Goal: Task Accomplishment & Management: Manage account settings

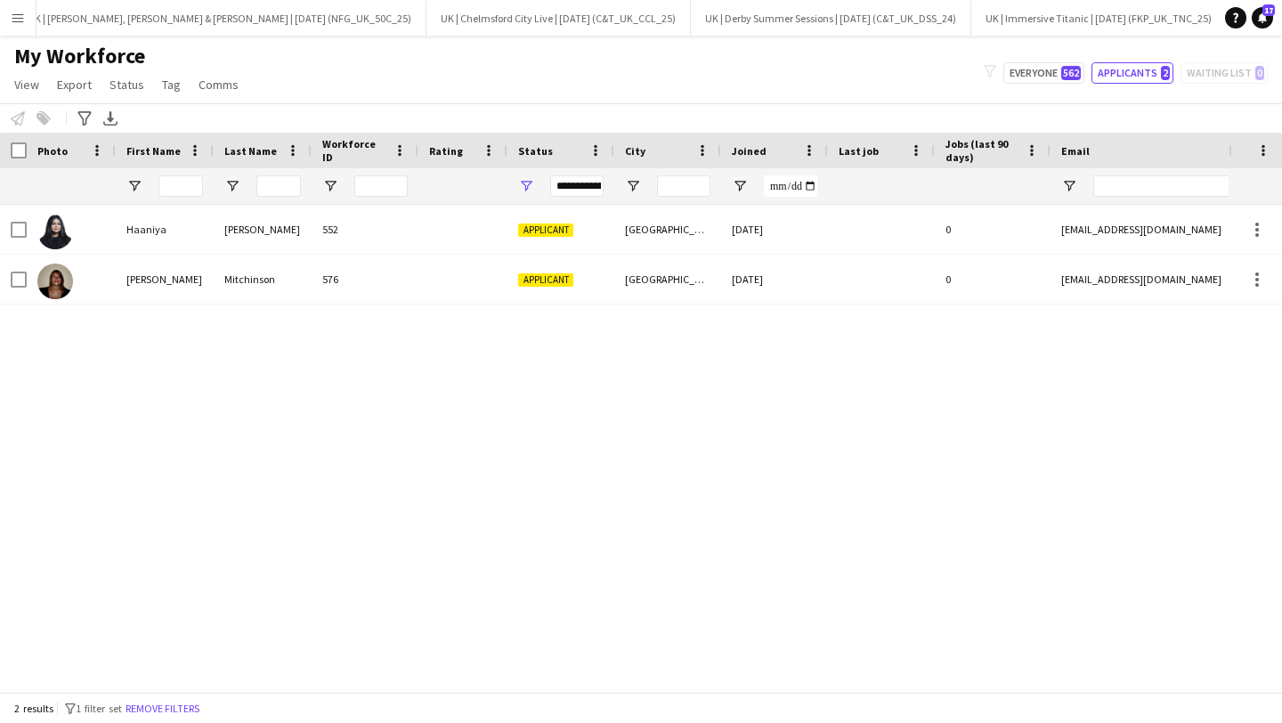
click at [21, 20] on app-icon "Menu" at bounding box center [18, 18] width 14 height 14
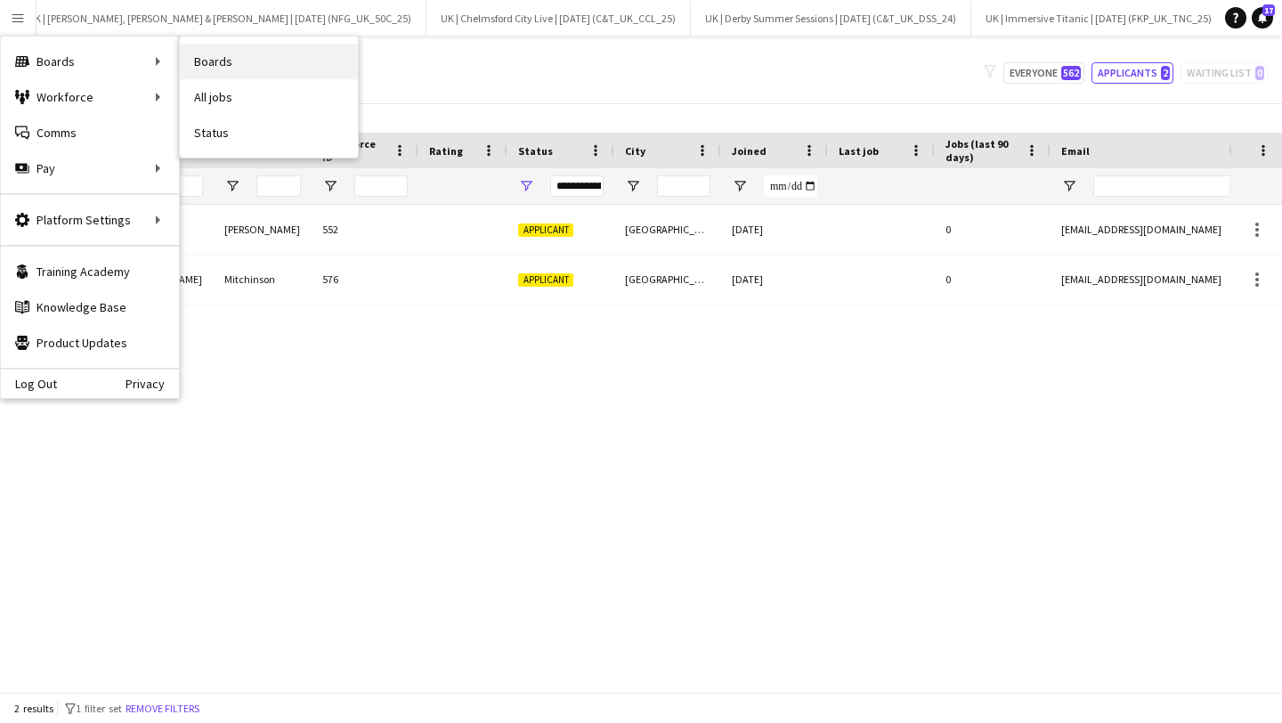
click at [223, 63] on link "Boards" at bounding box center [269, 62] width 178 height 36
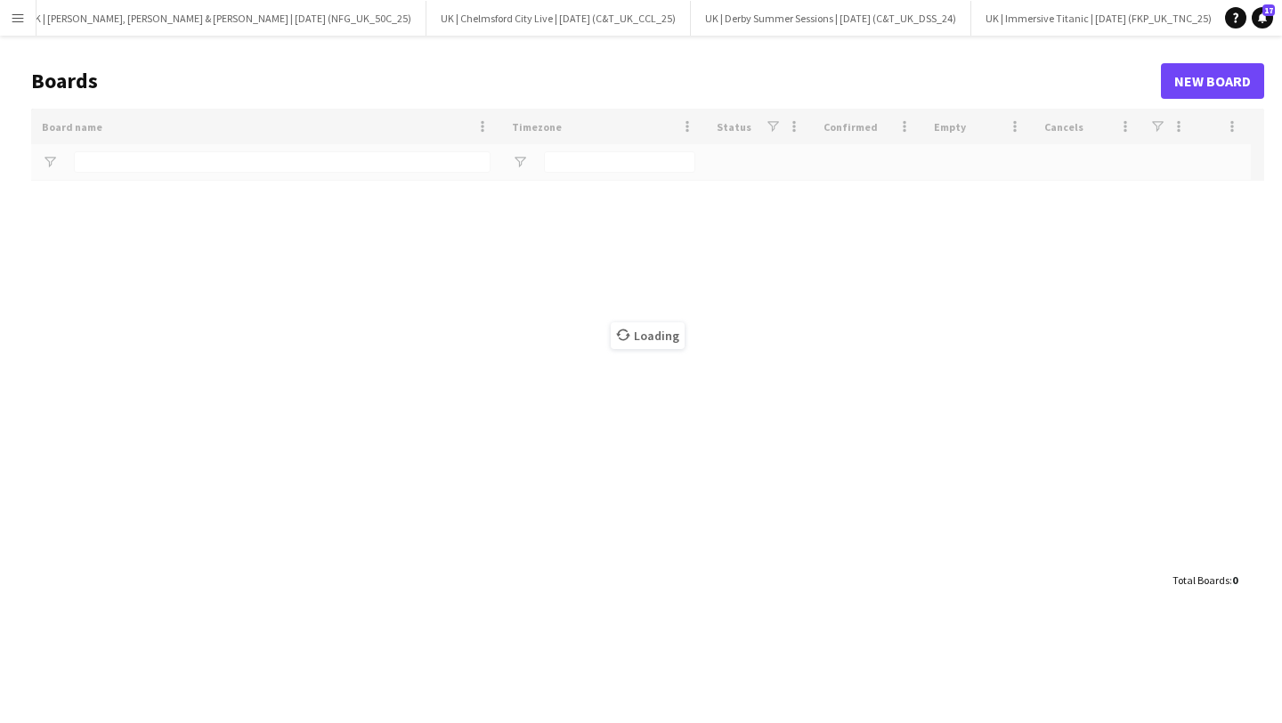
type input "**"
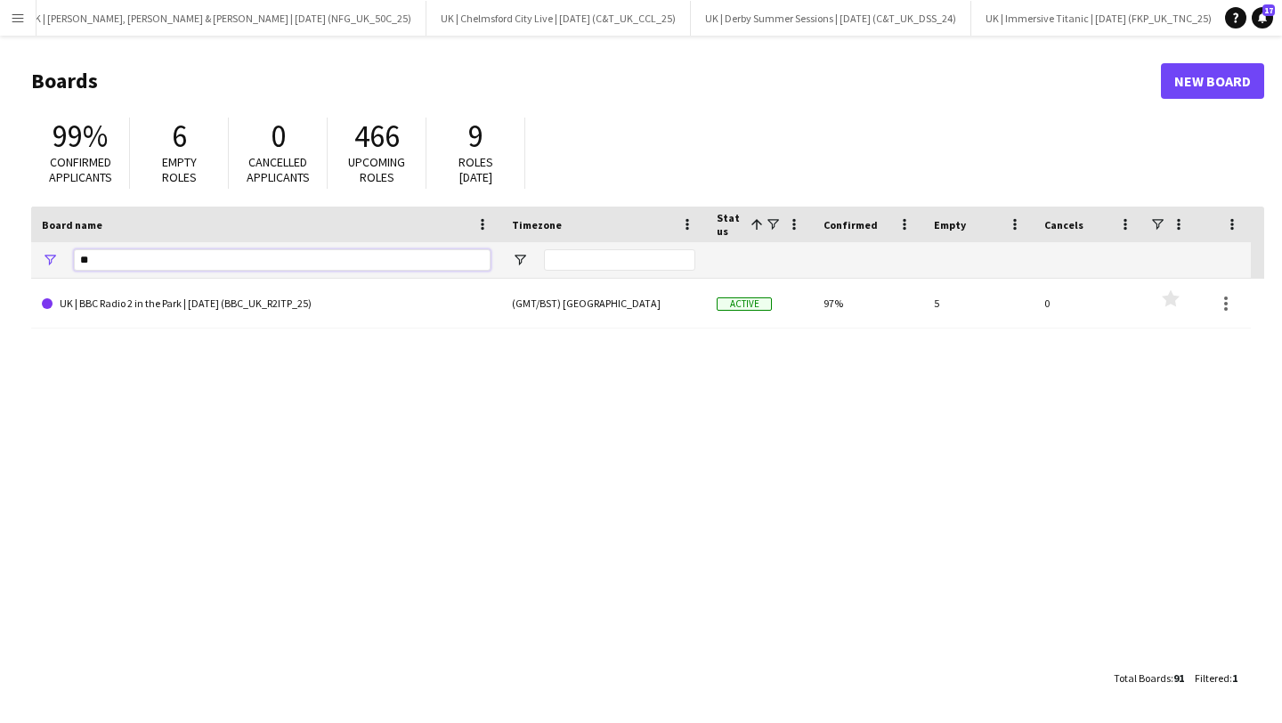
click at [139, 264] on input "**" at bounding box center [282, 259] width 417 height 21
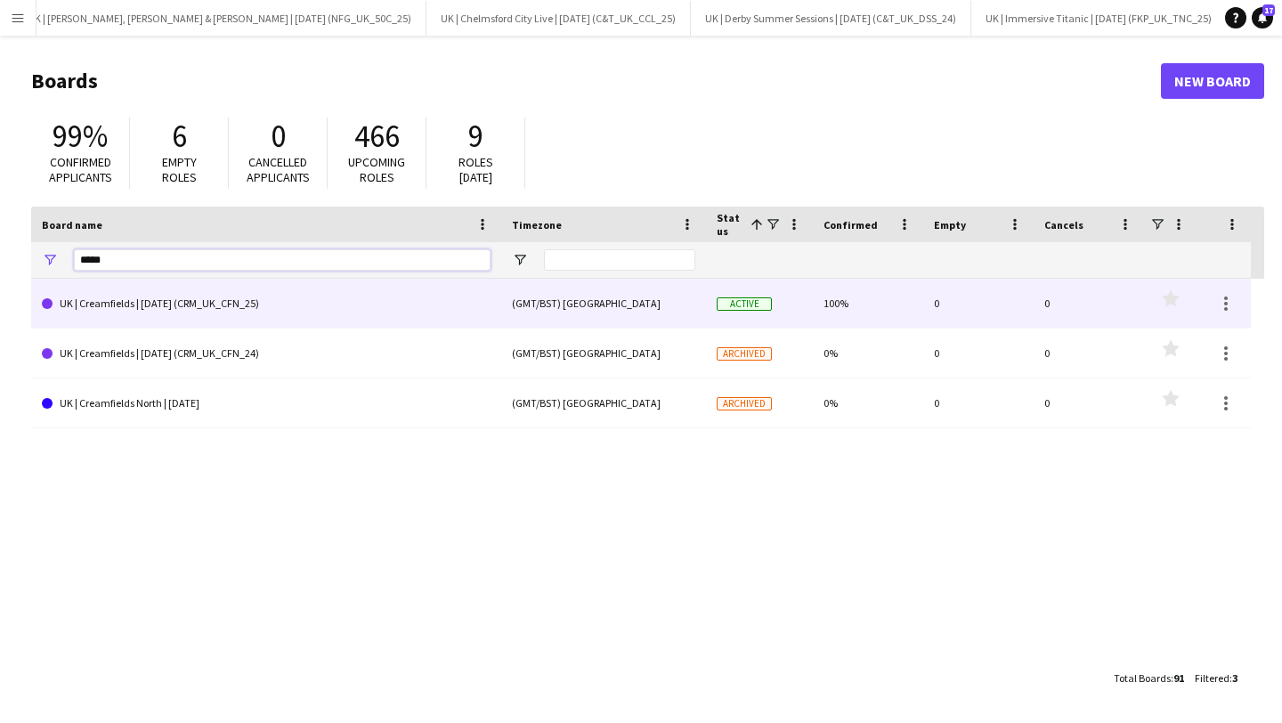
type input "*****"
click at [164, 304] on link "UK | Creamfields | [DATE] (CRM_UK_CFN_25)" at bounding box center [266, 304] width 449 height 50
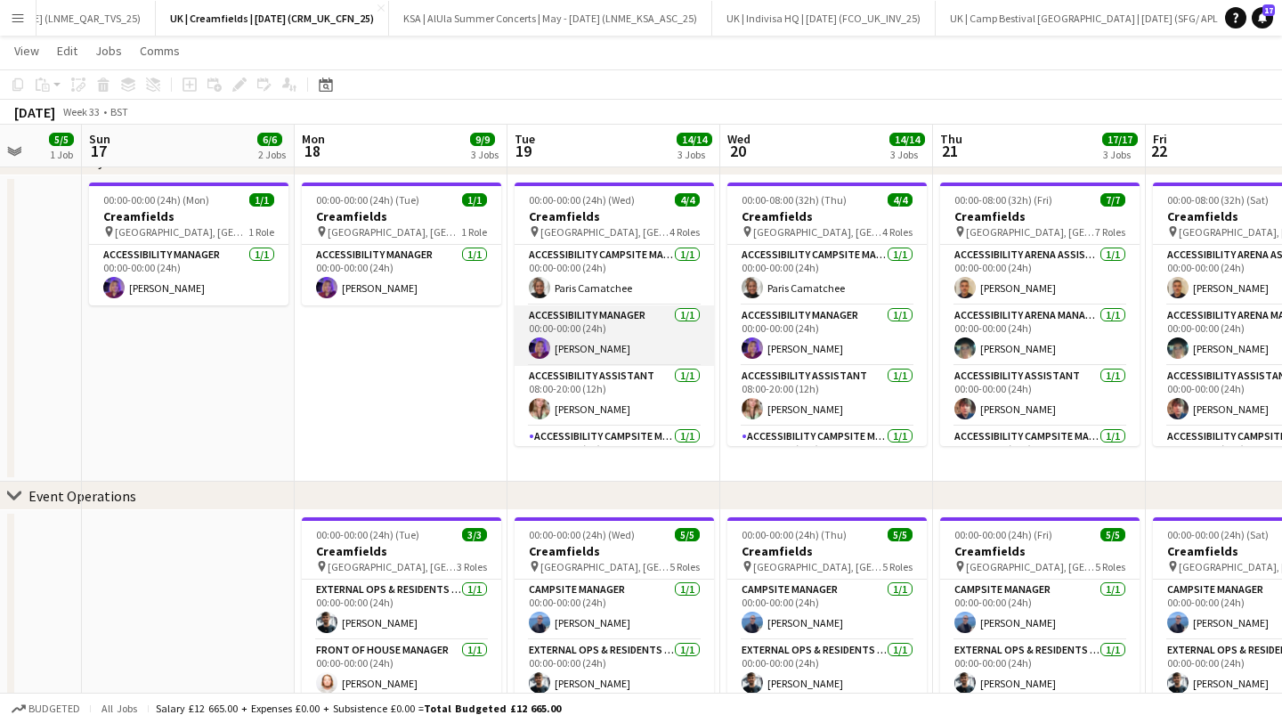
scroll to position [41, 0]
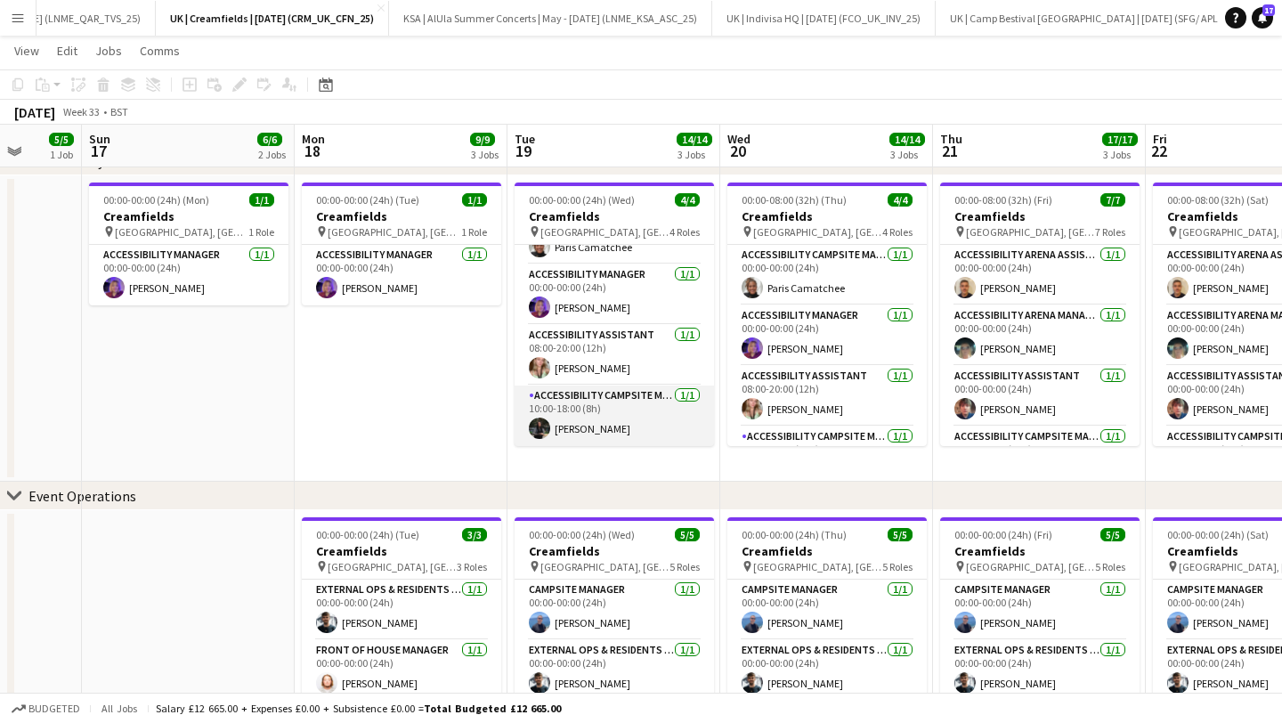
click at [597, 407] on app-card-role "Accessibility Campsite Manager [DATE] 10:00-18:00 (8h) [PERSON_NAME]" at bounding box center [614, 416] width 199 height 61
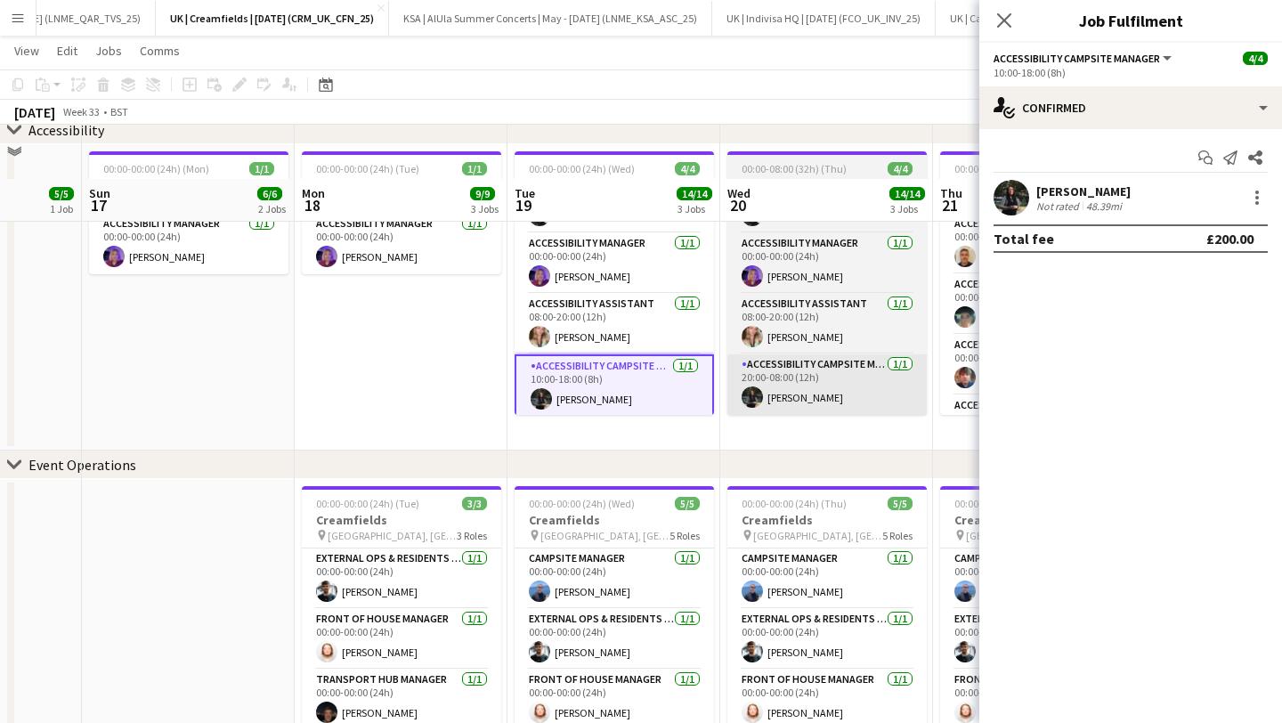
scroll to position [444, 0]
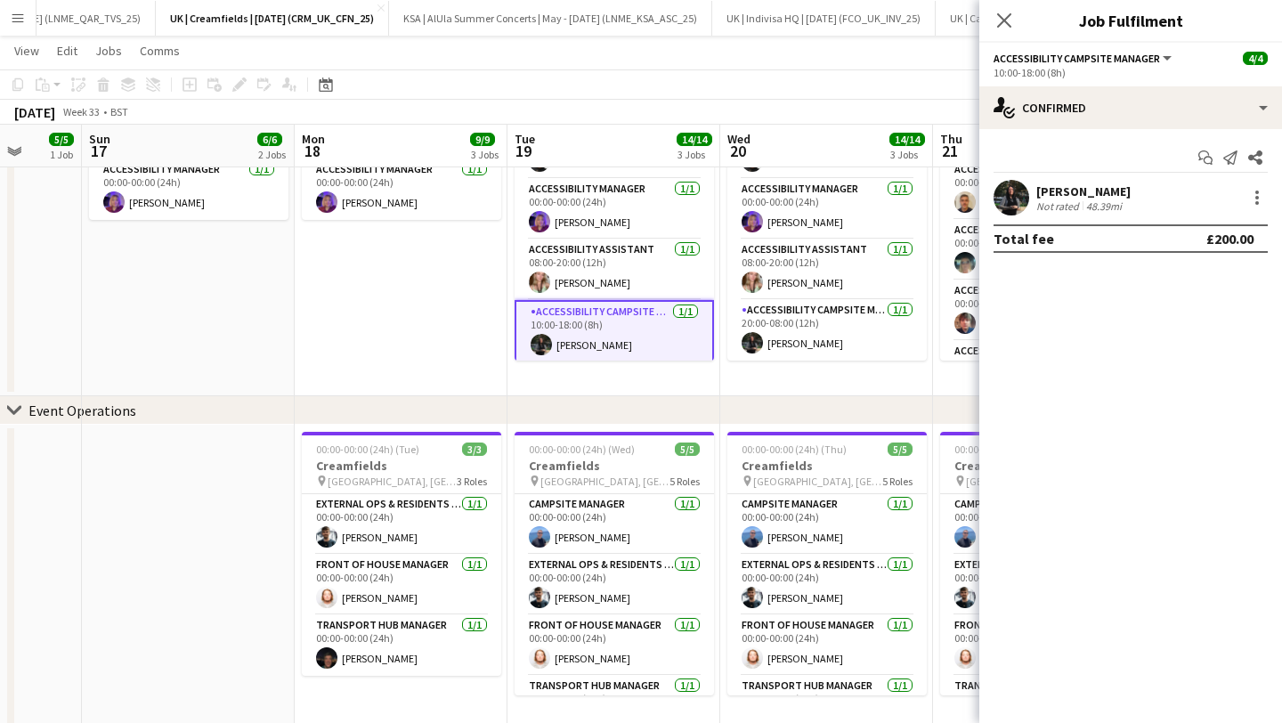
click at [800, 371] on app-date-cell "00:00-08:00 (32h) (Thu) 4/4 Creamfields pin Daresbury, [GEOGRAPHIC_DATA] 4 Role…" at bounding box center [826, 243] width 213 height 306
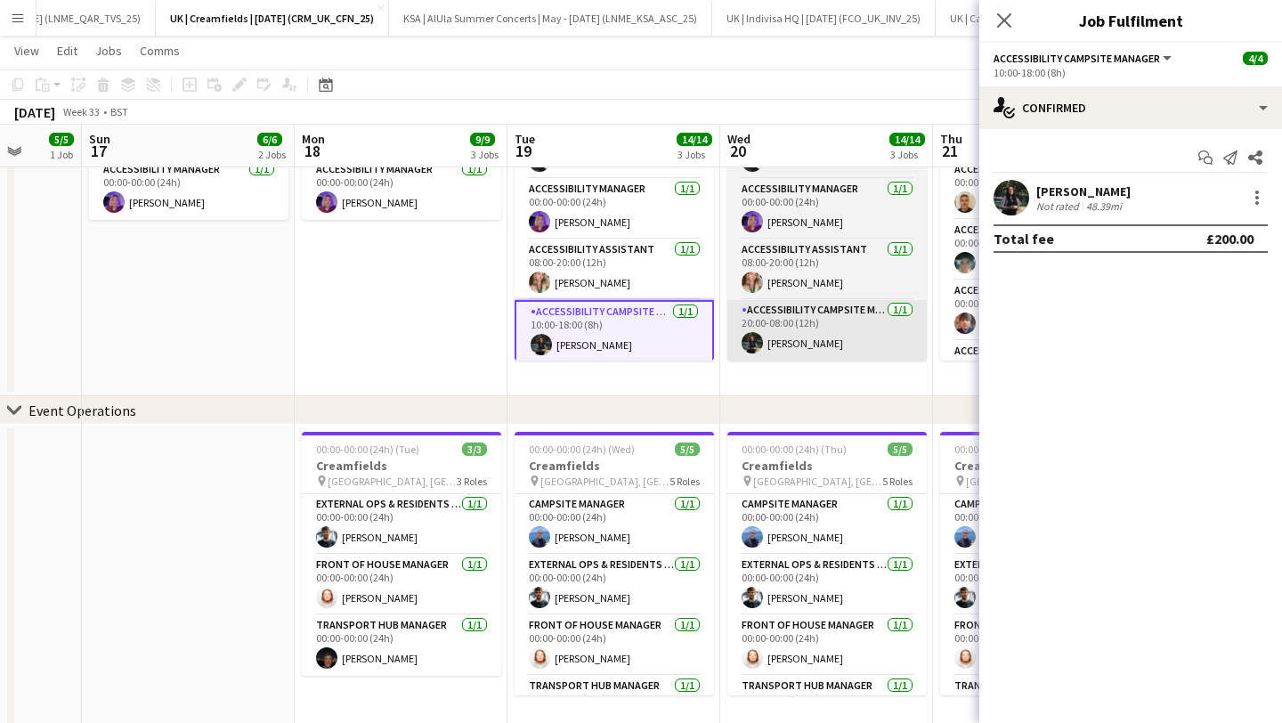
click at [798, 319] on app-card-role "Accessibility Campsite Manager [DATE] 20:00-08:00 (12h) [PERSON_NAME]" at bounding box center [826, 330] width 199 height 61
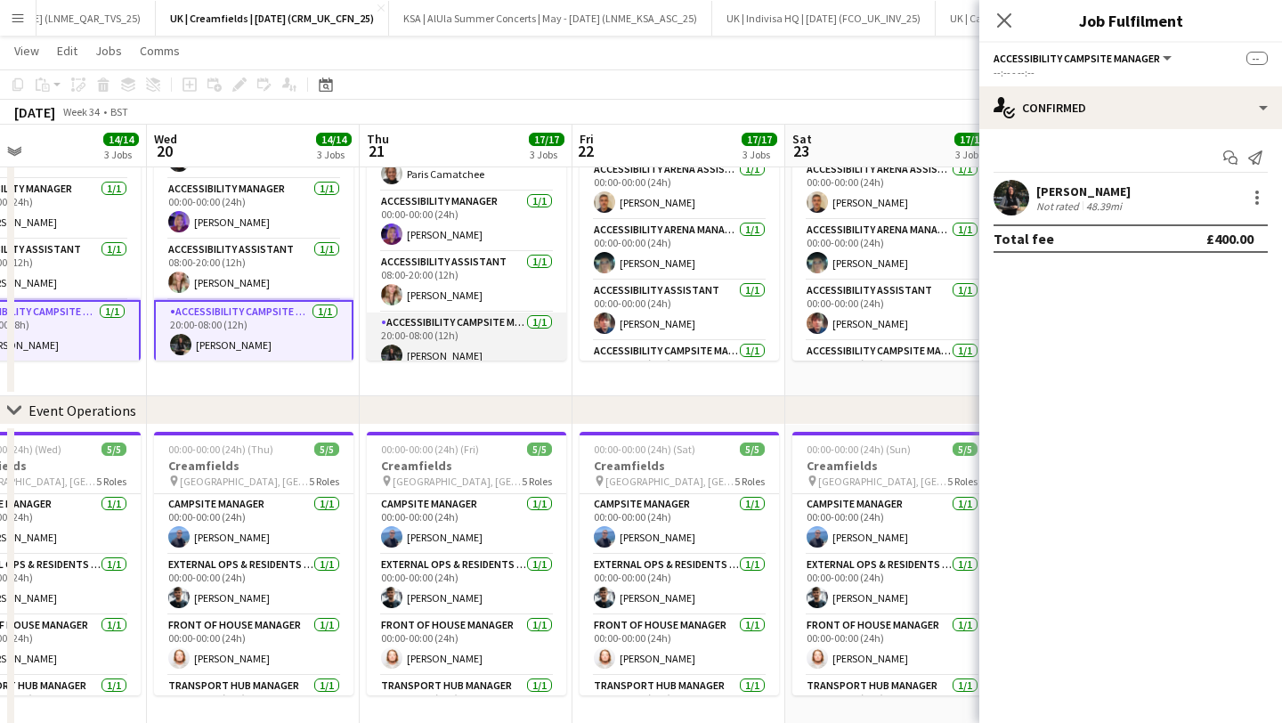
scroll to position [223, 0]
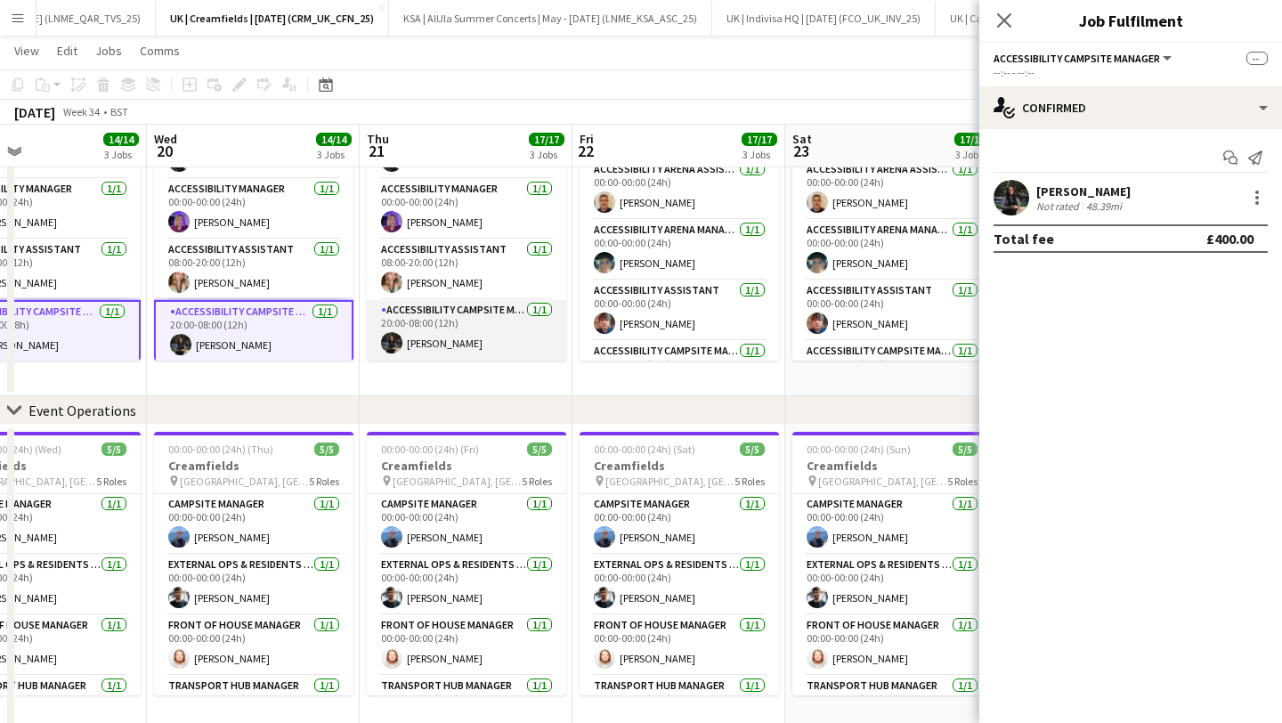
click at [490, 322] on app-card-role "Accessibility Campsite Manager [DATE] 20:00-08:00 (12h) [PERSON_NAME]" at bounding box center [466, 330] width 199 height 61
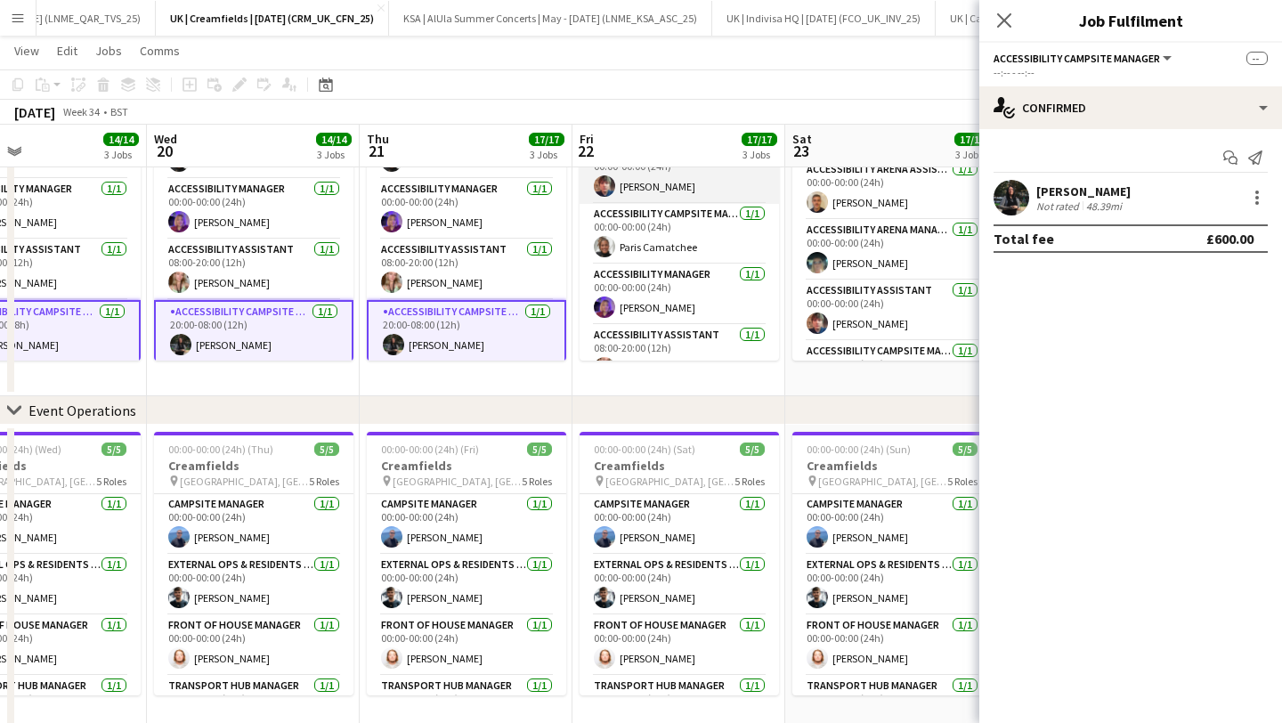
click at [682, 317] on app-card-role "Accessibility Manager [DATE] 00:00-00:00 (24h) [PERSON_NAME]" at bounding box center [679, 294] width 199 height 61
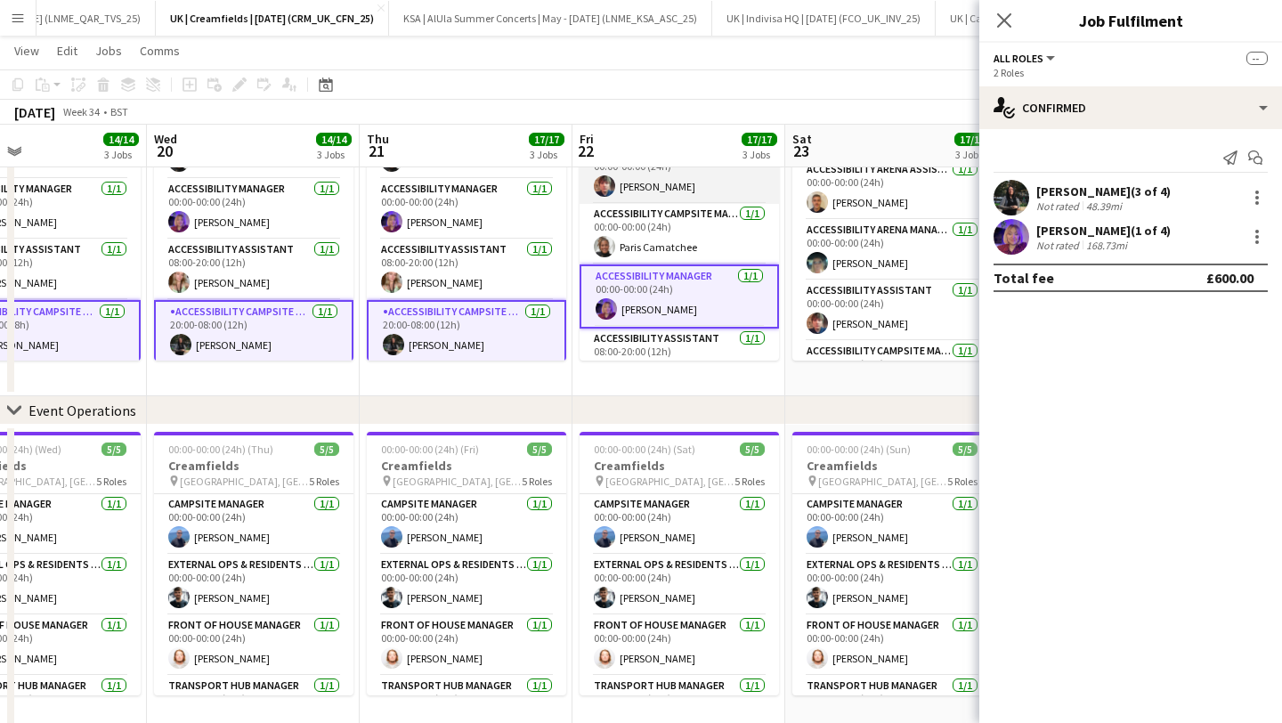
scroll to position [226, 0]
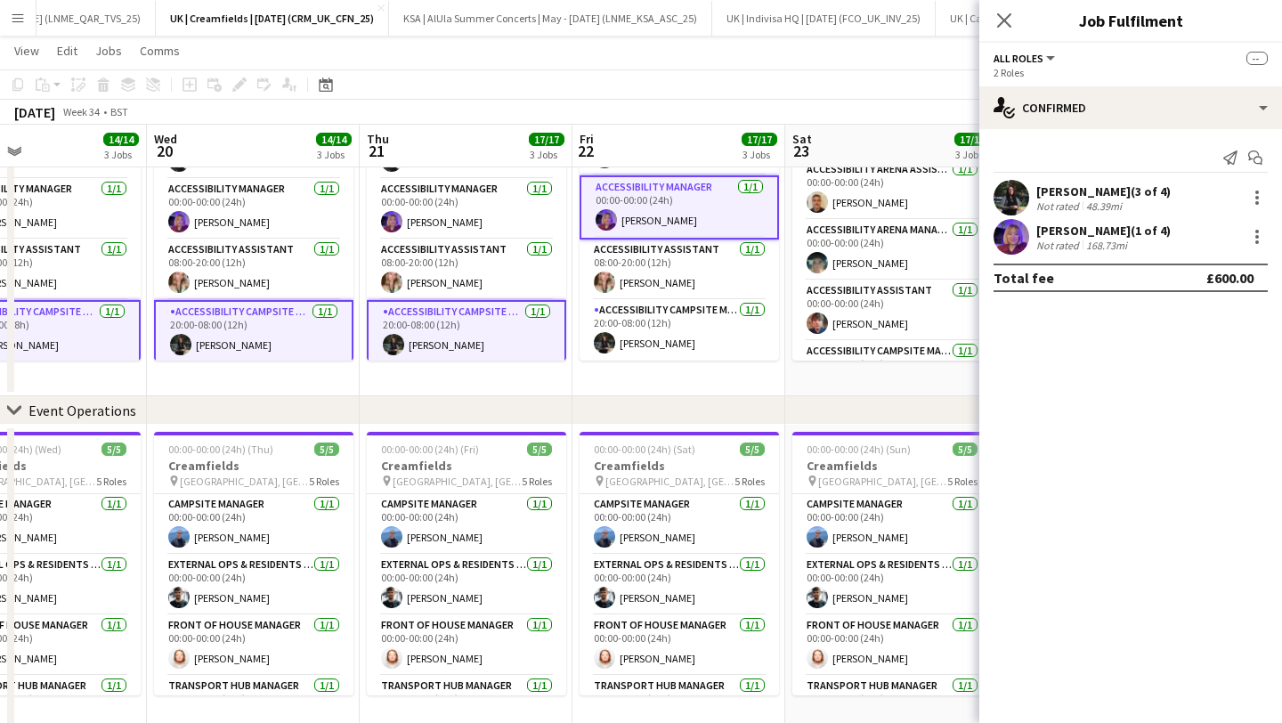
click at [680, 212] on app-card-role "Accessibility Manager [DATE] 00:00-00:00 (24h) [PERSON_NAME]" at bounding box center [679, 207] width 199 height 64
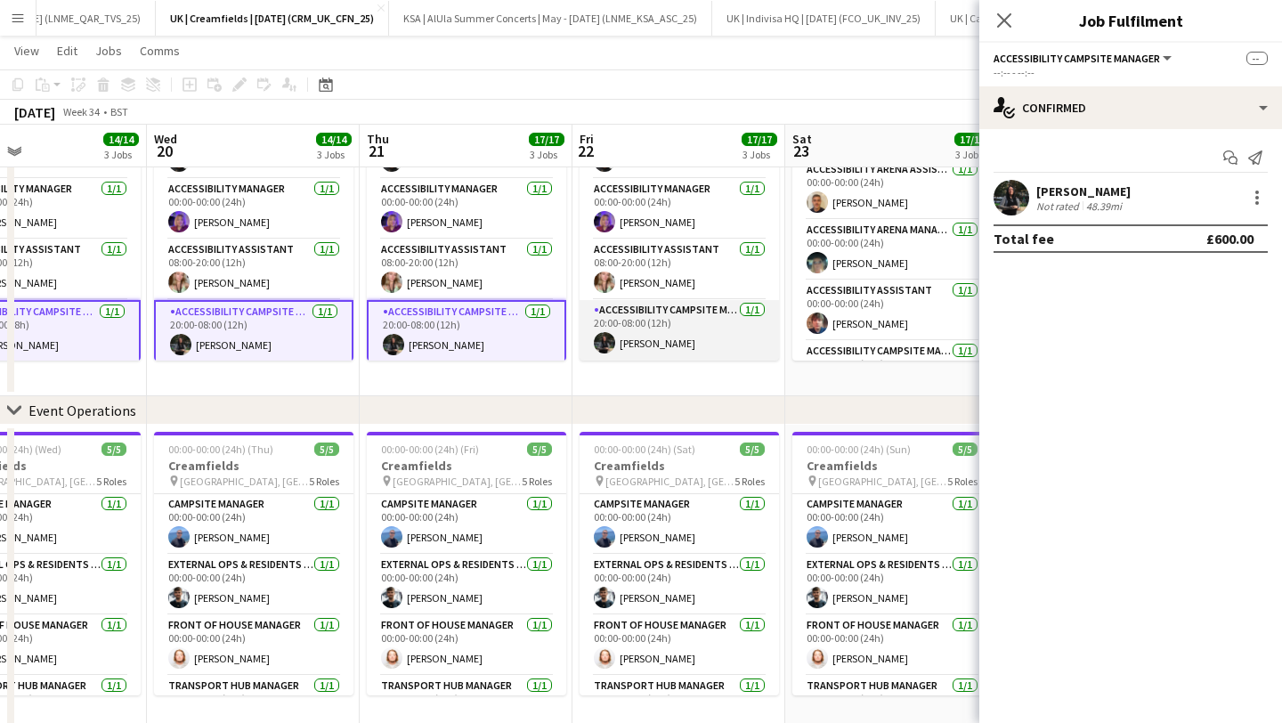
scroll to position [223, 0]
click at [699, 335] on app-card-role "Accessibility Campsite Manager [DATE] 20:00-08:00 (12h) [PERSON_NAME]" at bounding box center [679, 330] width 199 height 61
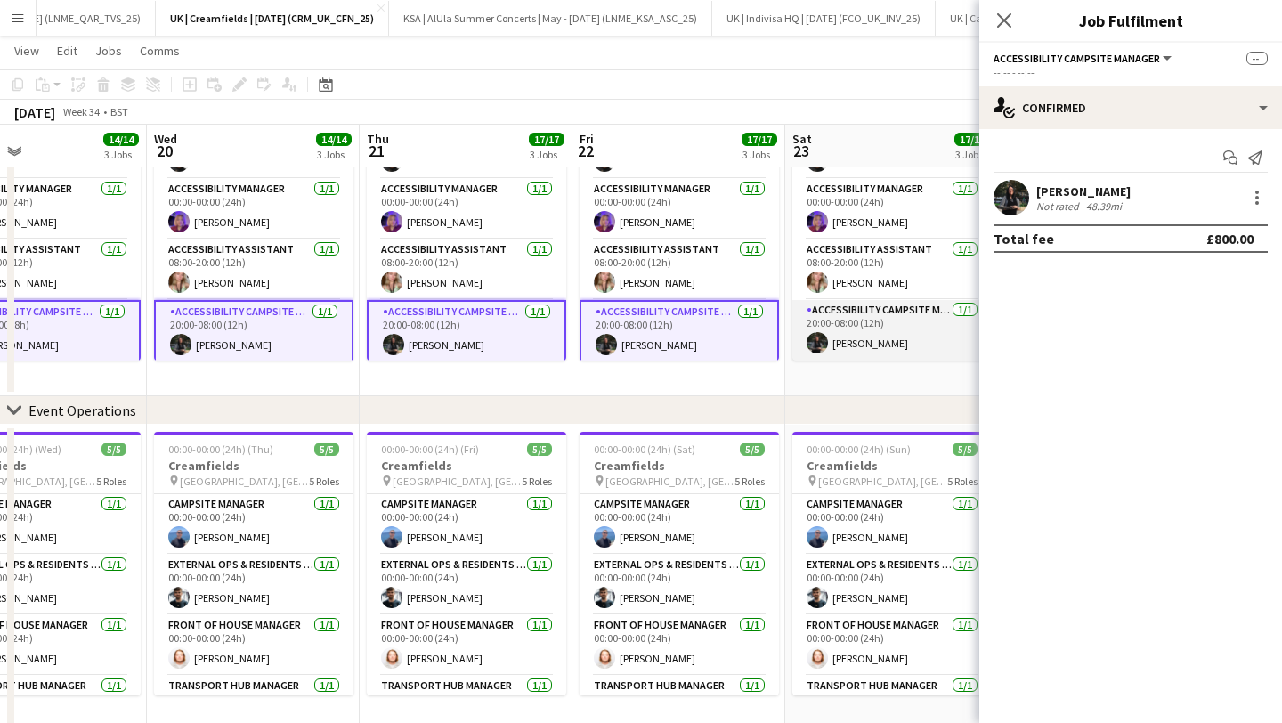
click at [889, 326] on app-card-role "Accessibility Campsite Manager [DATE] 20:00-08:00 (12h) [PERSON_NAME]" at bounding box center [891, 330] width 199 height 61
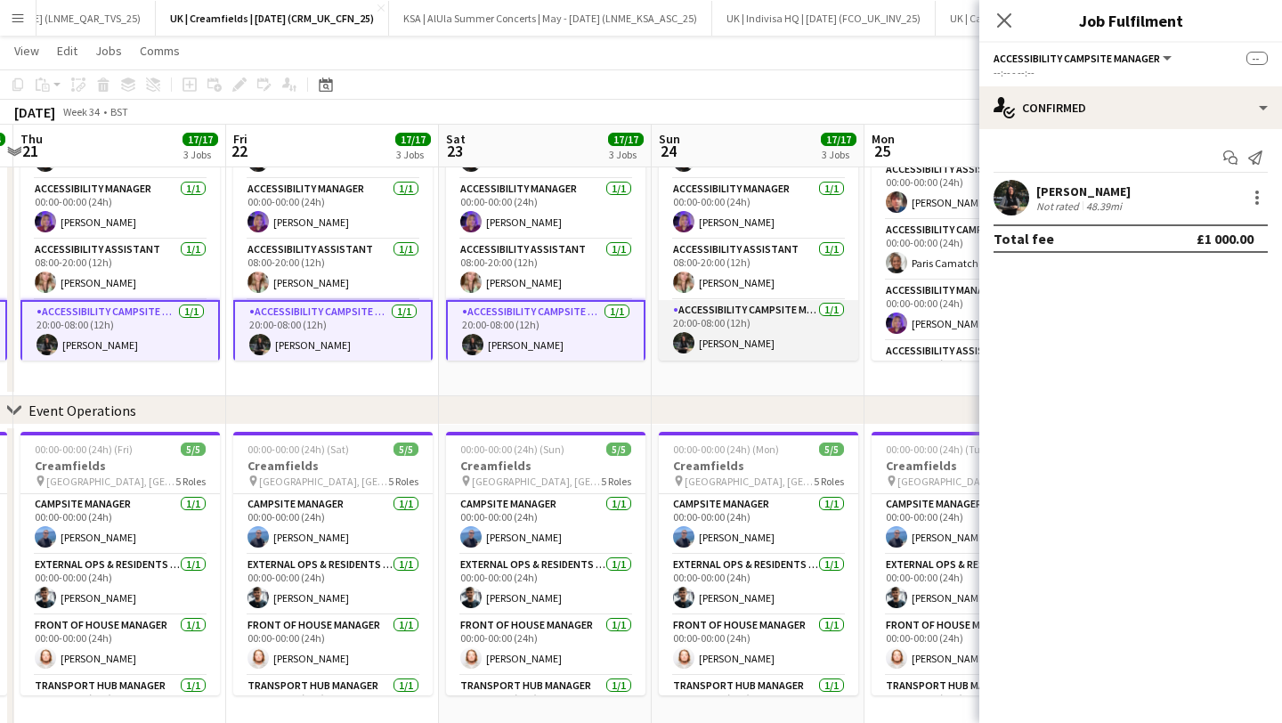
click at [767, 314] on app-card-role "Accessibility Campsite Manager [DATE] 20:00-08:00 (12h) [PERSON_NAME]" at bounding box center [758, 330] width 199 height 61
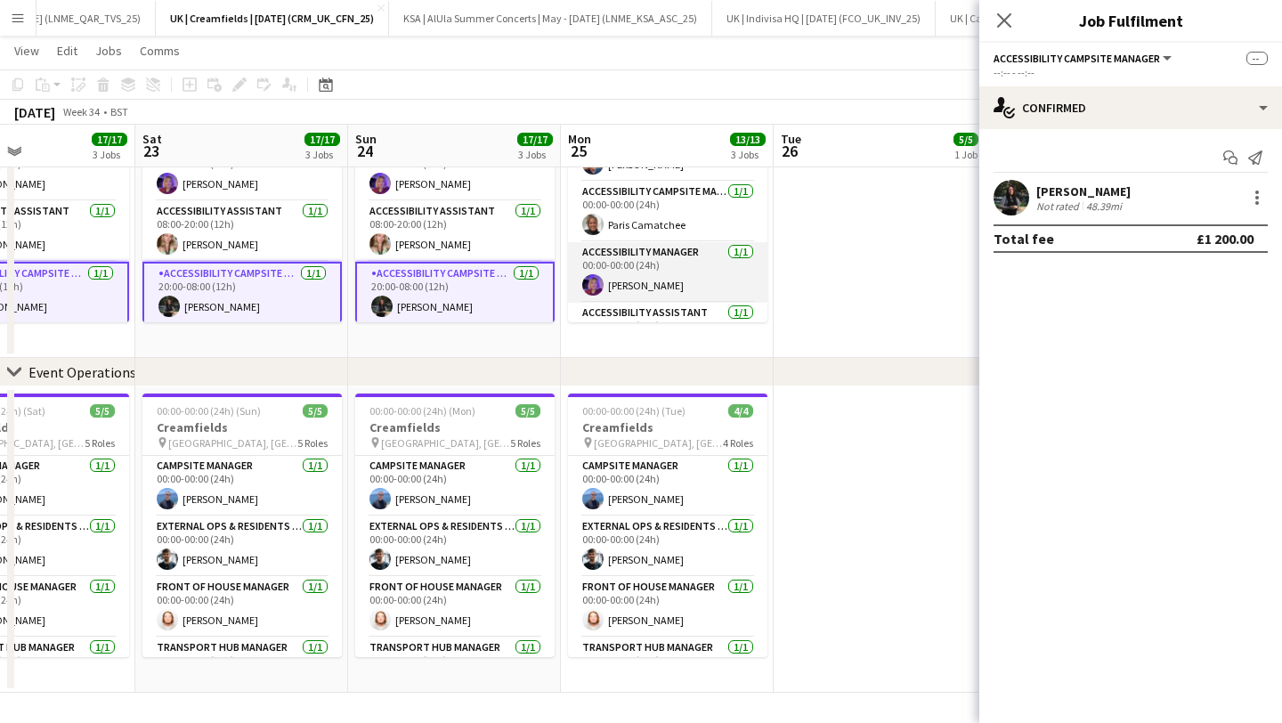
scroll to position [2, 0]
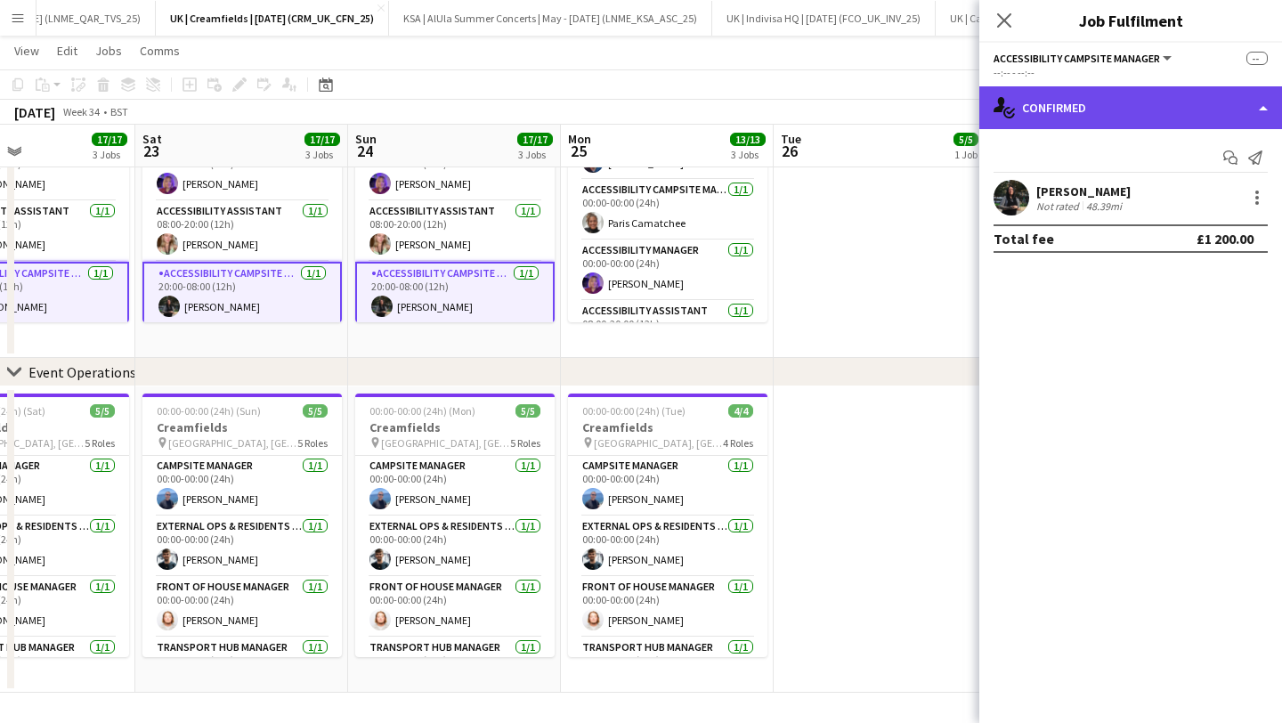
click at [1189, 97] on div "single-neutral-actions-check-2 Confirmed" at bounding box center [1130, 107] width 303 height 43
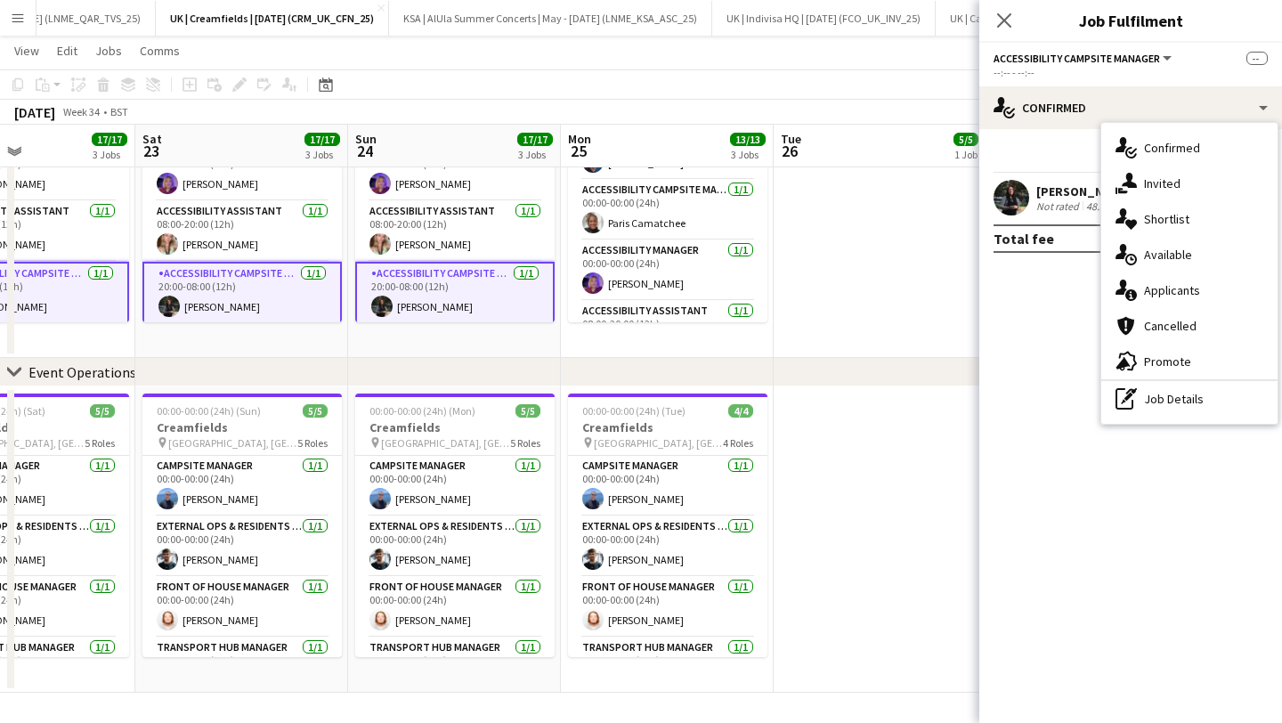
click at [1058, 215] on app-confirmed-crew "[PERSON_NAME] Not rated 48.39mi Total fee £1 200.00" at bounding box center [1130, 216] width 303 height 73
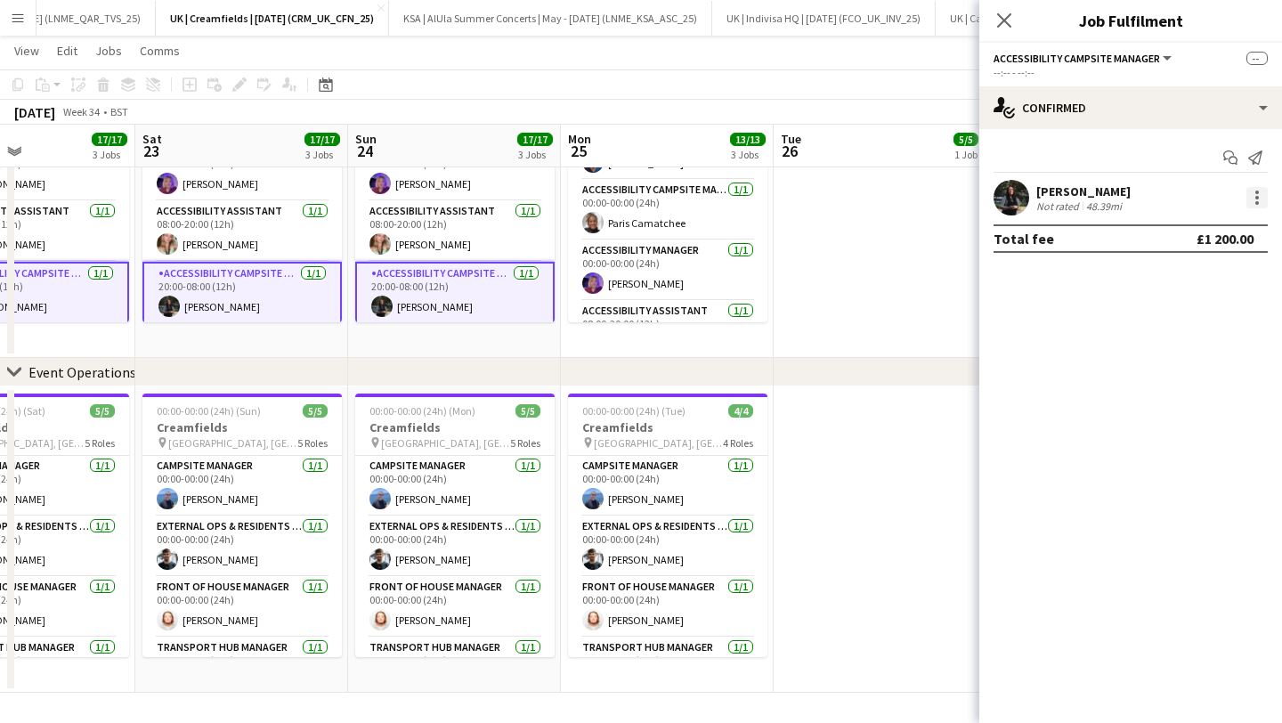
click at [1262, 199] on div at bounding box center [1256, 197] width 21 height 21
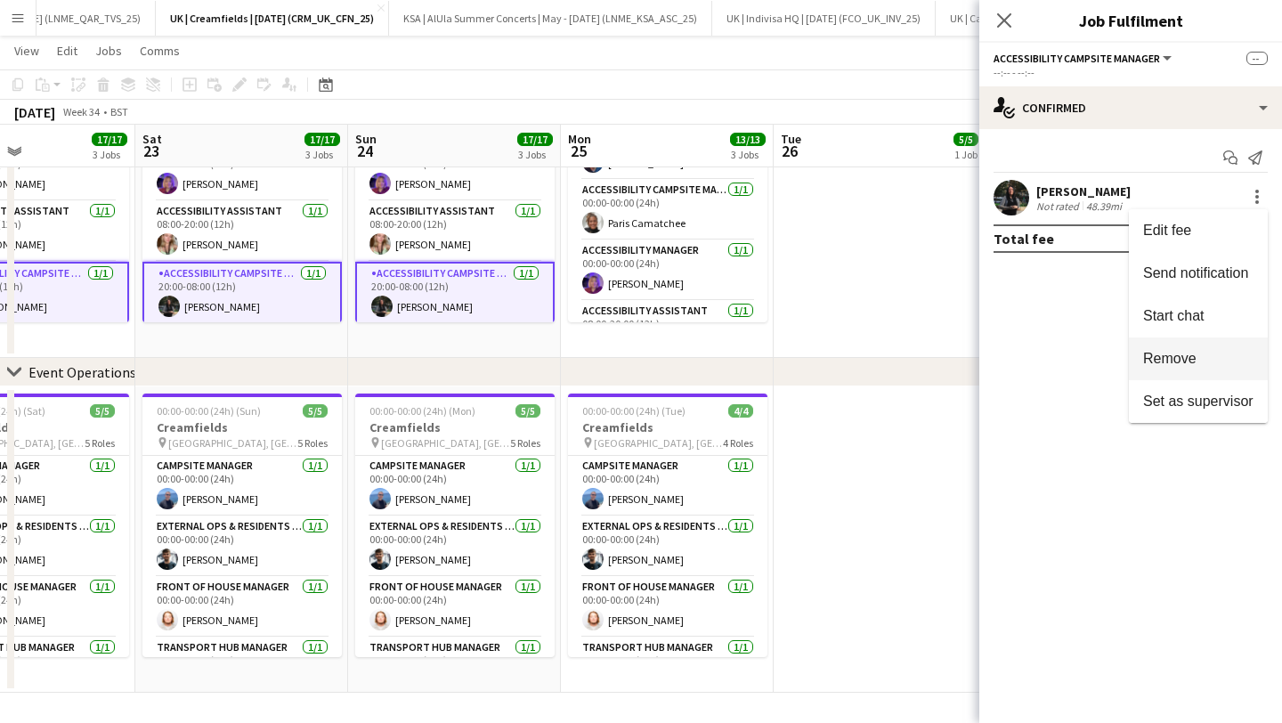
click at [1175, 356] on span "Remove" at bounding box center [1169, 358] width 53 height 15
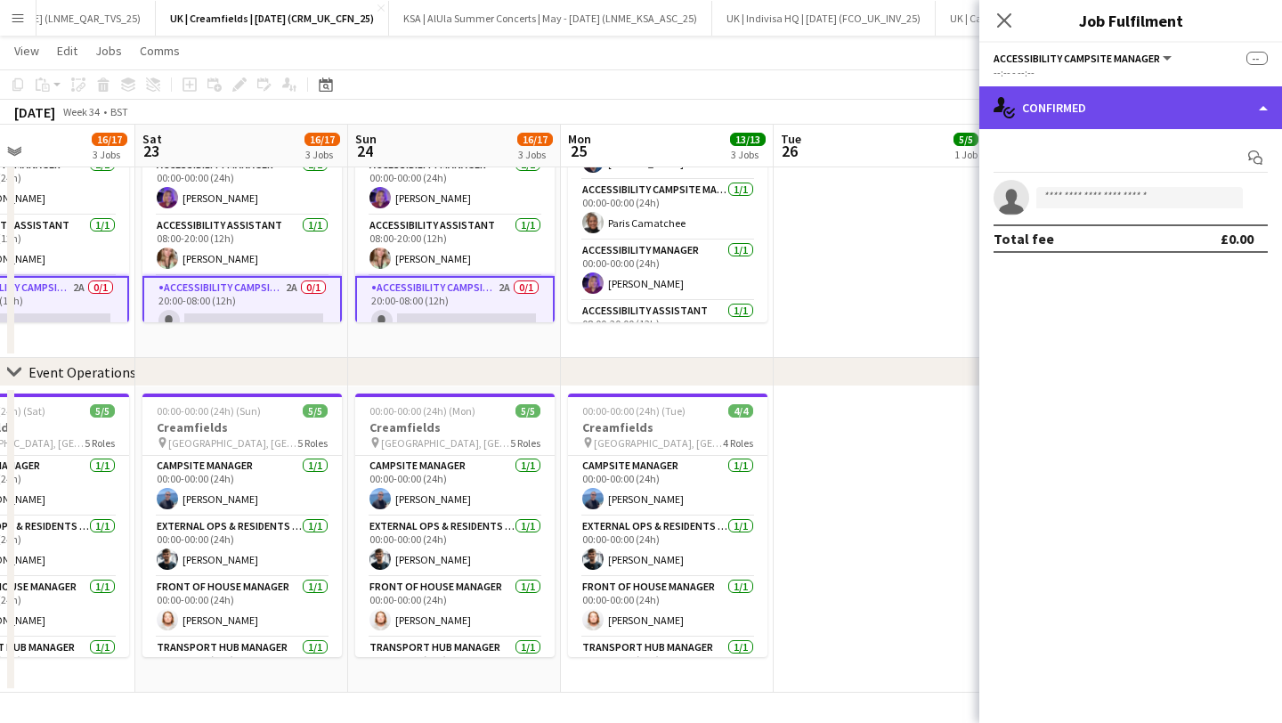
click at [1066, 95] on div "single-neutral-actions-check-2 Confirmed" at bounding box center [1130, 107] width 303 height 43
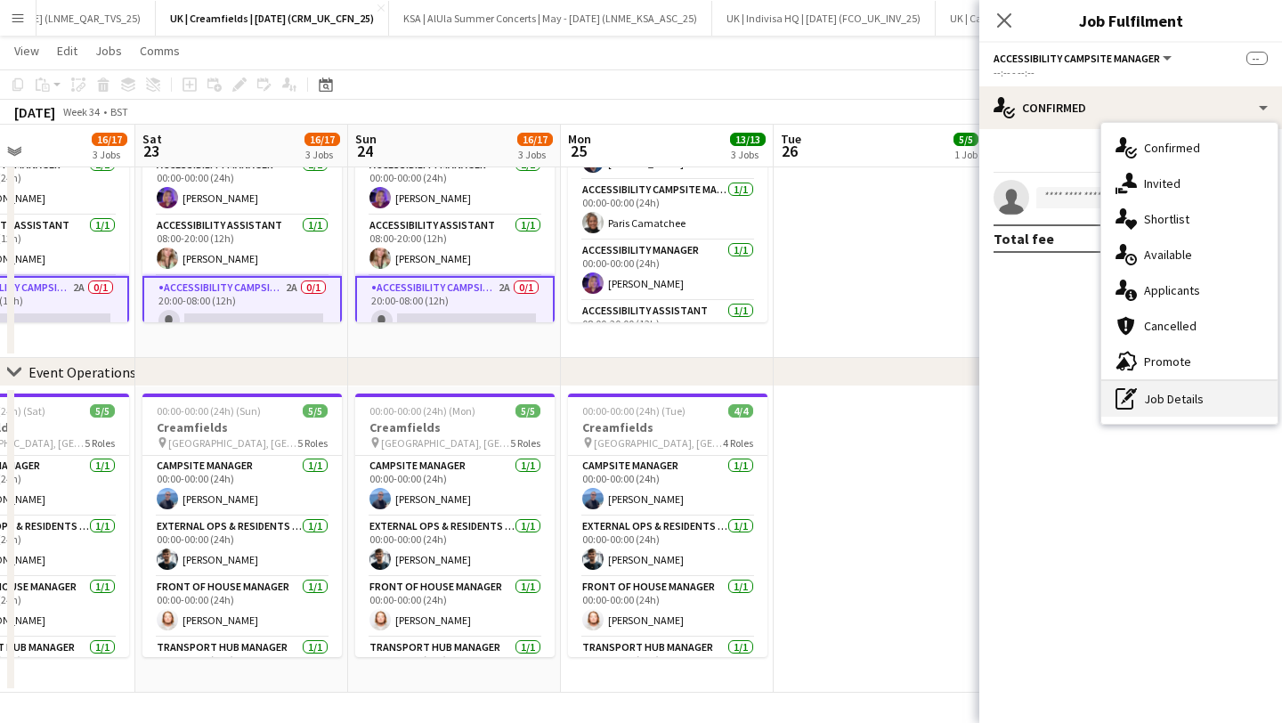
click at [1139, 402] on div "pen-write Job Details" at bounding box center [1189, 399] width 176 height 36
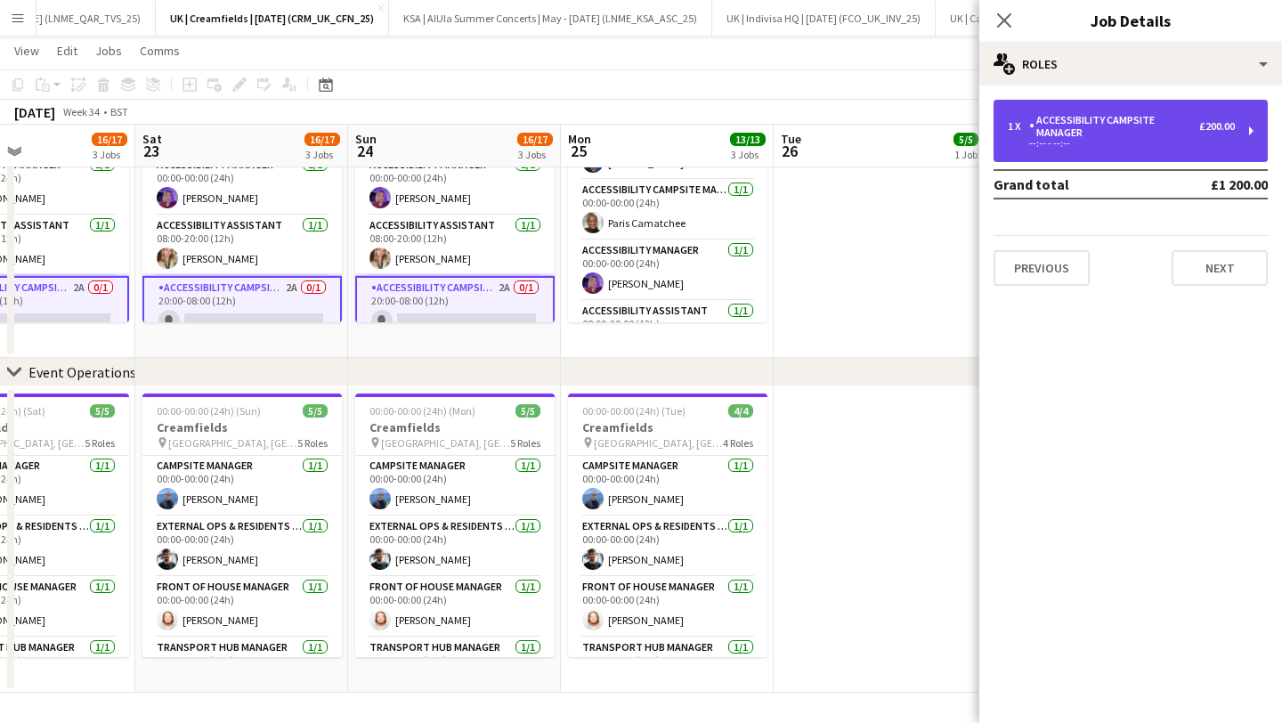
click at [1052, 157] on div "1 x Accessibility Campsite Manager £200.00 --:-- - --:--" at bounding box center [1131, 131] width 274 height 62
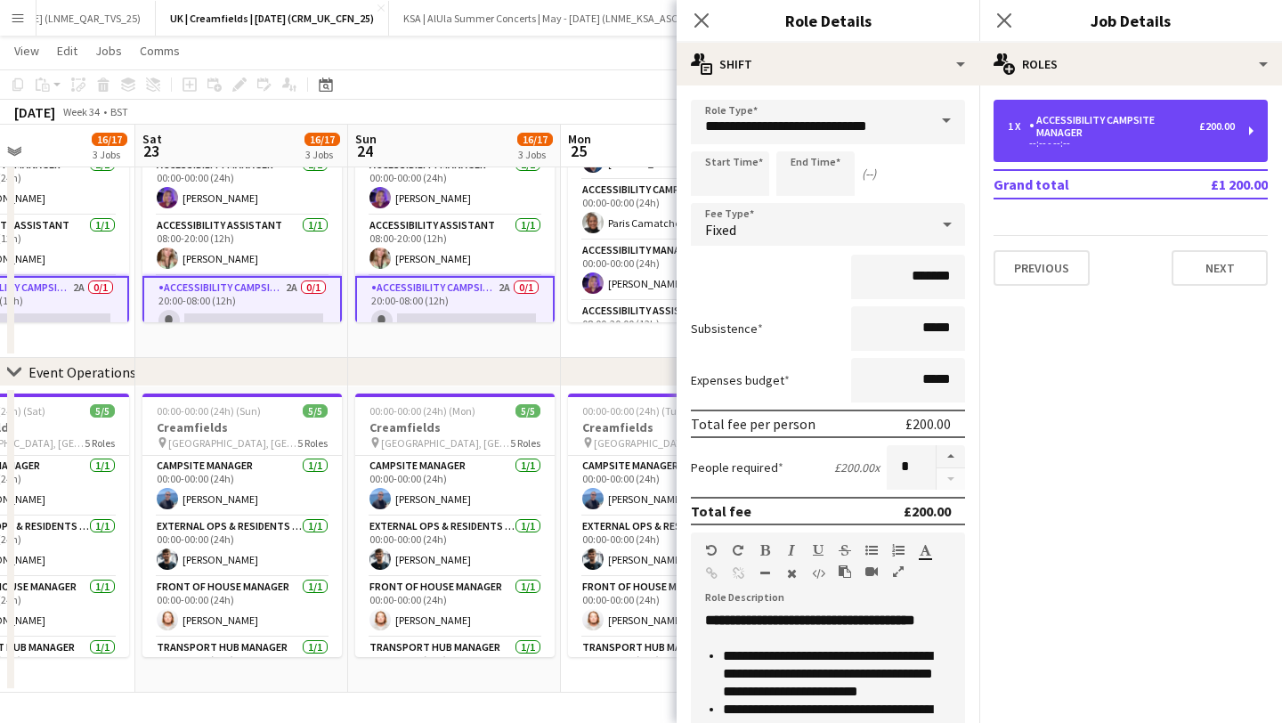
scroll to position [395, 0]
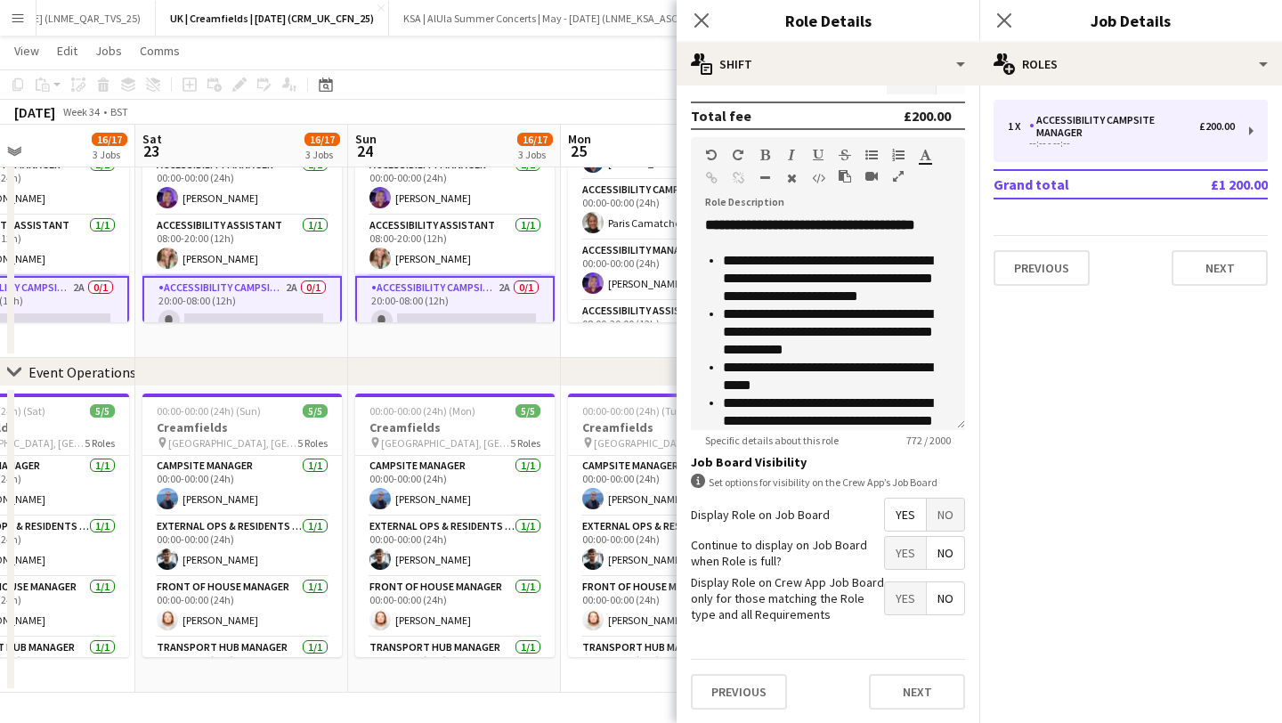
click at [945, 509] on span "No" at bounding box center [945, 515] width 37 height 32
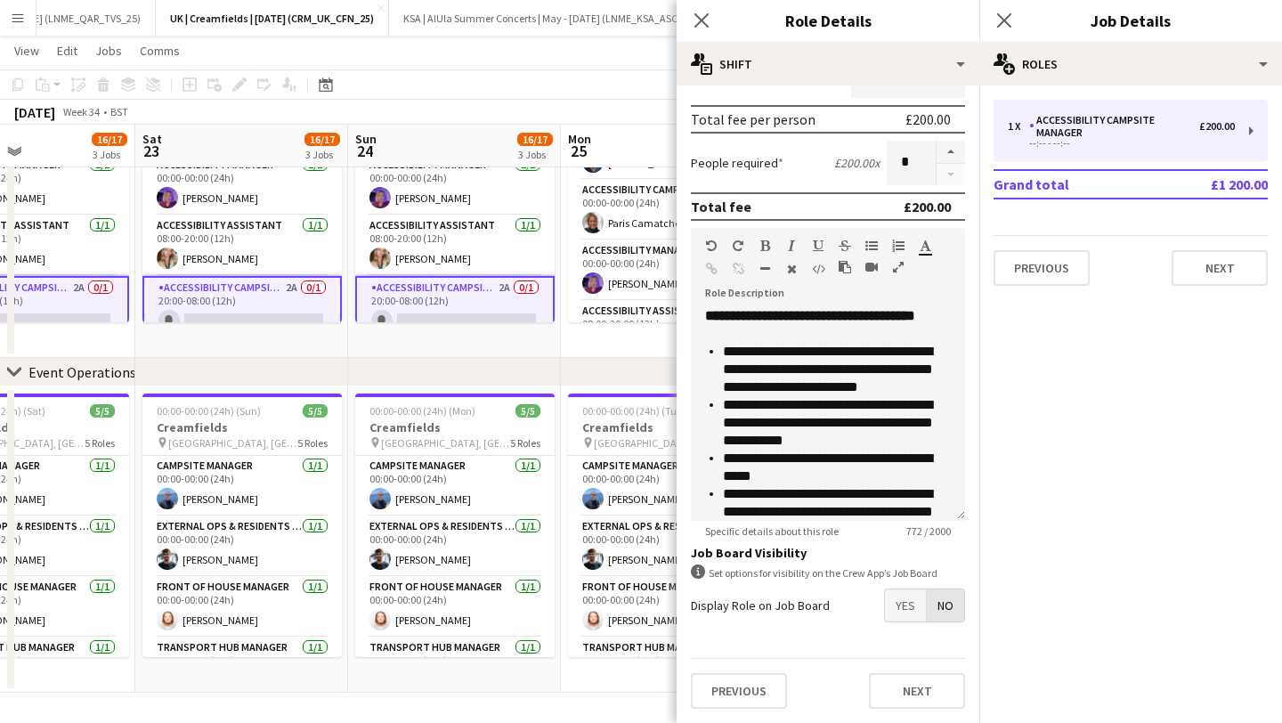
scroll to position [304, 0]
click at [905, 693] on button "Next" at bounding box center [917, 691] width 96 height 36
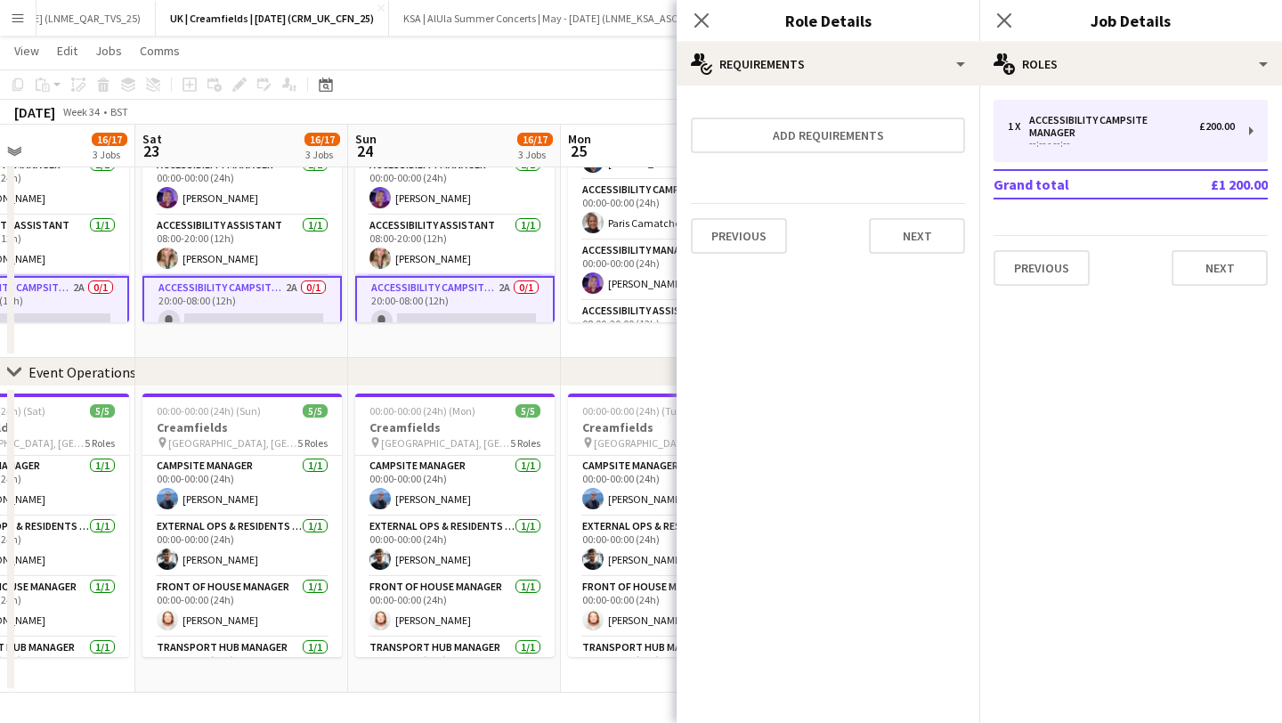
click at [894, 267] on div "Previous Next" at bounding box center [828, 235] width 274 height 65
click at [914, 247] on button "Next" at bounding box center [917, 236] width 96 height 36
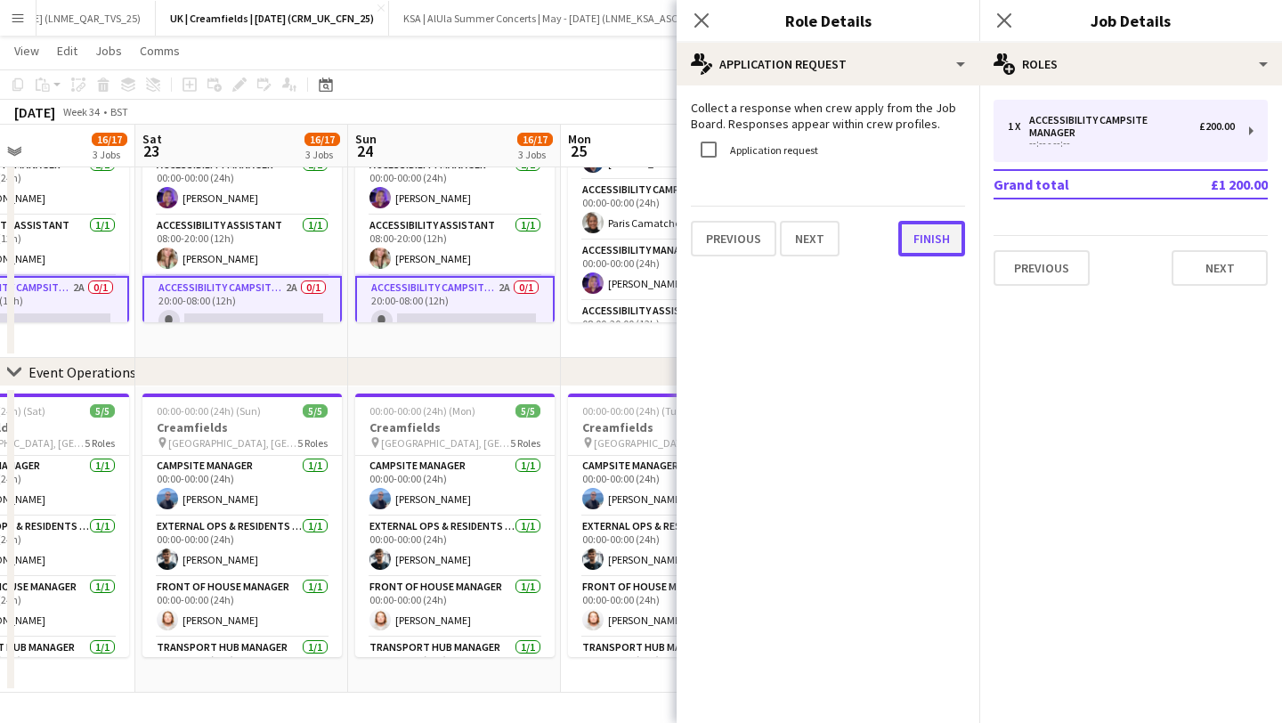
click at [929, 241] on button "Finish" at bounding box center [931, 239] width 67 height 36
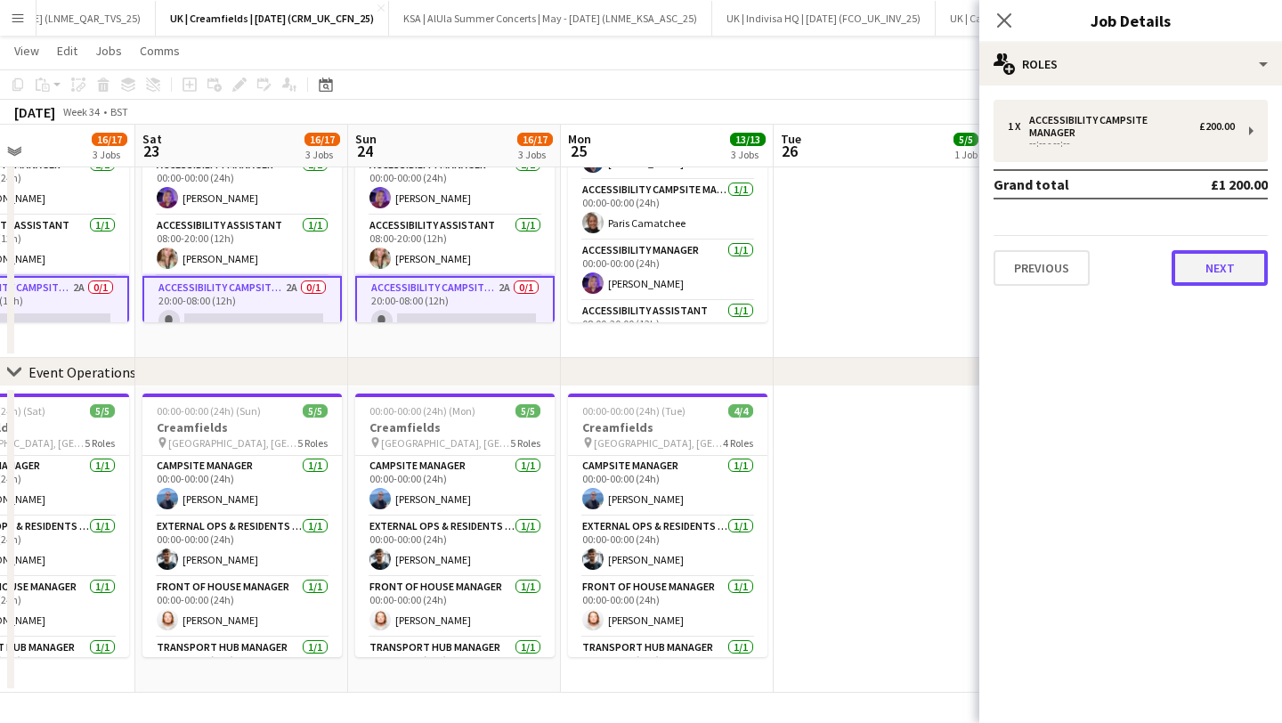
click at [1188, 264] on button "Next" at bounding box center [1220, 268] width 96 height 36
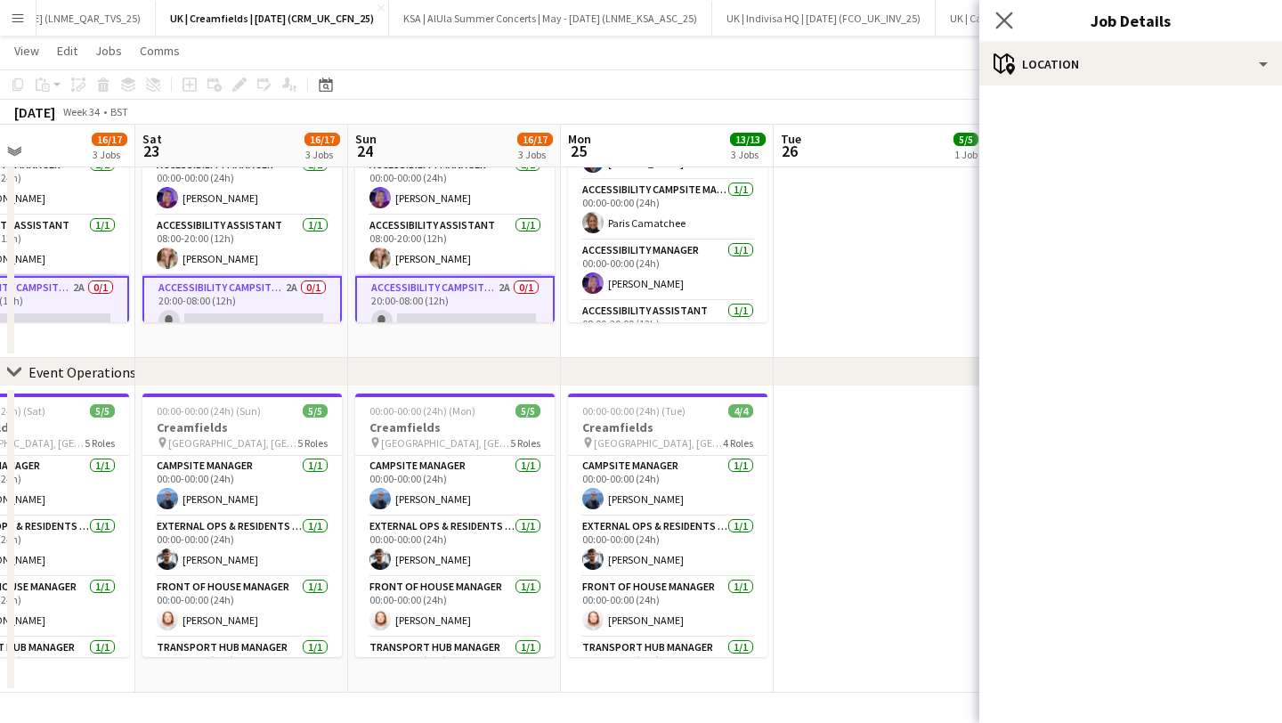
click at [1010, 12] on app-icon "Close pop-in" at bounding box center [1005, 21] width 26 height 26
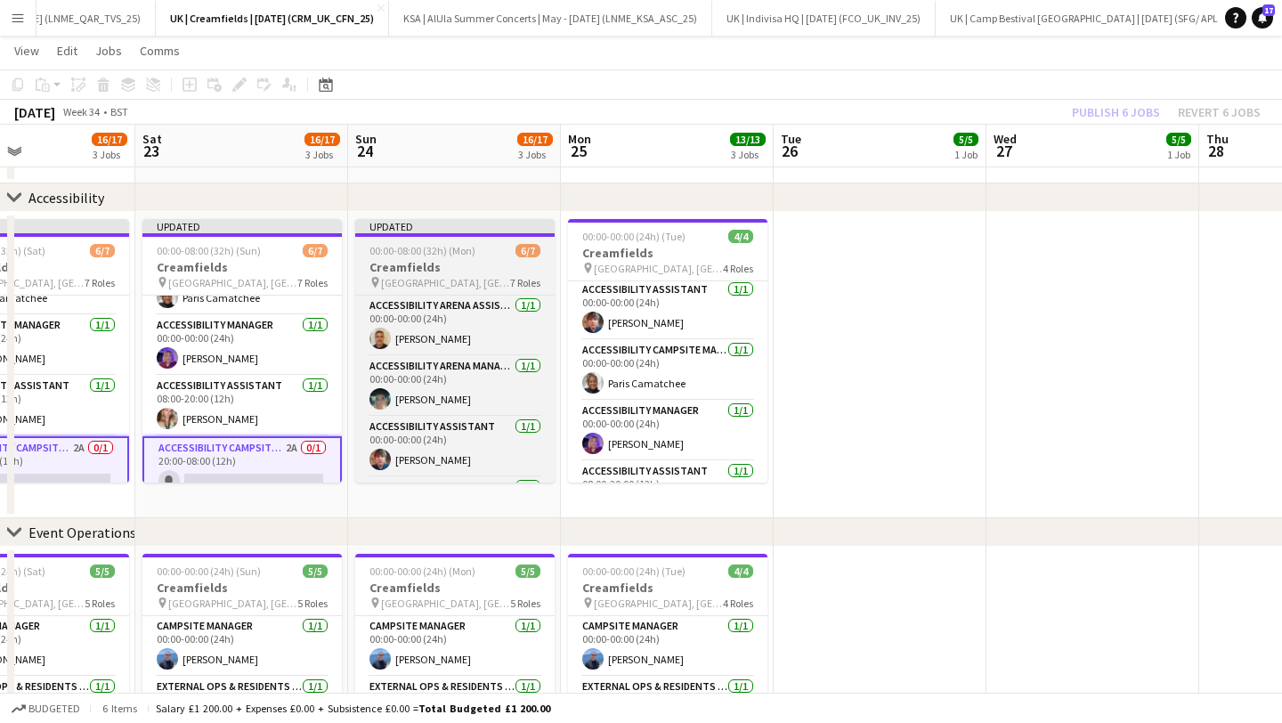
click at [442, 259] on h3 "Creamfields" at bounding box center [454, 267] width 199 height 16
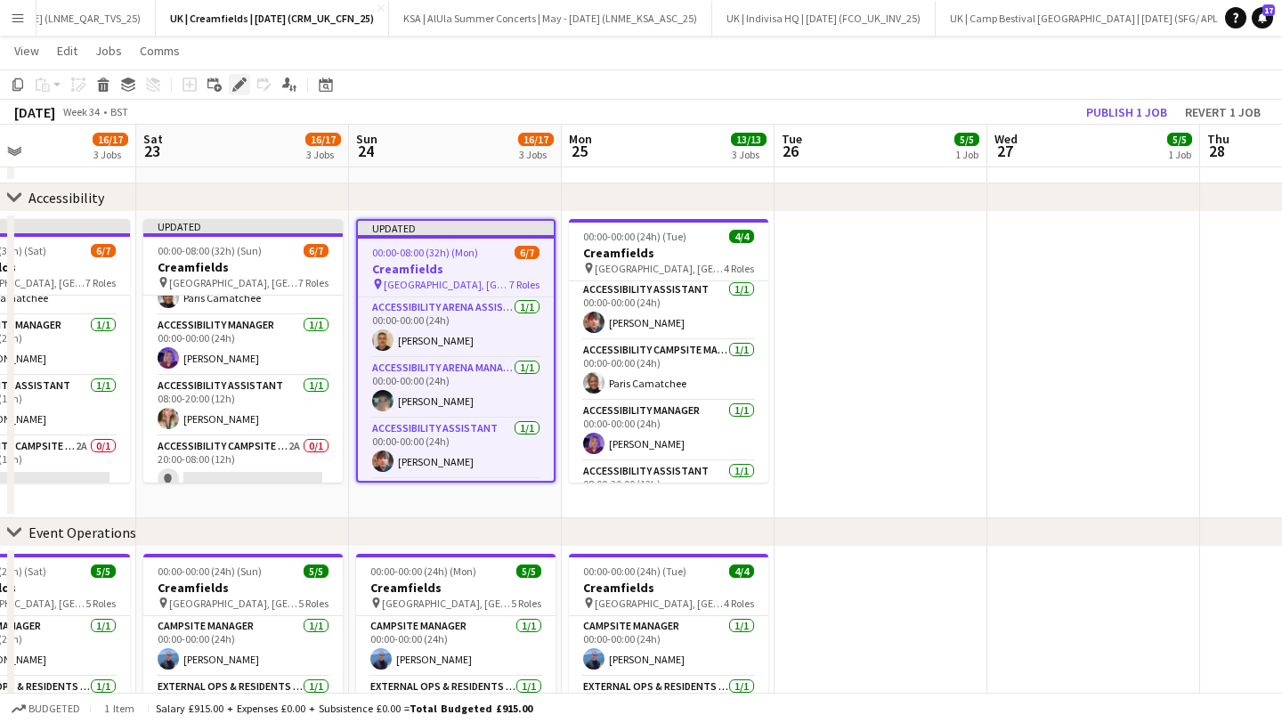
click at [233, 82] on icon "Edit" at bounding box center [239, 84] width 14 height 14
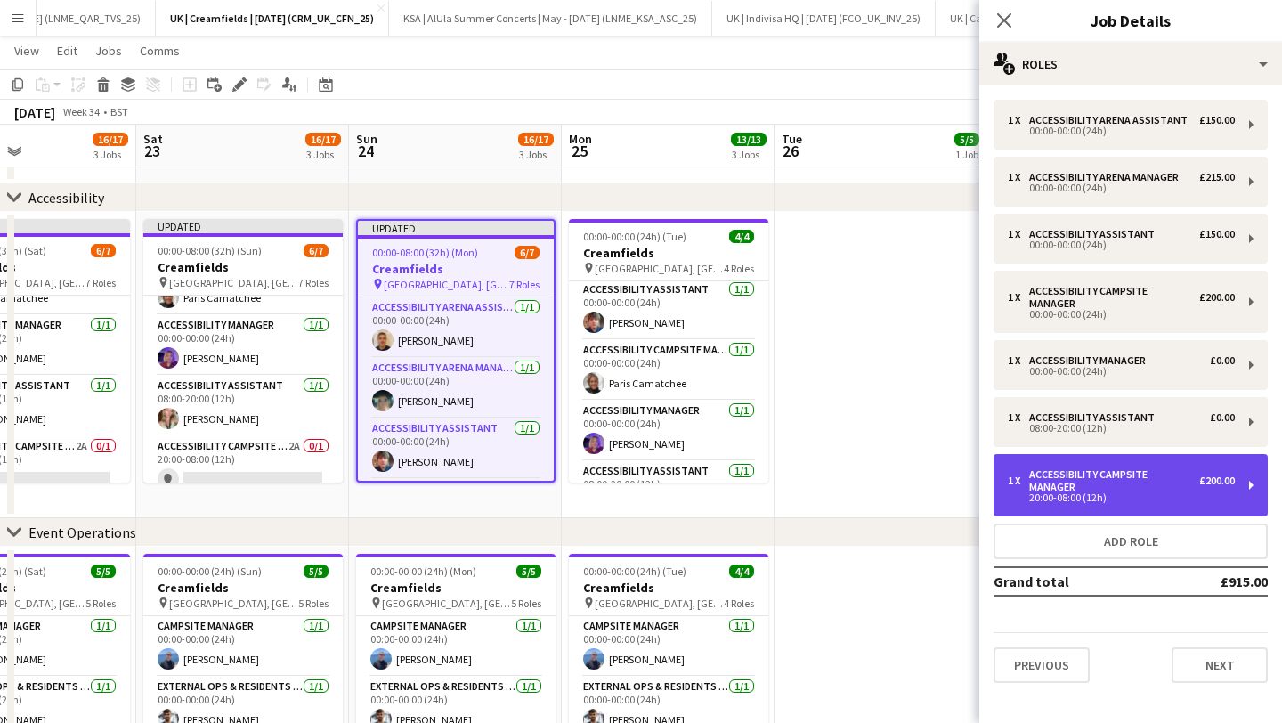
click at [1065, 469] on div "Accessibility Campsite Manager" at bounding box center [1114, 480] width 170 height 25
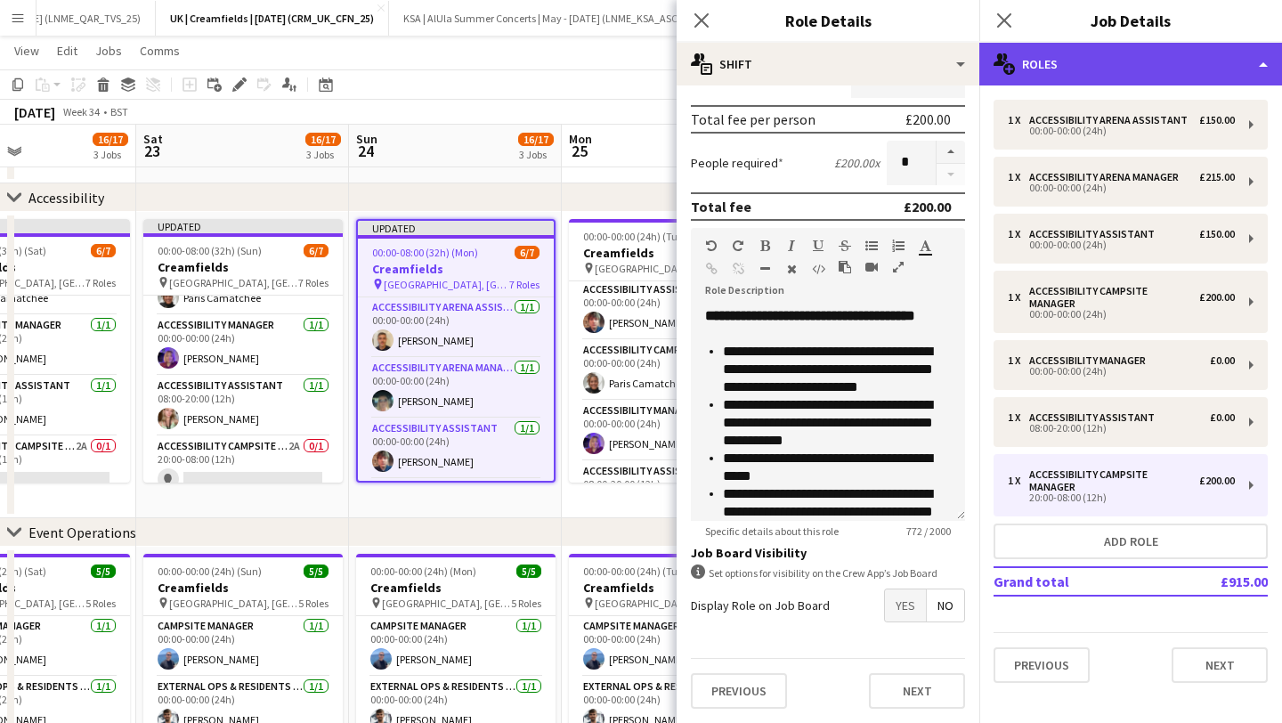
click at [1036, 66] on div "multiple-users-add Roles" at bounding box center [1130, 64] width 303 height 43
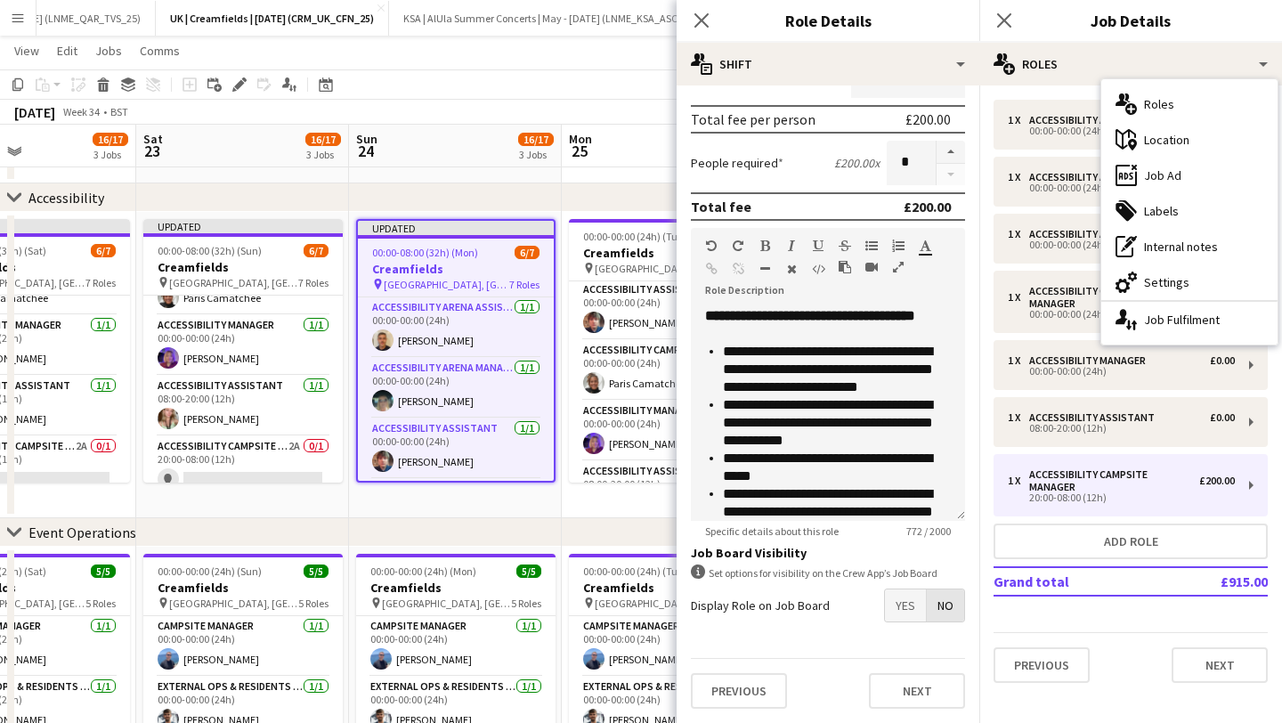
click at [946, 609] on span "No" at bounding box center [945, 605] width 37 height 32
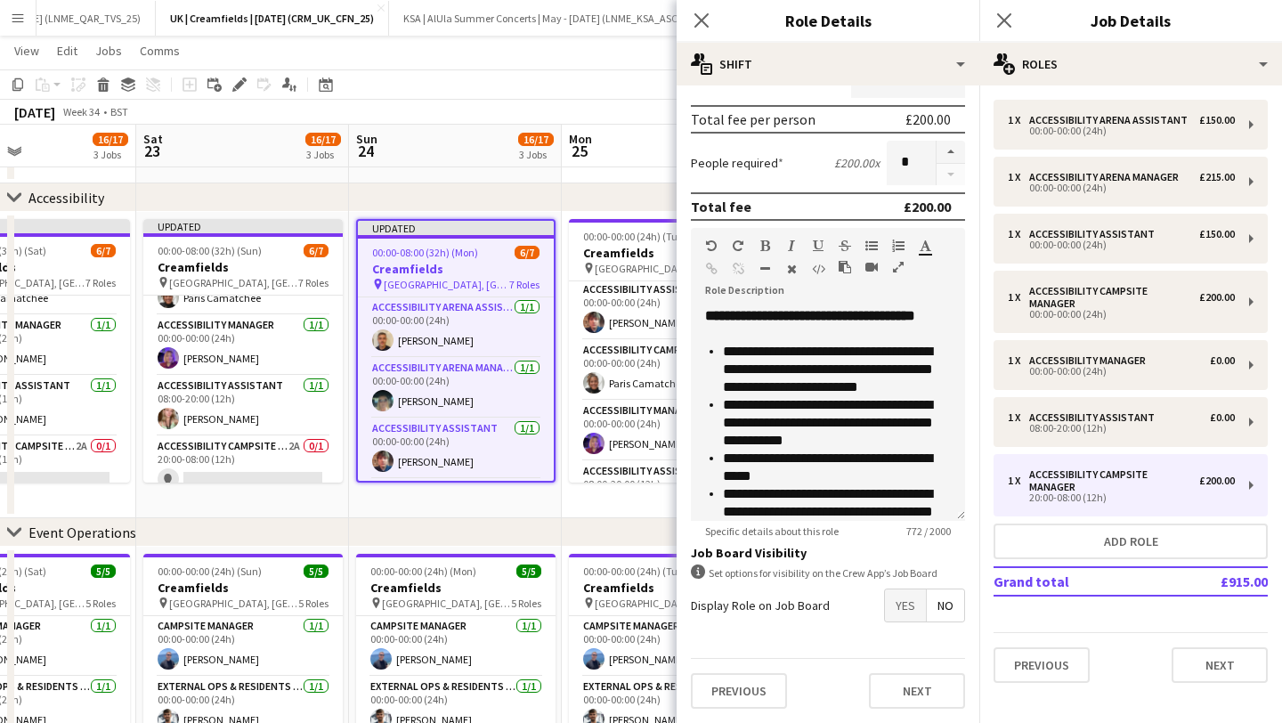
click at [900, 602] on span "Yes" at bounding box center [905, 605] width 41 height 32
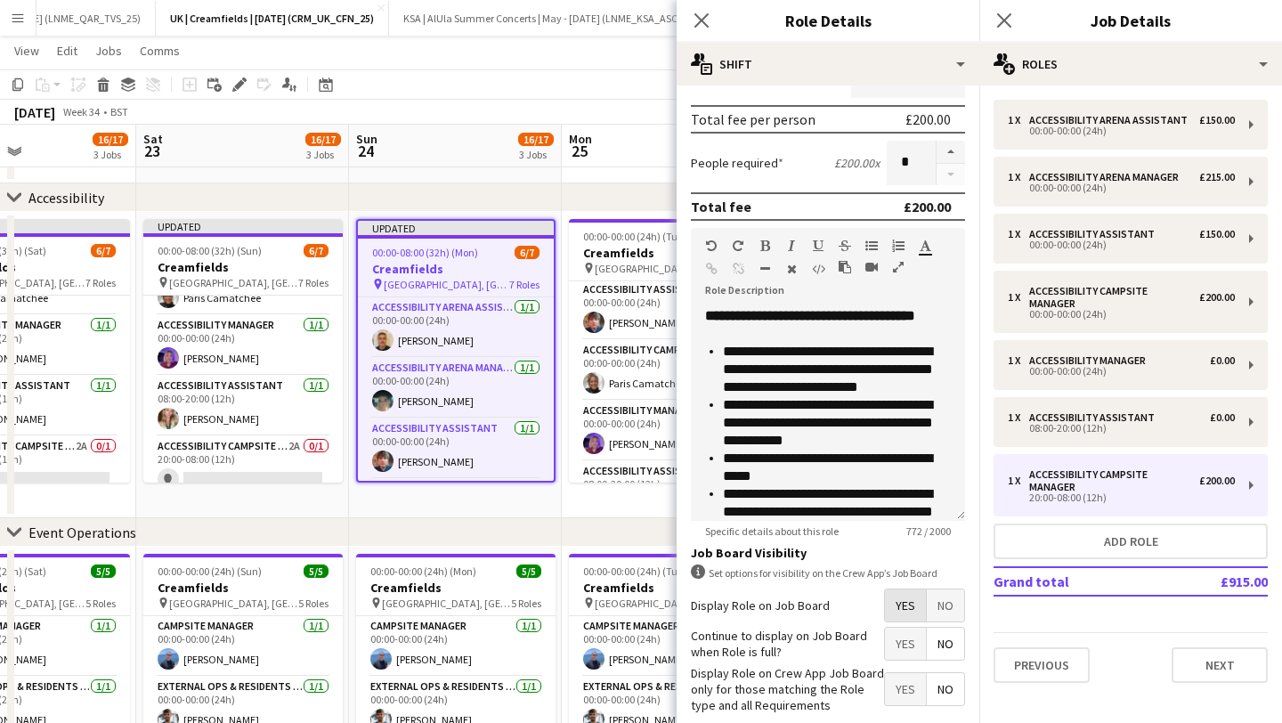
click at [900, 602] on span "Yes" at bounding box center [905, 605] width 41 height 32
click at [934, 598] on span "No" at bounding box center [945, 605] width 37 height 32
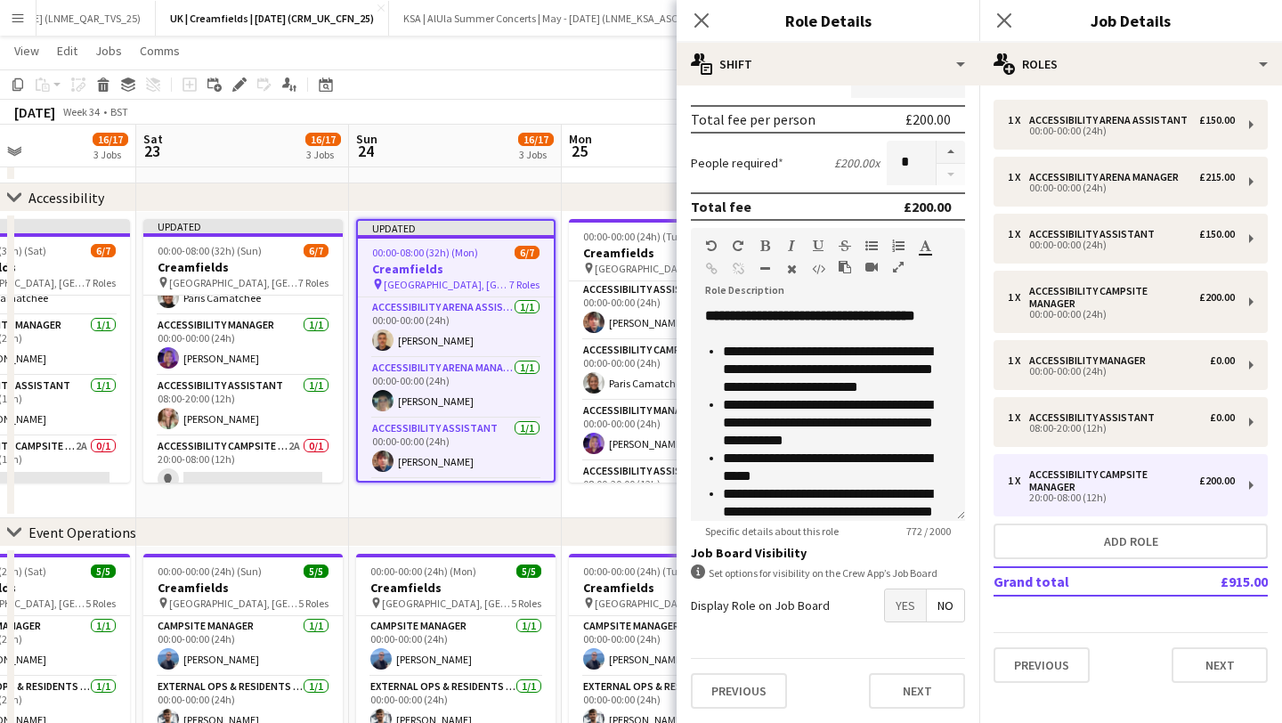
click at [890, 720] on div "Previous Next" at bounding box center [828, 690] width 274 height 65
click at [902, 684] on button "Next" at bounding box center [917, 691] width 96 height 36
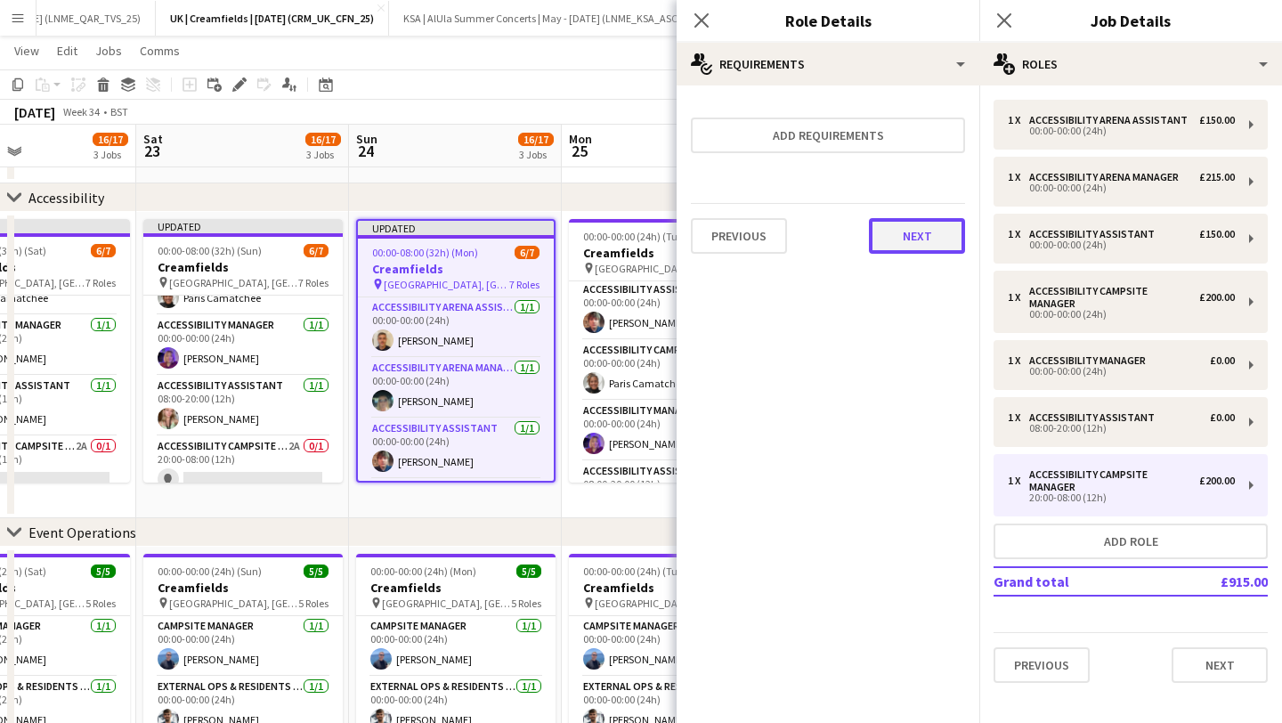
click at [909, 242] on button "Next" at bounding box center [917, 236] width 96 height 36
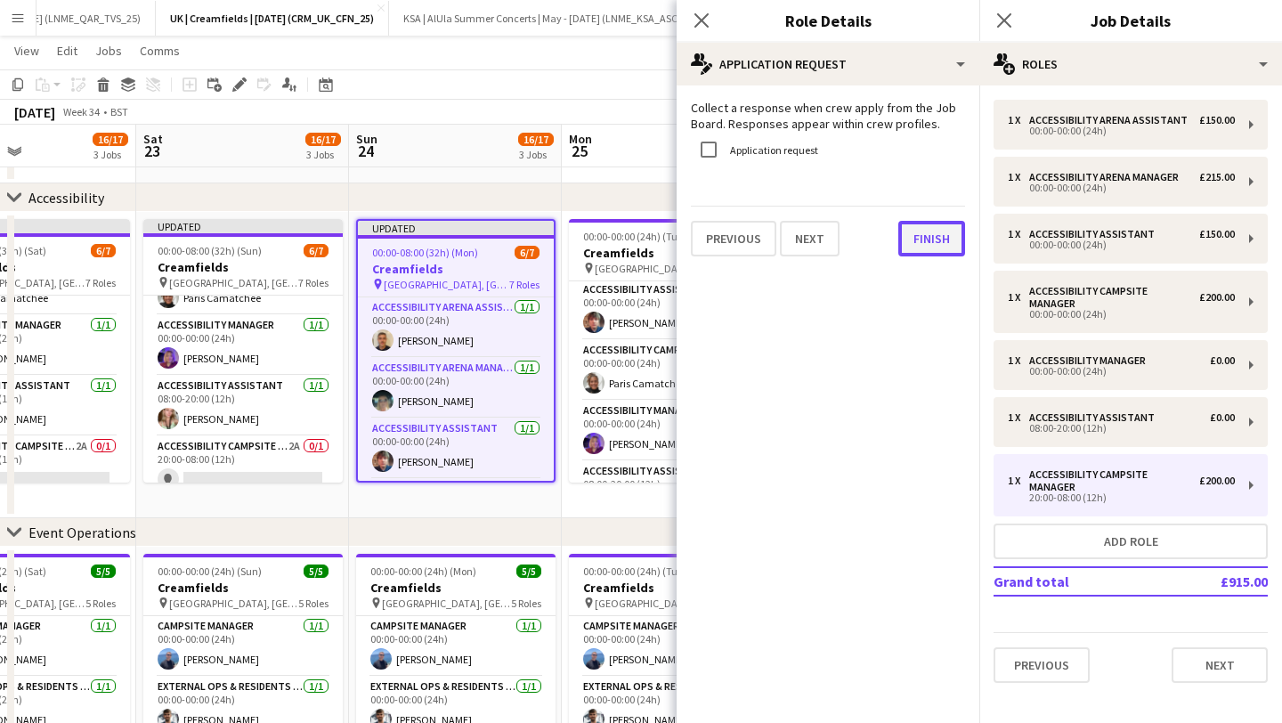
click at [926, 248] on button "Finish" at bounding box center [931, 239] width 67 height 36
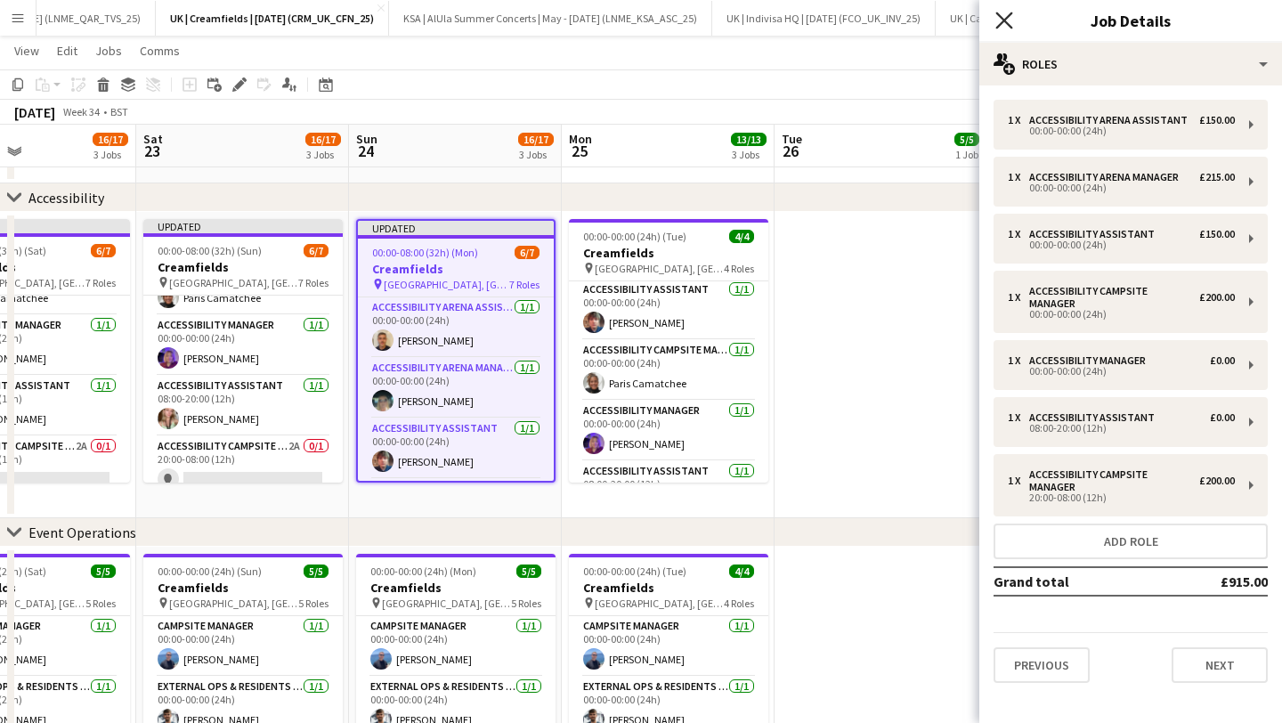
click at [1002, 23] on icon at bounding box center [1003, 20] width 17 height 17
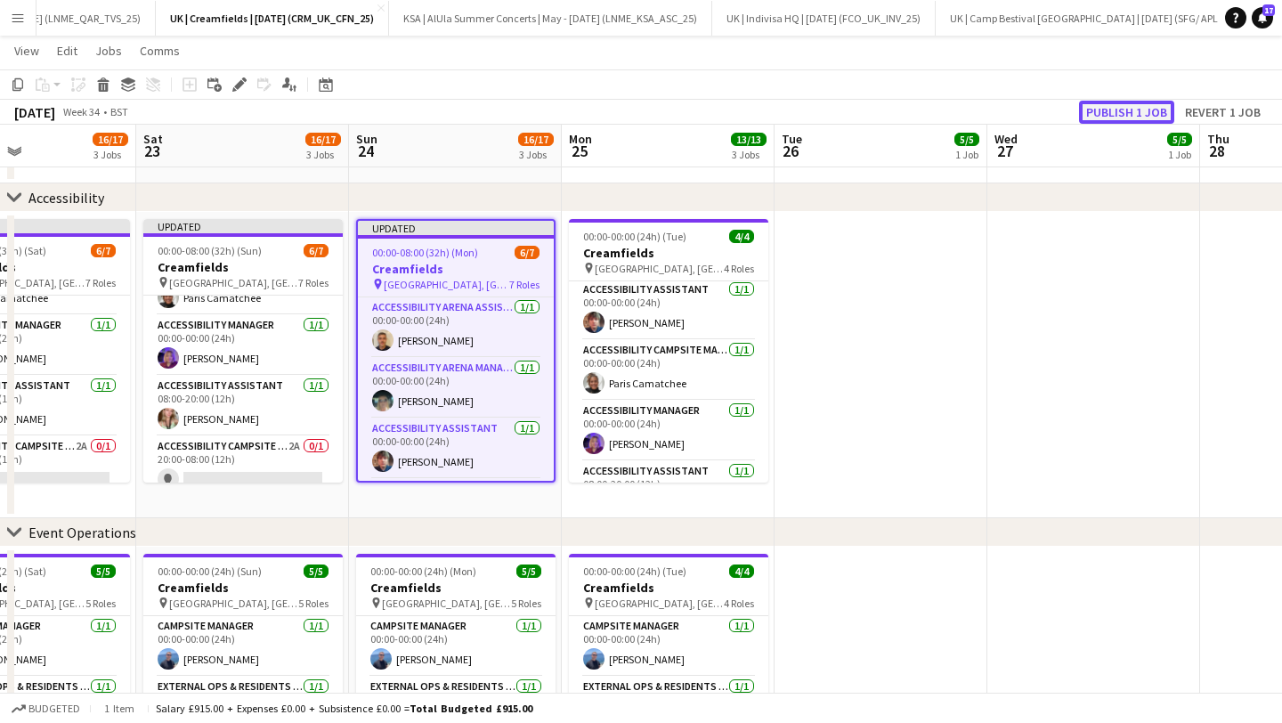
click at [1106, 109] on button "Publish 1 job" at bounding box center [1126, 112] width 95 height 23
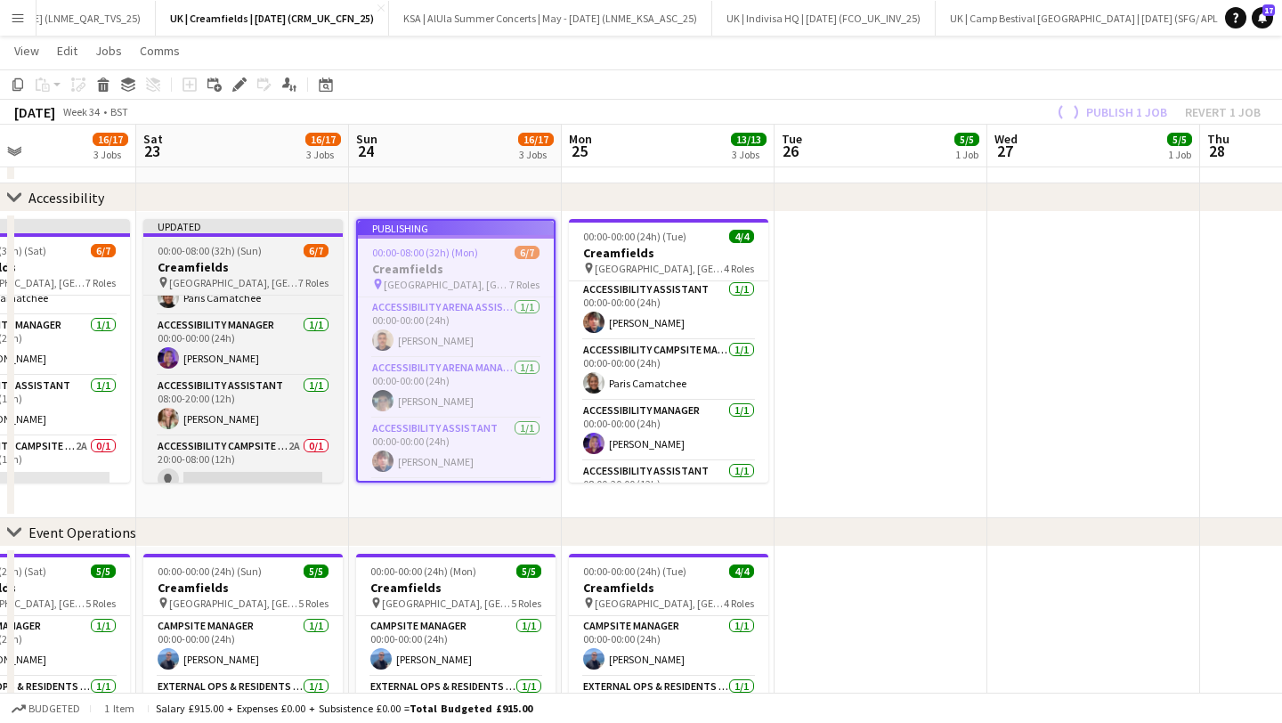
click at [181, 278] on span "[GEOGRAPHIC_DATA], [GEOGRAPHIC_DATA]" at bounding box center [233, 282] width 129 height 13
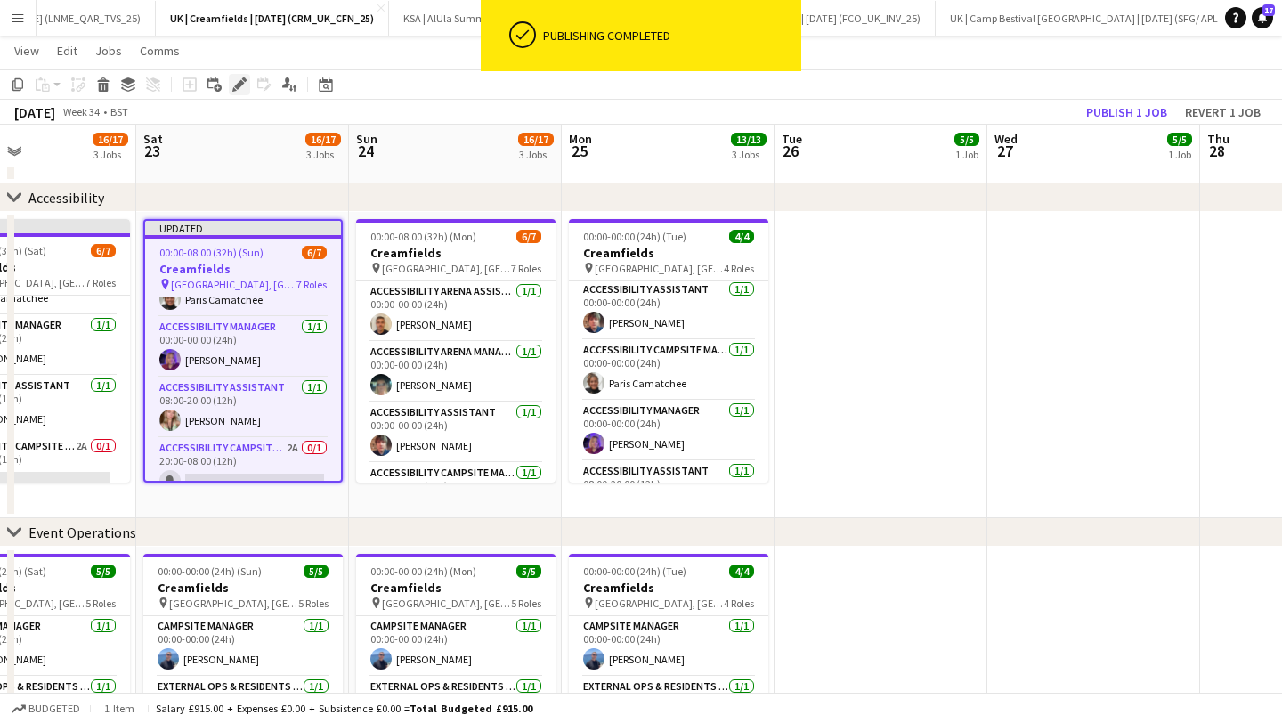
click at [245, 74] on div "Edit" at bounding box center [239, 84] width 21 height 21
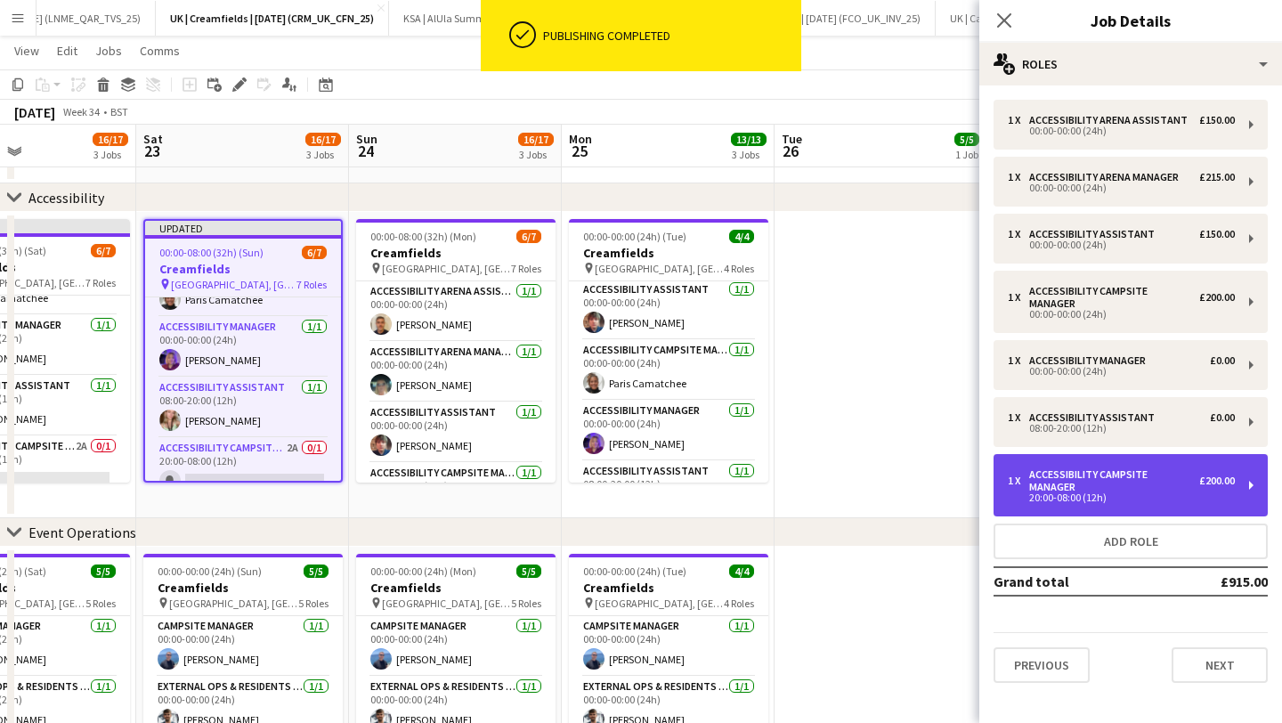
click at [1038, 474] on div "Accessibility Campsite Manager" at bounding box center [1114, 480] width 170 height 25
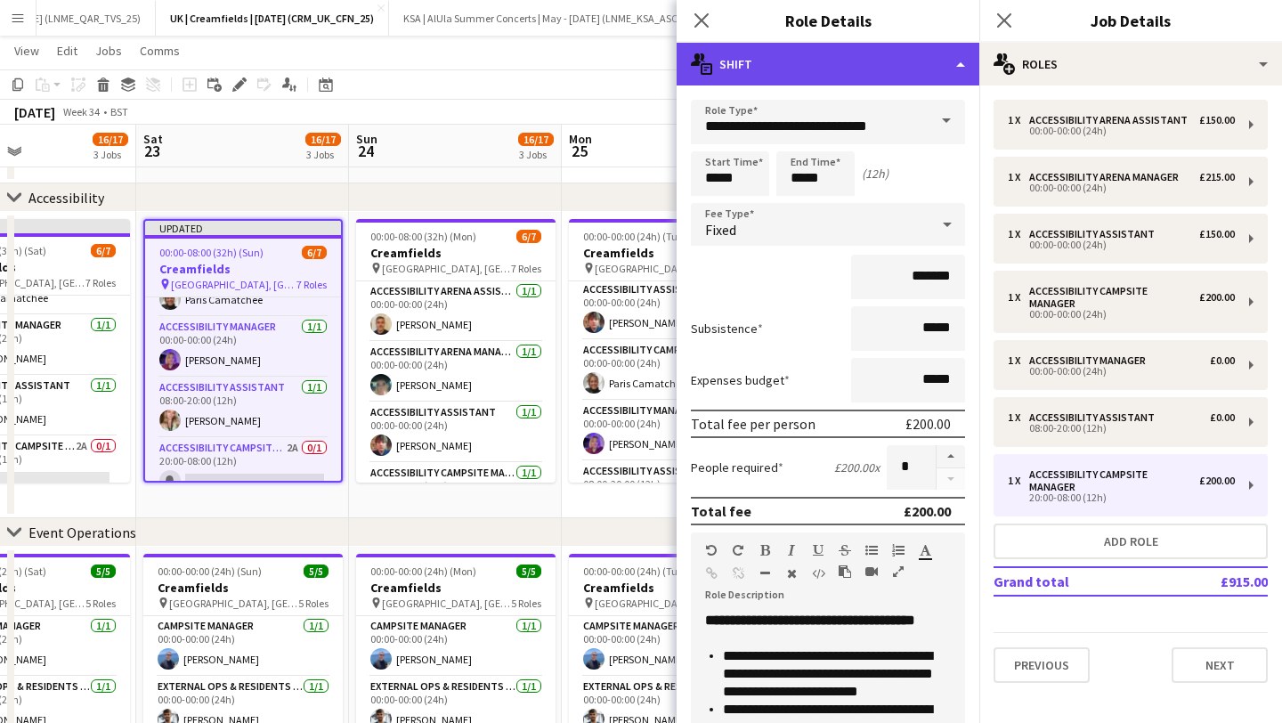
click at [814, 69] on div "multiple-actions-text Shift" at bounding box center [828, 64] width 303 height 43
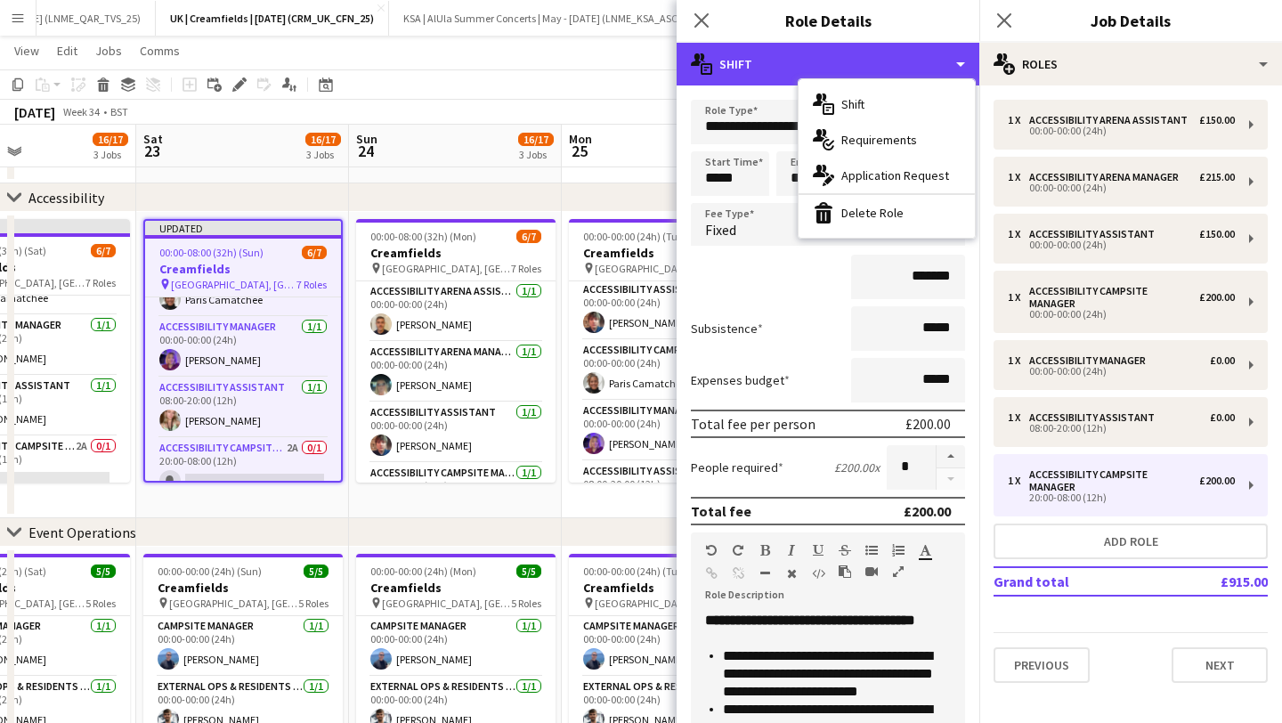
scroll to position [304, 0]
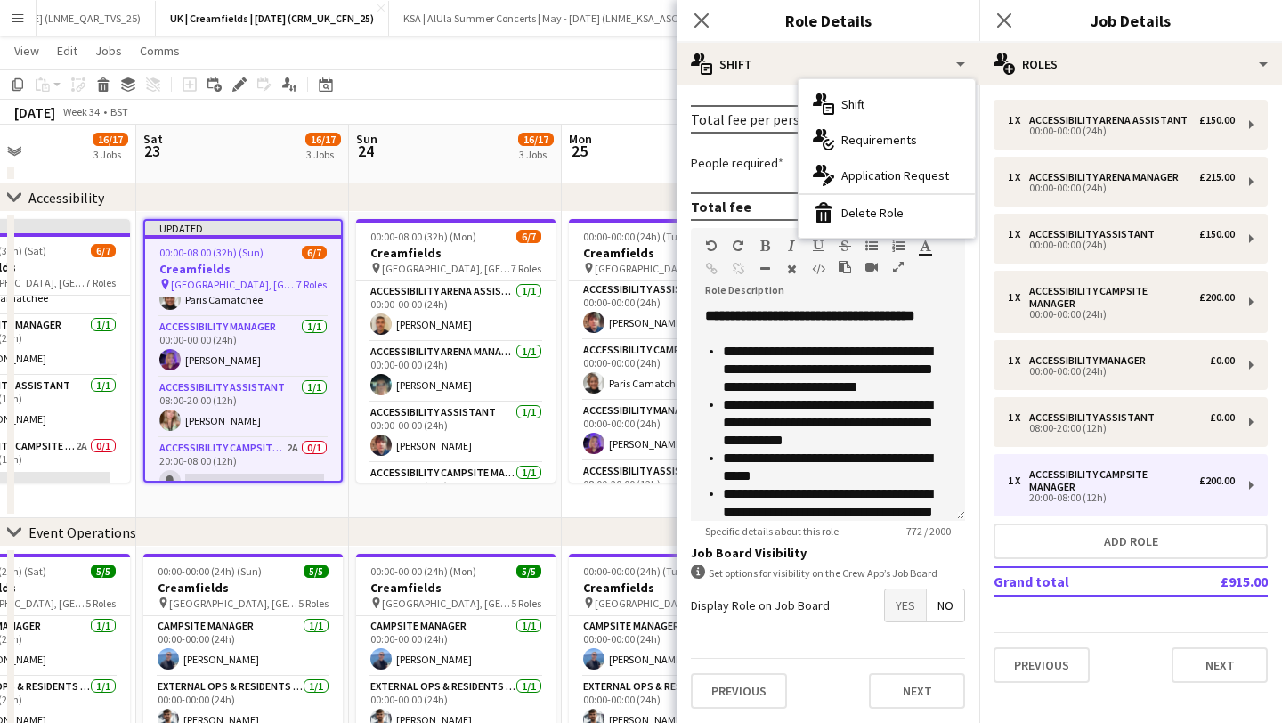
click at [955, 607] on span "No" at bounding box center [945, 605] width 37 height 32
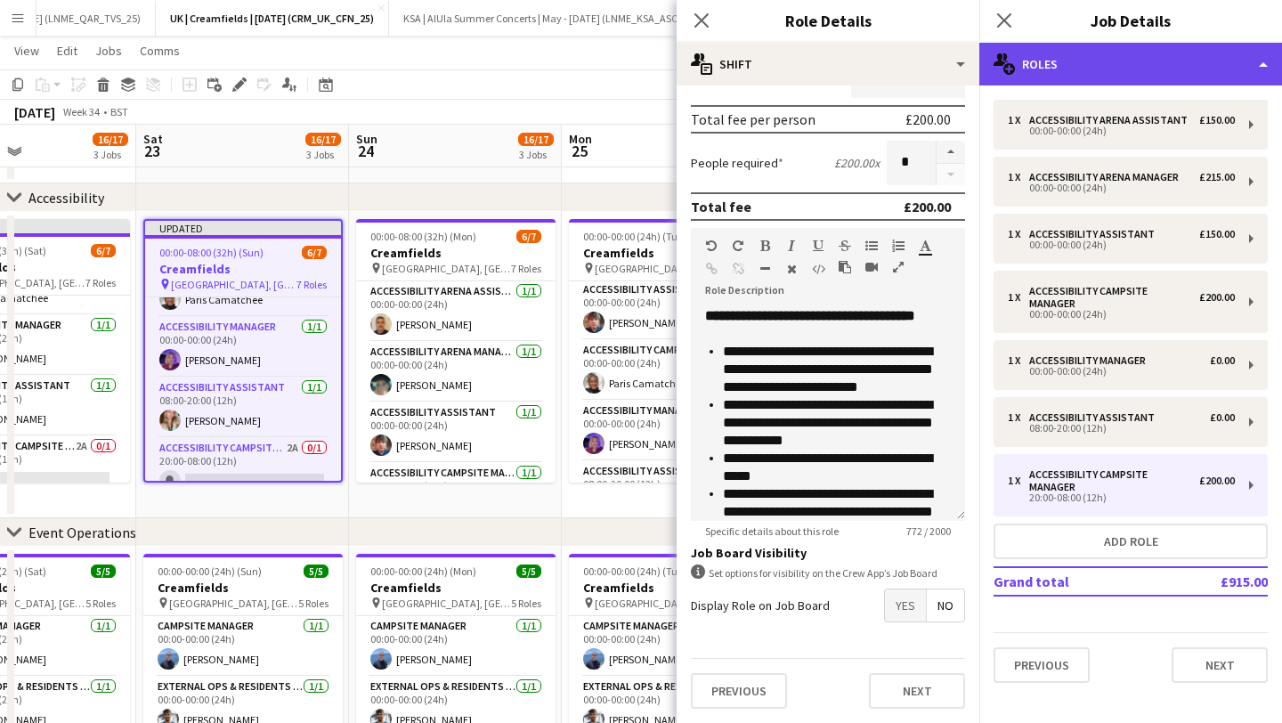
click at [1055, 57] on div "multiple-users-add Roles" at bounding box center [1130, 64] width 303 height 43
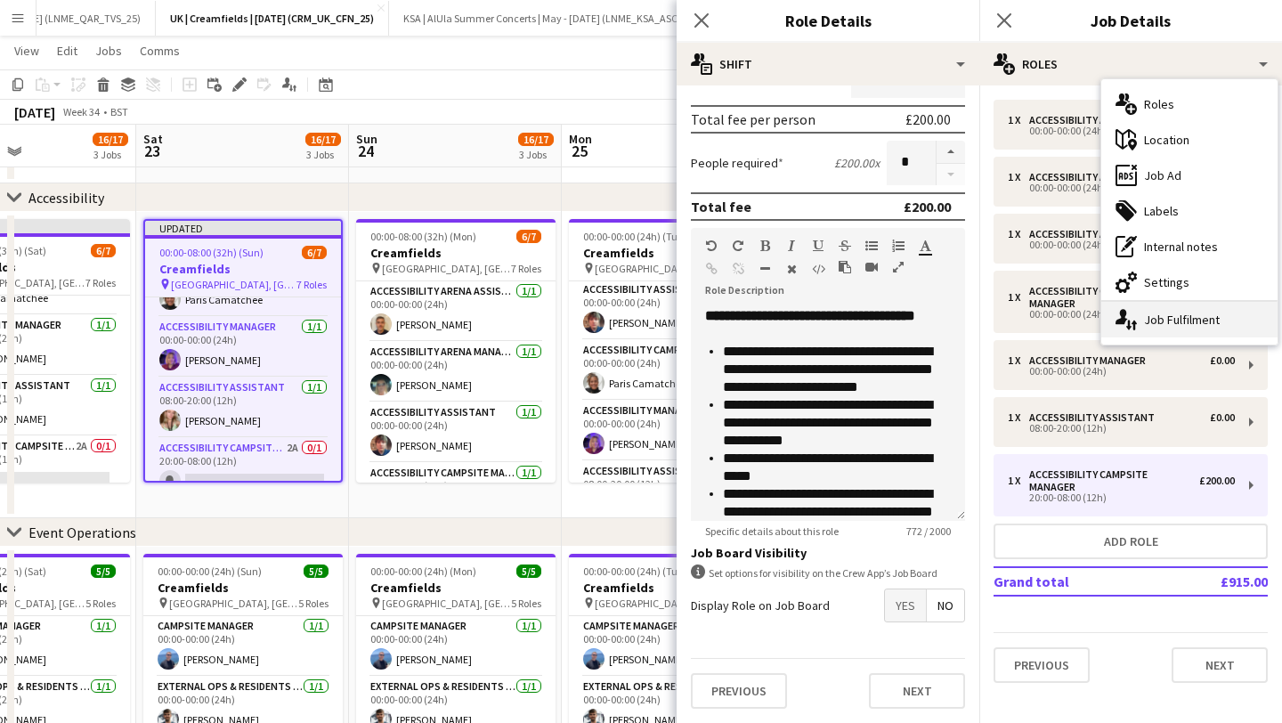
click at [1147, 315] on div "single-neutral-actions-up-down Job Fulfilment" at bounding box center [1189, 320] width 176 height 36
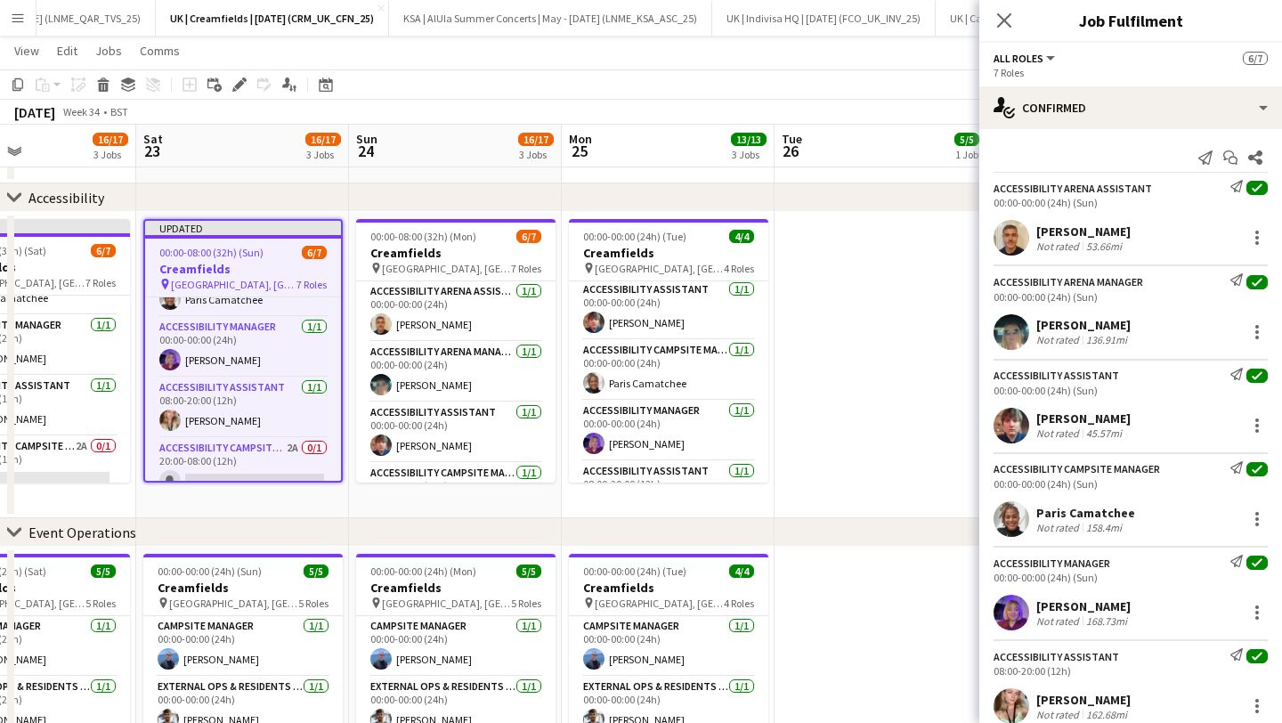
scroll to position [143, 0]
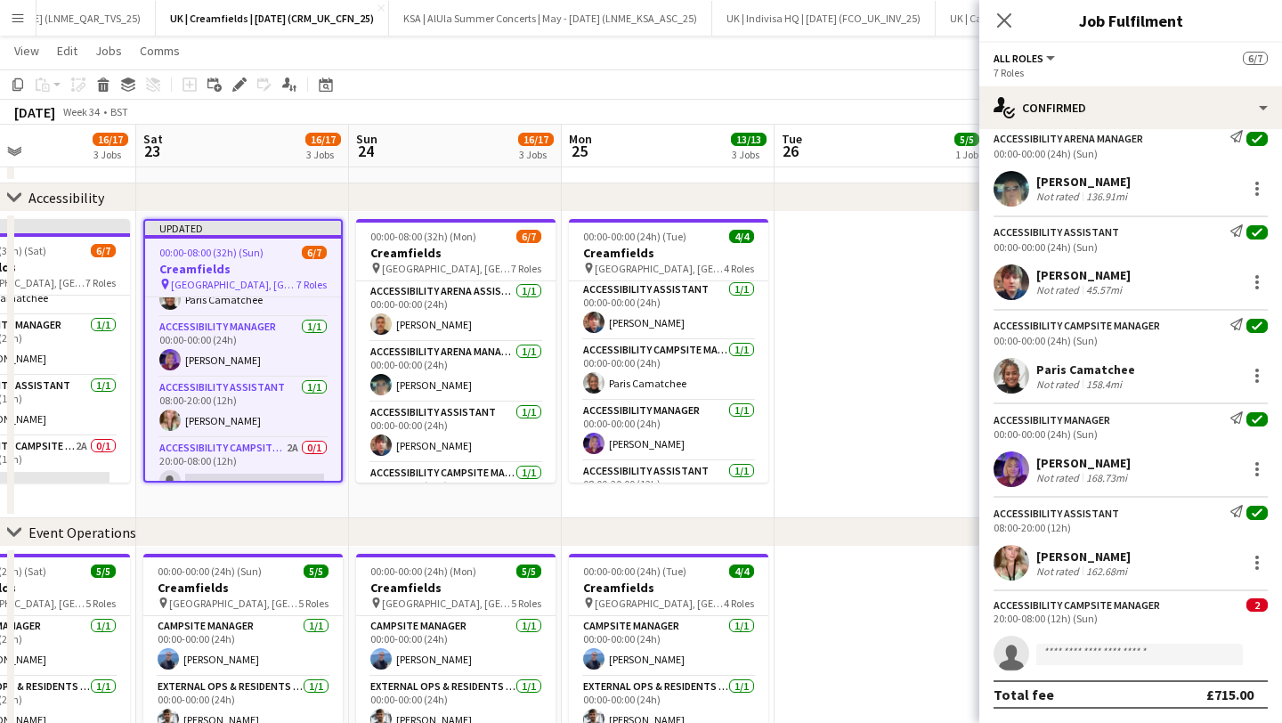
click at [1258, 608] on span "2" at bounding box center [1256, 604] width 21 height 13
click at [1089, 611] on div "Accessibility Campsite Manager" at bounding box center [1077, 604] width 166 height 13
click at [990, 13] on div "Close pop-in" at bounding box center [1004, 20] width 50 height 41
click at [1007, 19] on icon "Close pop-in" at bounding box center [1003, 20] width 17 height 17
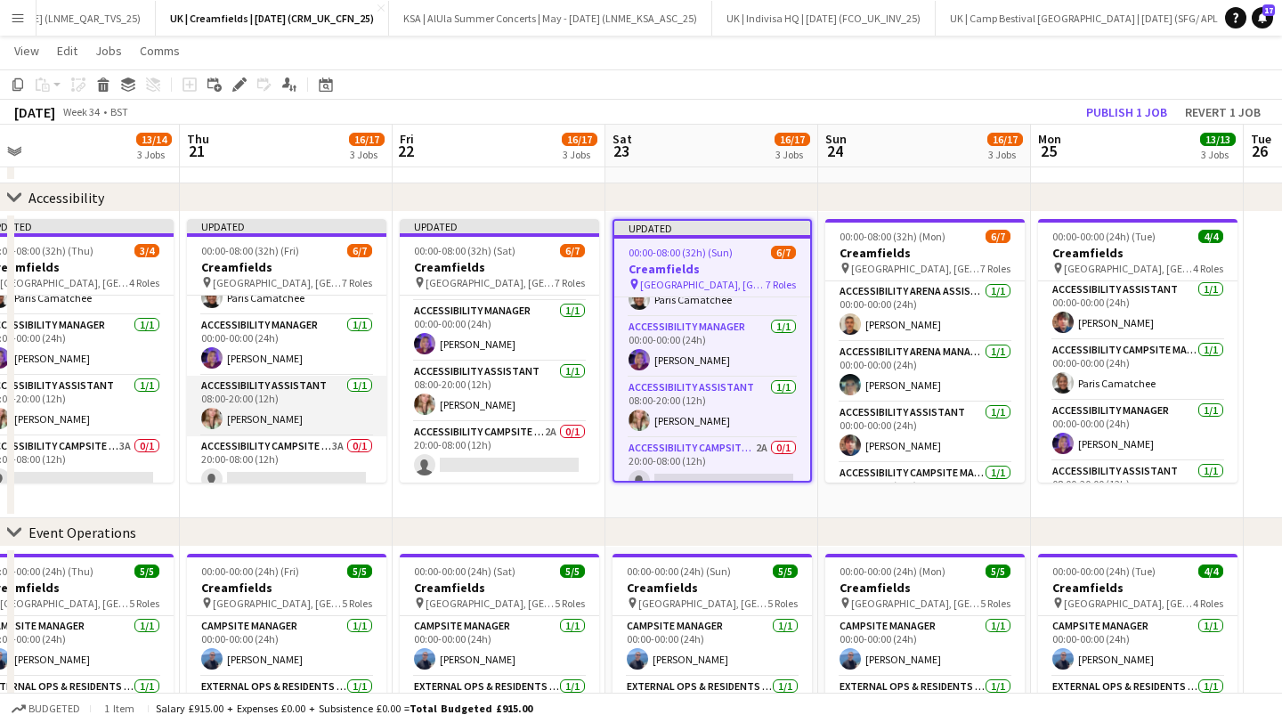
scroll to position [237, 0]
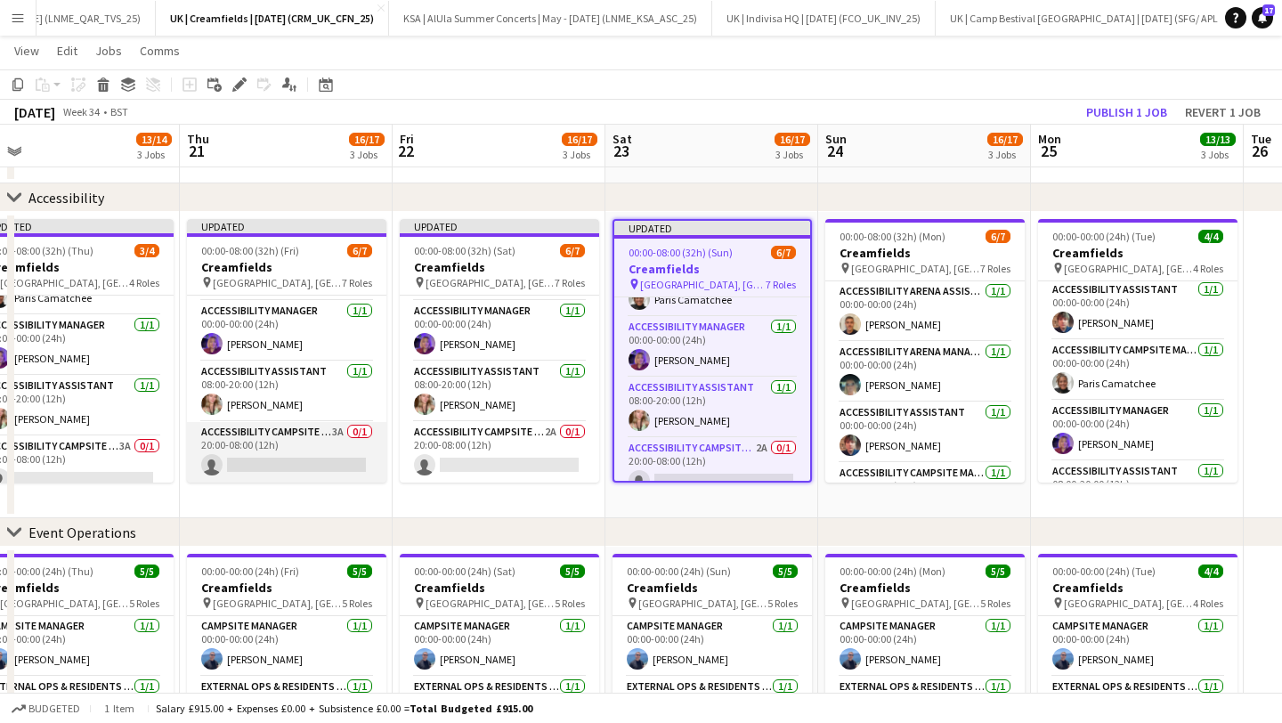
click at [294, 442] on app-card-role "Accessibility Campsite Manager 3A 0/1 20:00-08:00 (12h) single-neutral-actions" at bounding box center [286, 452] width 199 height 61
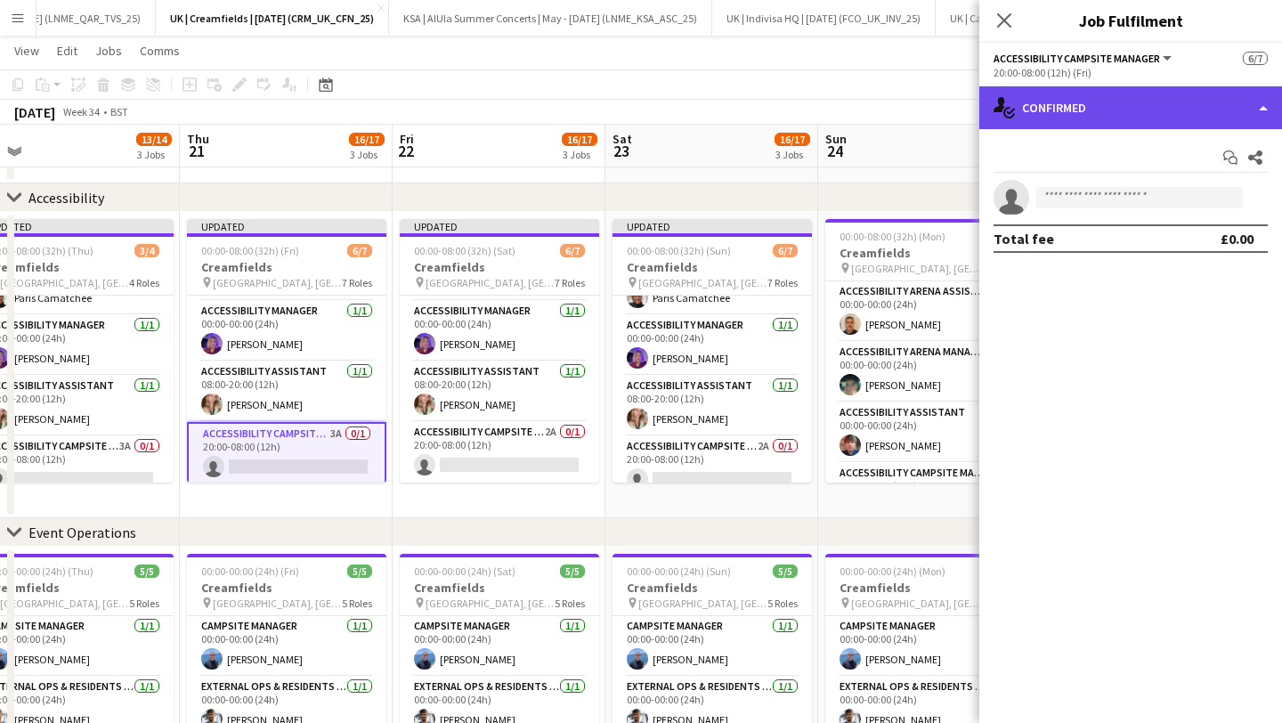
click at [1096, 106] on div "single-neutral-actions-check-2 Confirmed" at bounding box center [1130, 107] width 303 height 43
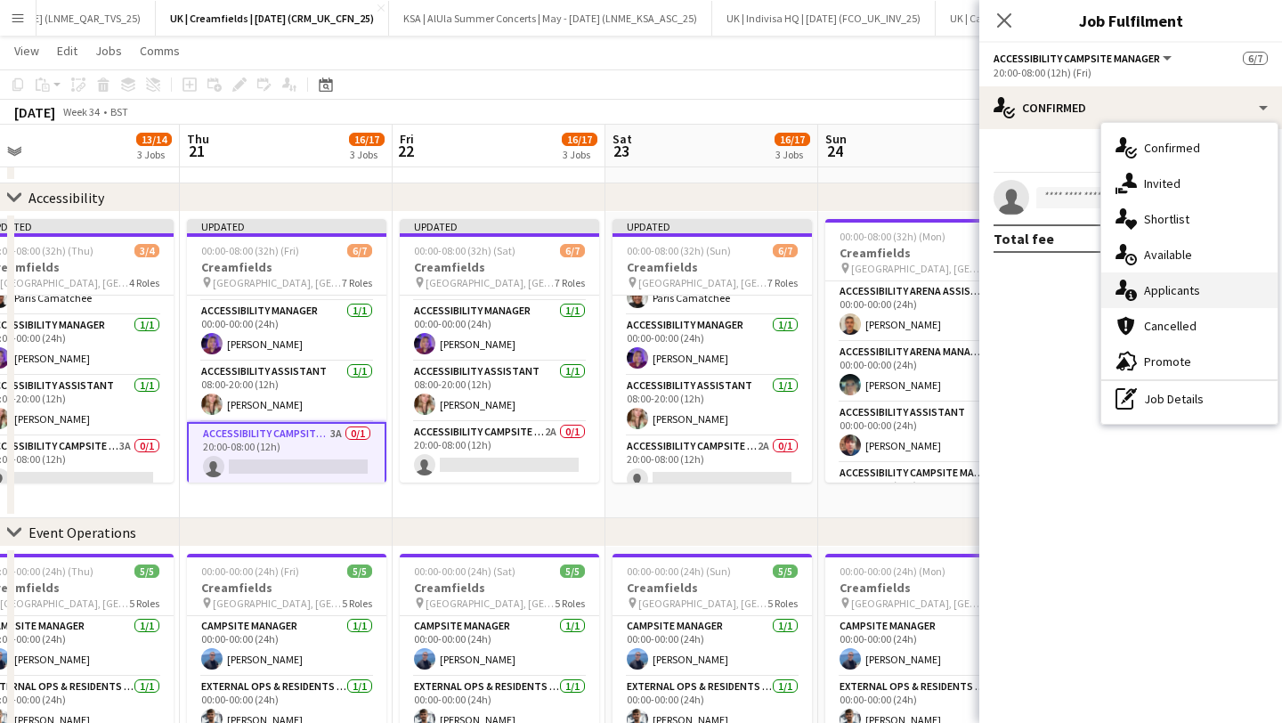
click at [1145, 285] on div "single-neutral-actions-information Applicants" at bounding box center [1189, 290] width 176 height 36
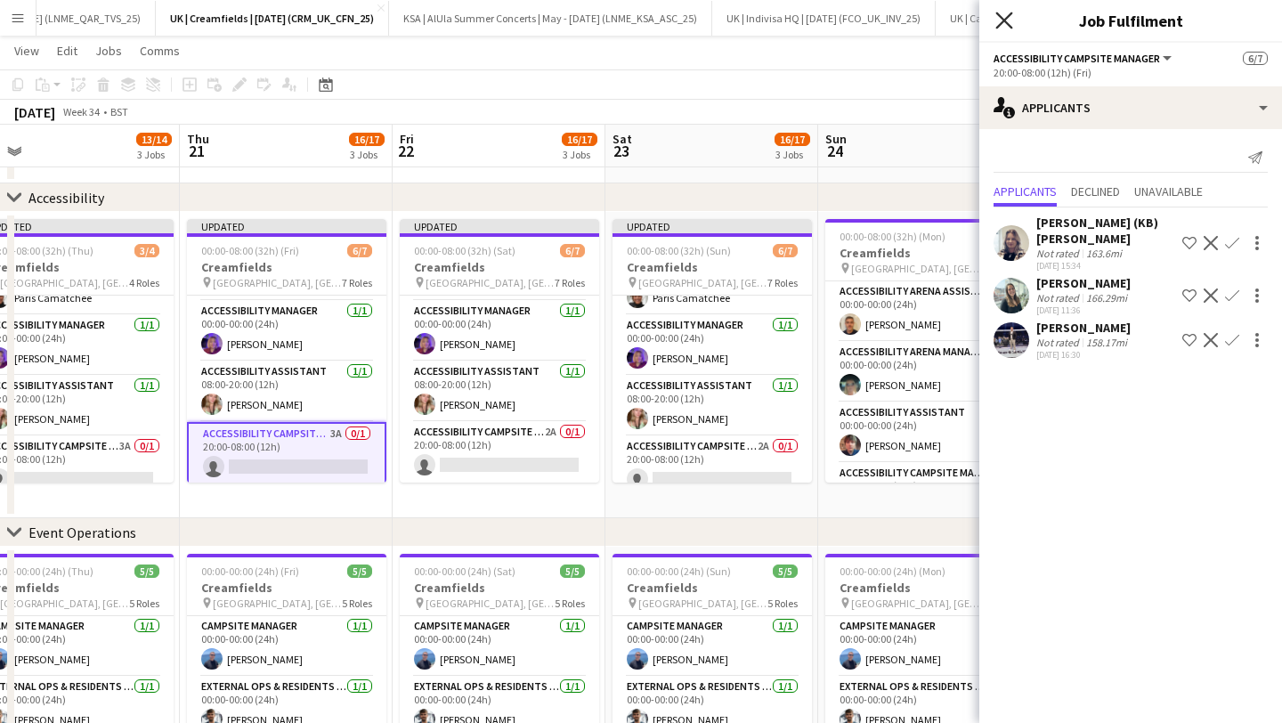
click at [1002, 21] on icon at bounding box center [1003, 20] width 17 height 17
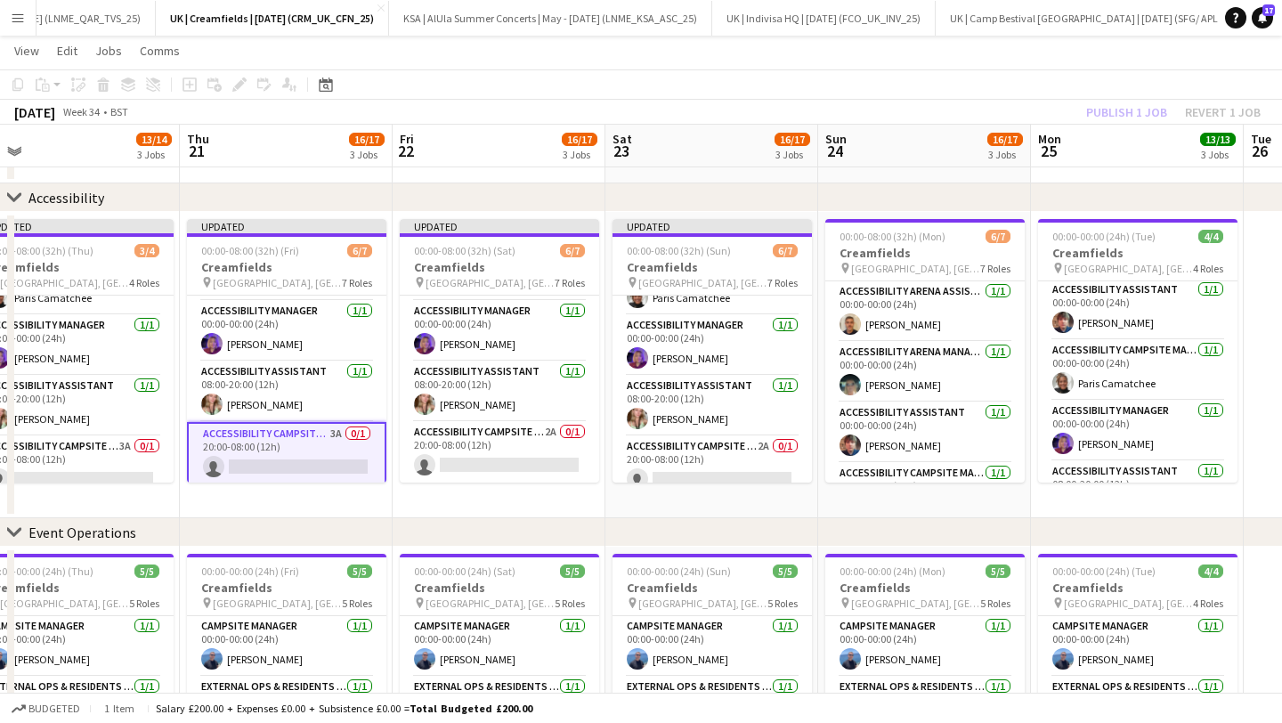
scroll to position [0, 485]
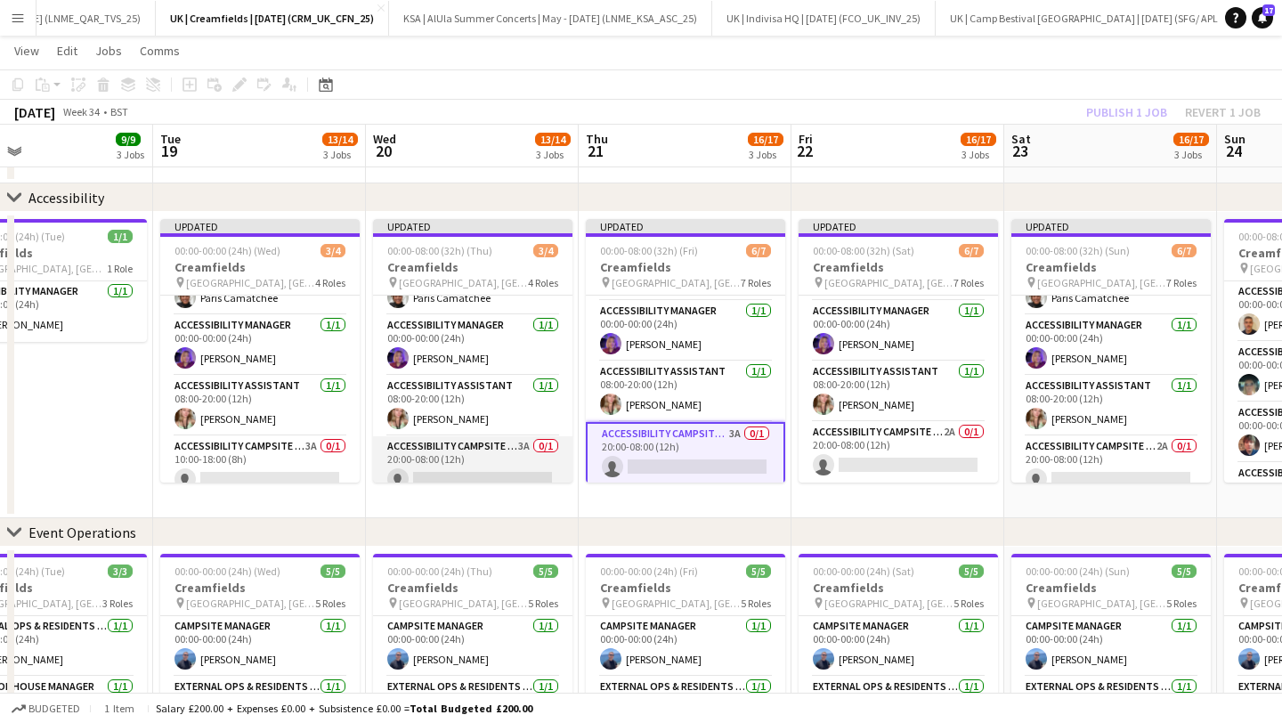
click at [482, 455] on app-card-role "Accessibility Campsite Manager 3A 0/1 20:00-08:00 (12h) single-neutral-actions" at bounding box center [472, 466] width 199 height 61
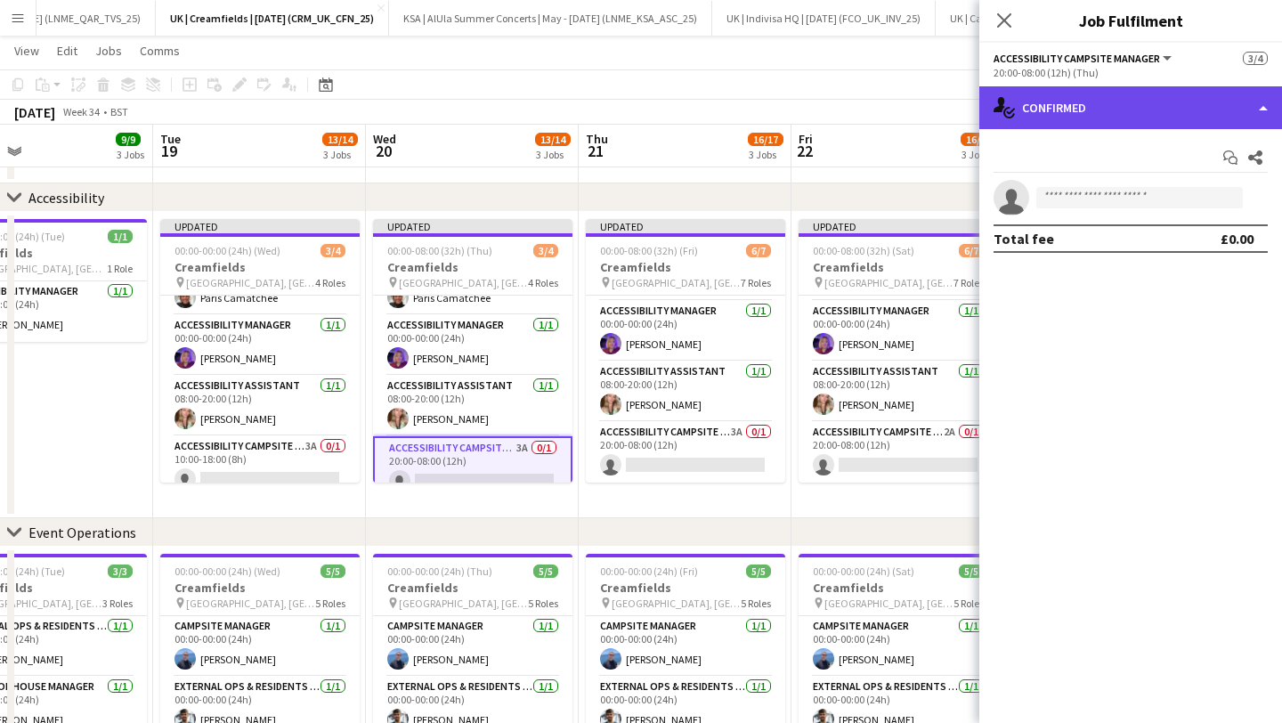
click at [1044, 112] on div "single-neutral-actions-check-2 Confirmed" at bounding box center [1130, 107] width 303 height 43
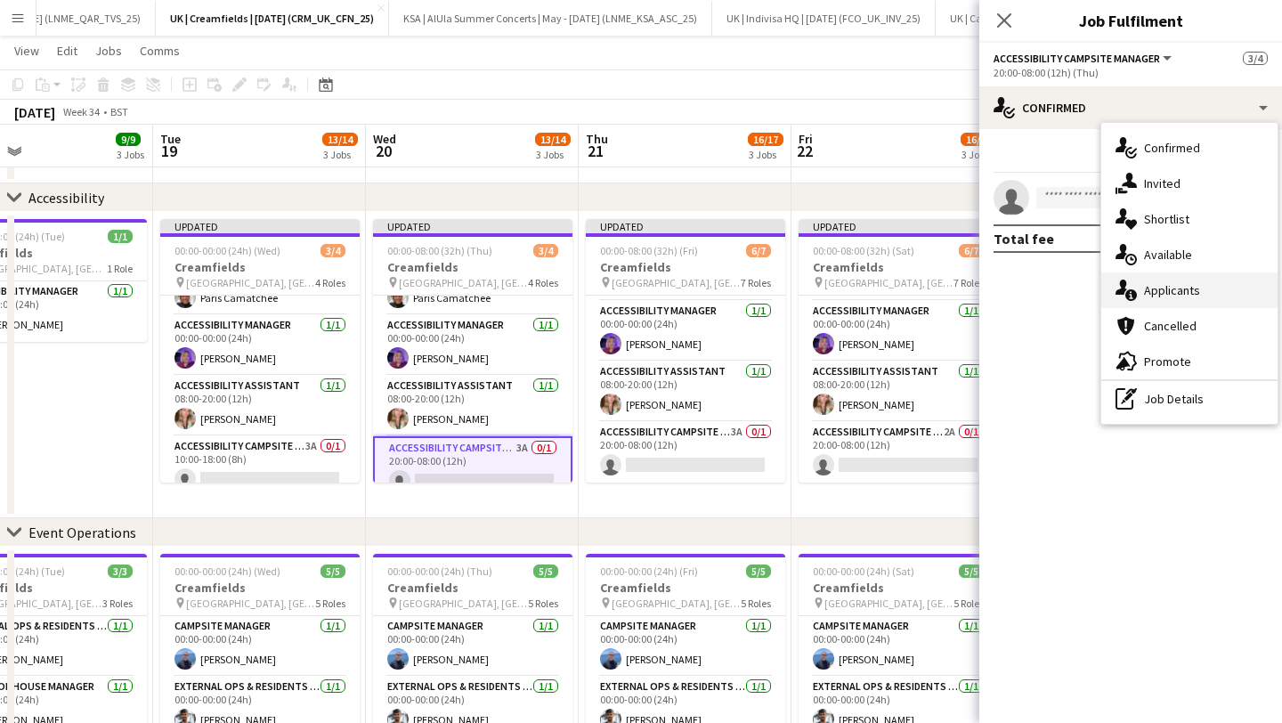
click at [1156, 288] on div "single-neutral-actions-information Applicants" at bounding box center [1189, 290] width 176 height 36
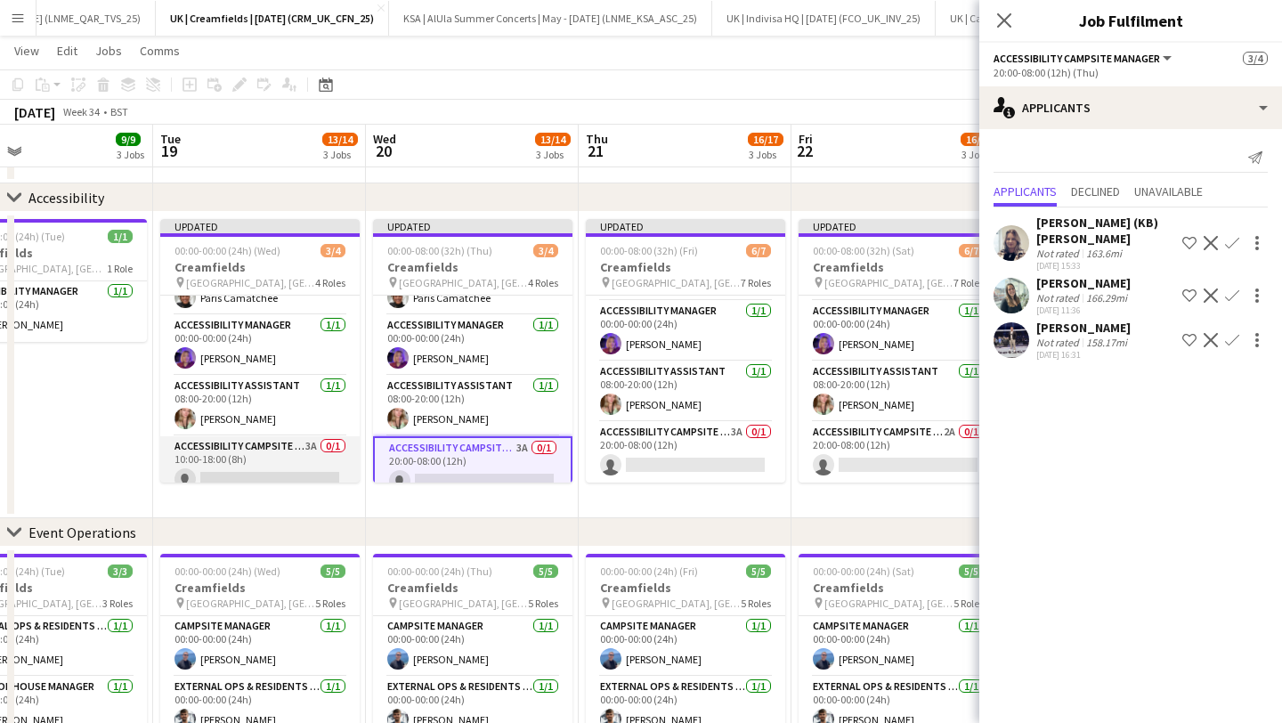
scroll to position [55, 0]
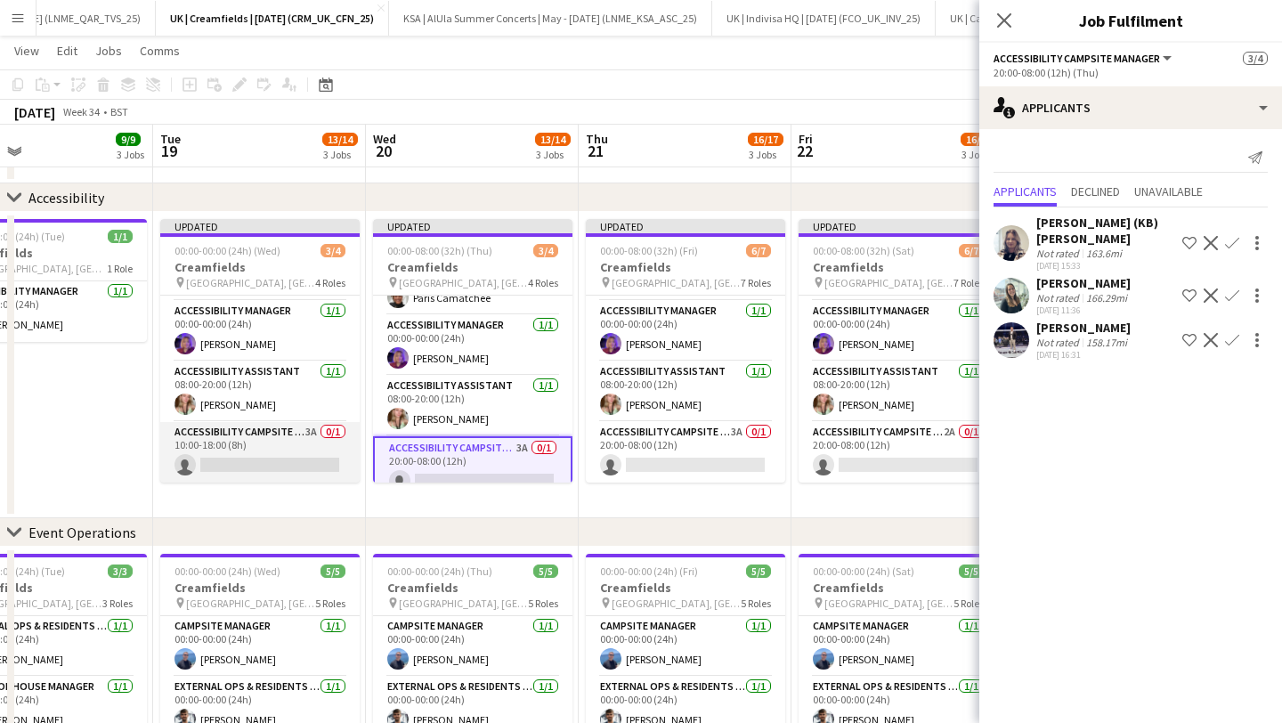
click at [295, 437] on app-card-role "Accessibility Campsite Manager 3A 0/1 10:00-18:00 (8h) single-neutral-actions" at bounding box center [259, 452] width 199 height 61
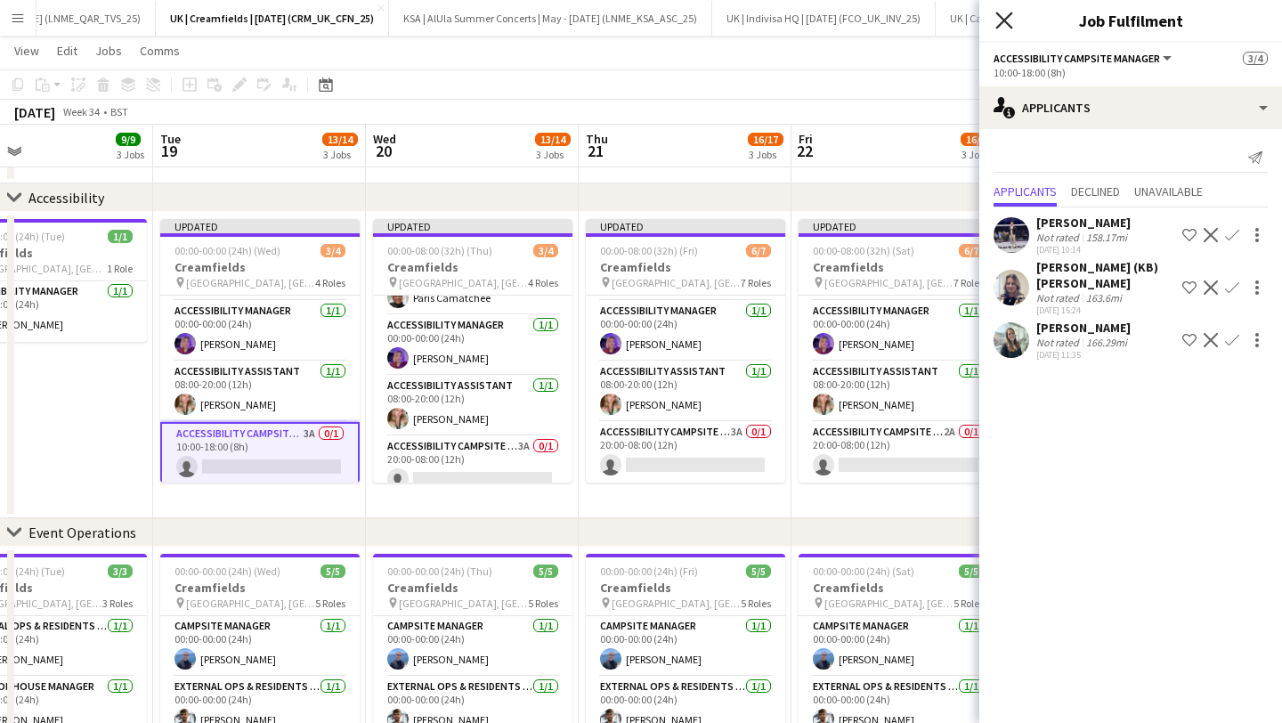
click at [1002, 17] on icon "Close pop-in" at bounding box center [1003, 20] width 17 height 17
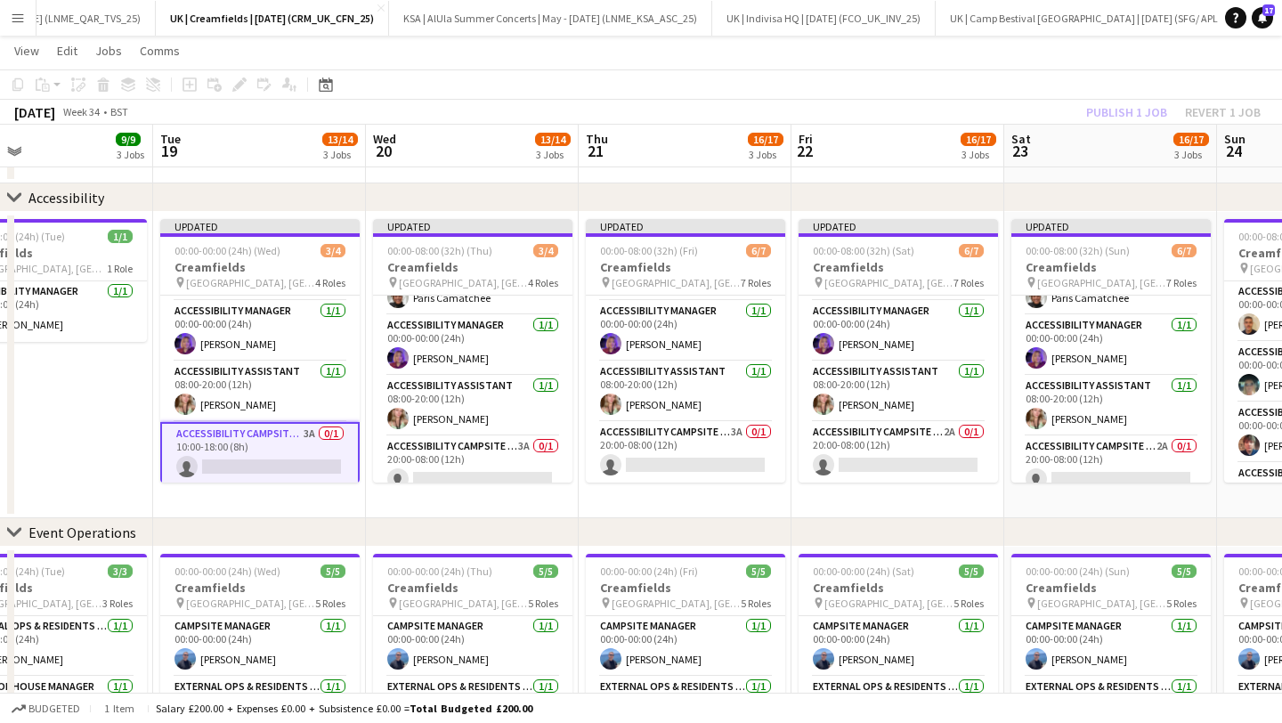
click at [468, 484] on app-date-cell "Updated 00:00-08:00 (32h) (Thu) 3/4 Creamfields pin Daresbury, [GEOGRAPHIC_DATA…" at bounding box center [472, 365] width 213 height 306
click at [469, 460] on app-card-role "Accessibility Campsite Manager 3A 0/1 20:00-08:00 (12h) single-neutral-actions" at bounding box center [472, 466] width 199 height 61
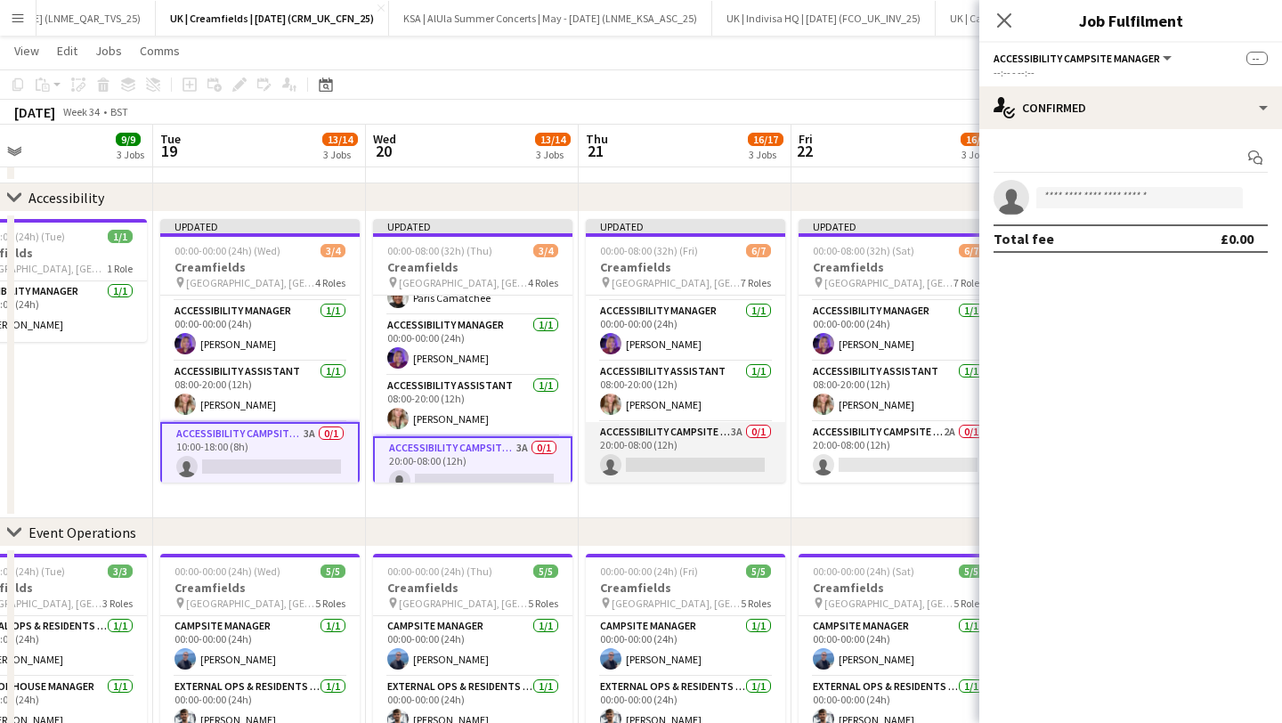
scroll to position [237, 0]
click at [732, 439] on app-card-role "Accessibility Campsite Manager 3A 0/1 20:00-08:00 (12h) single-neutral-actions" at bounding box center [685, 452] width 199 height 61
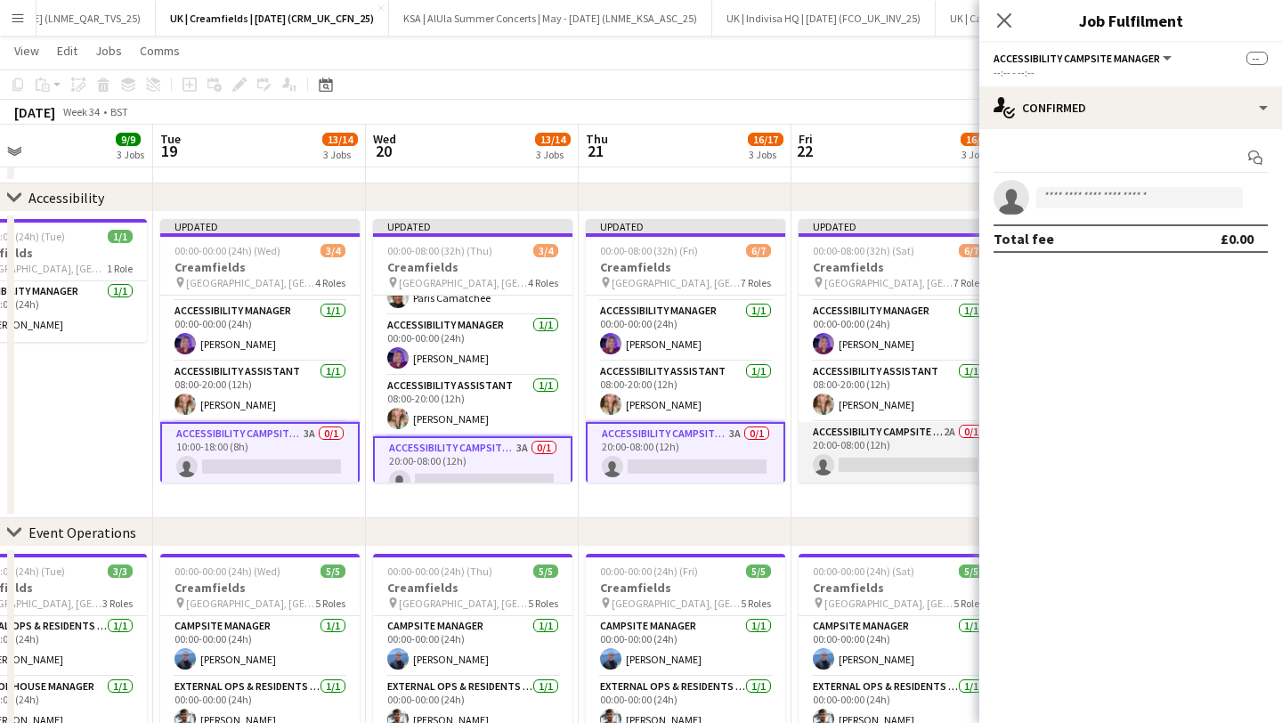
click at [868, 441] on app-card-role "Accessibility Campsite Manager 2A 0/1 20:00-08:00 (12h) single-neutral-actions" at bounding box center [898, 452] width 199 height 61
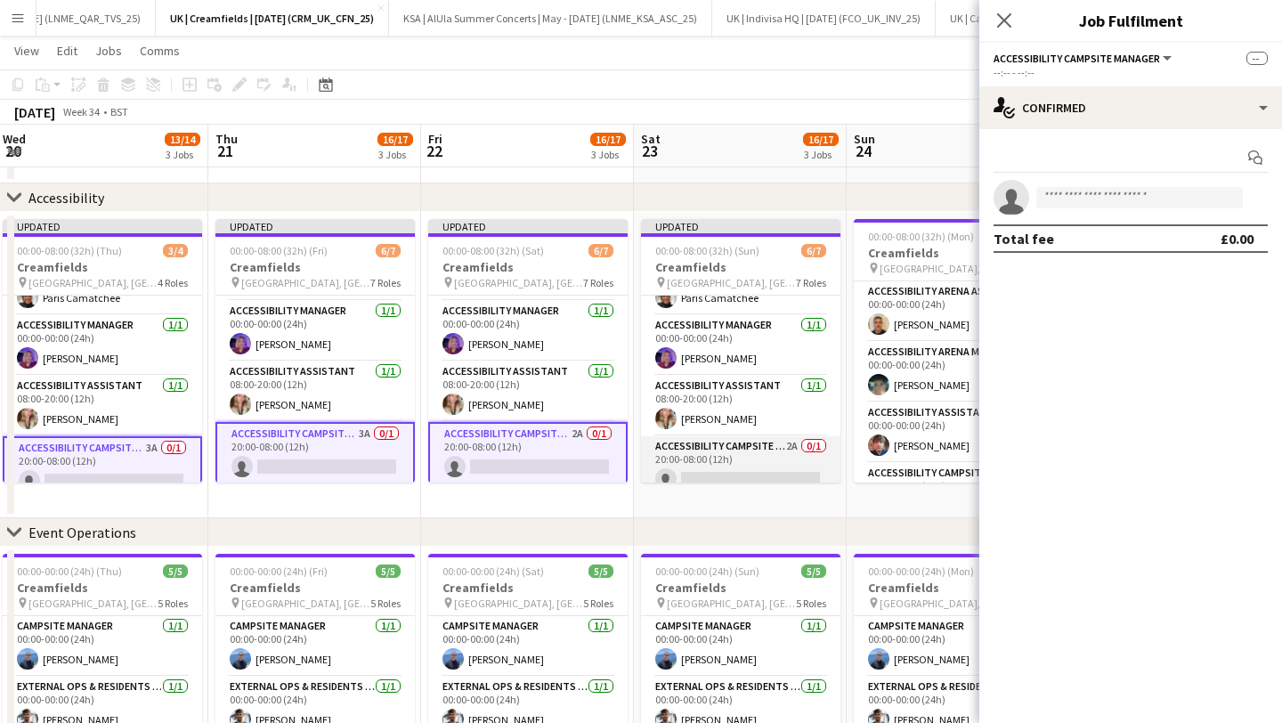
click at [741, 464] on app-card-role "Accessibility Campsite Manager 2A 0/1 20:00-08:00 (12h) single-neutral-actions" at bounding box center [740, 466] width 199 height 61
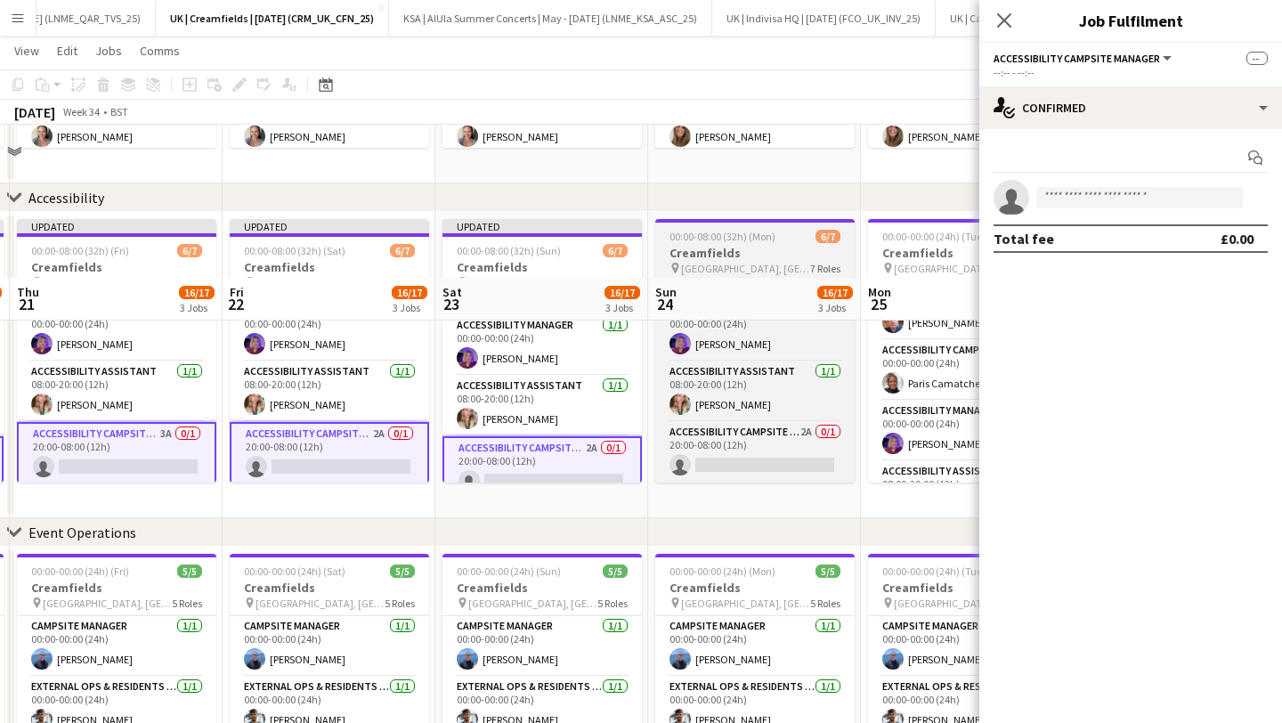
scroll to position [483, 0]
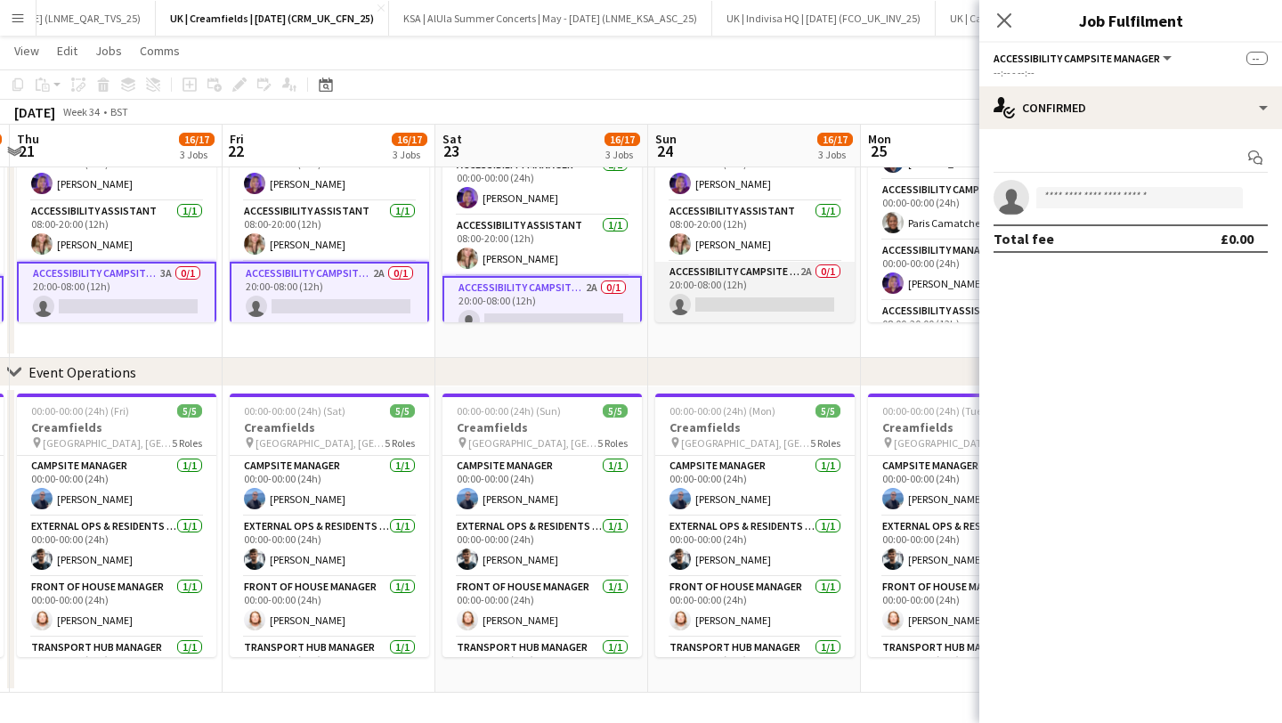
click at [755, 302] on app-card-role "Accessibility Campsite Manager 2A 0/1 20:00-08:00 (12h) single-neutral-actions" at bounding box center [754, 292] width 199 height 61
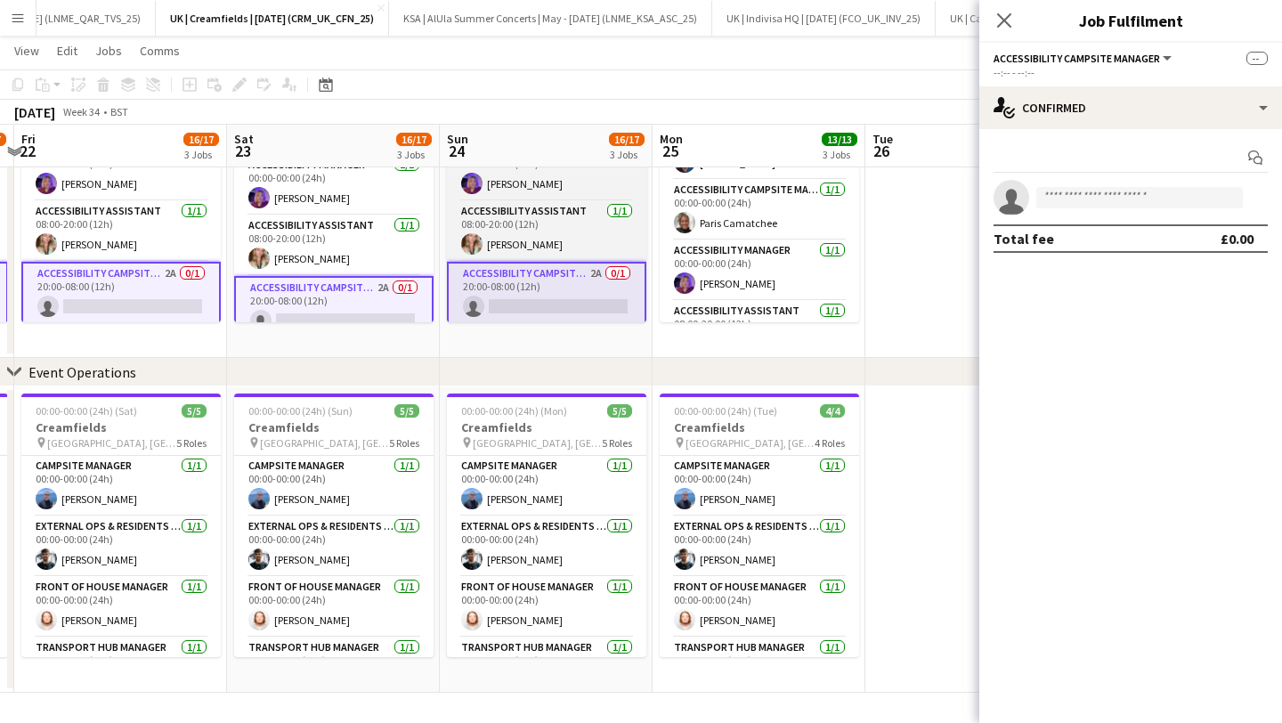
scroll to position [41, 0]
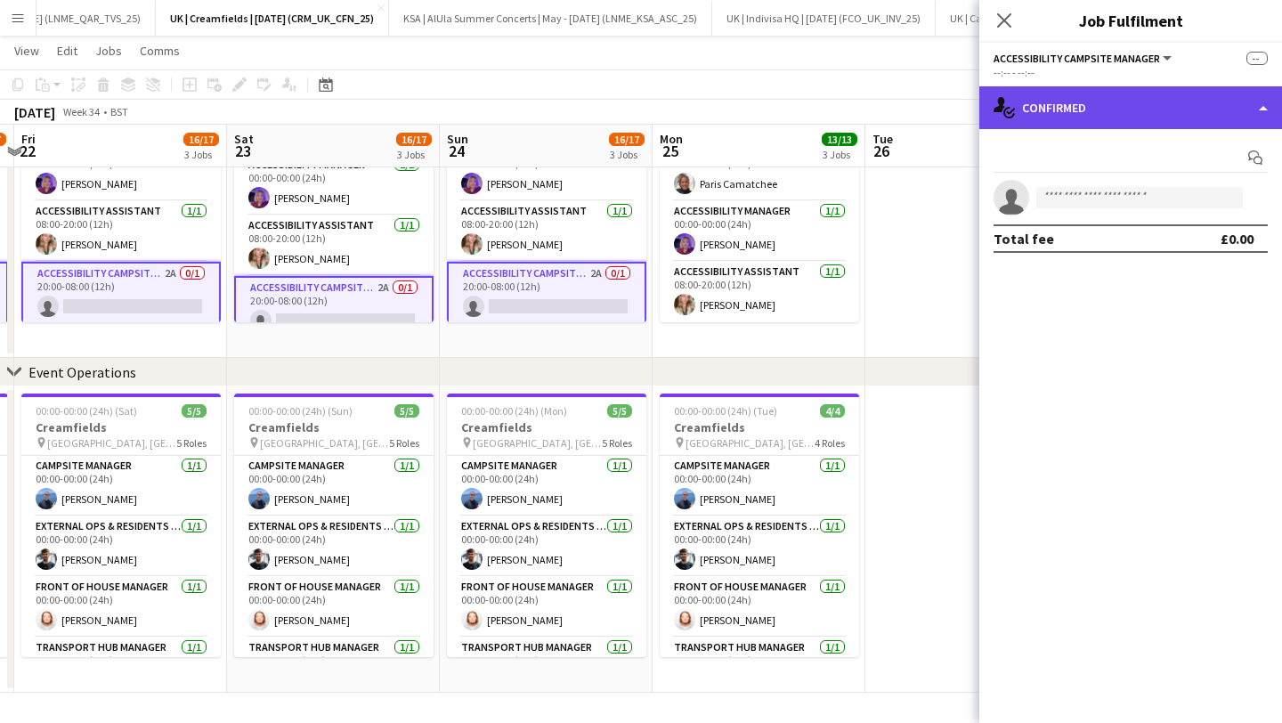
click at [1099, 102] on div "single-neutral-actions-check-2 Confirmed" at bounding box center [1130, 107] width 303 height 43
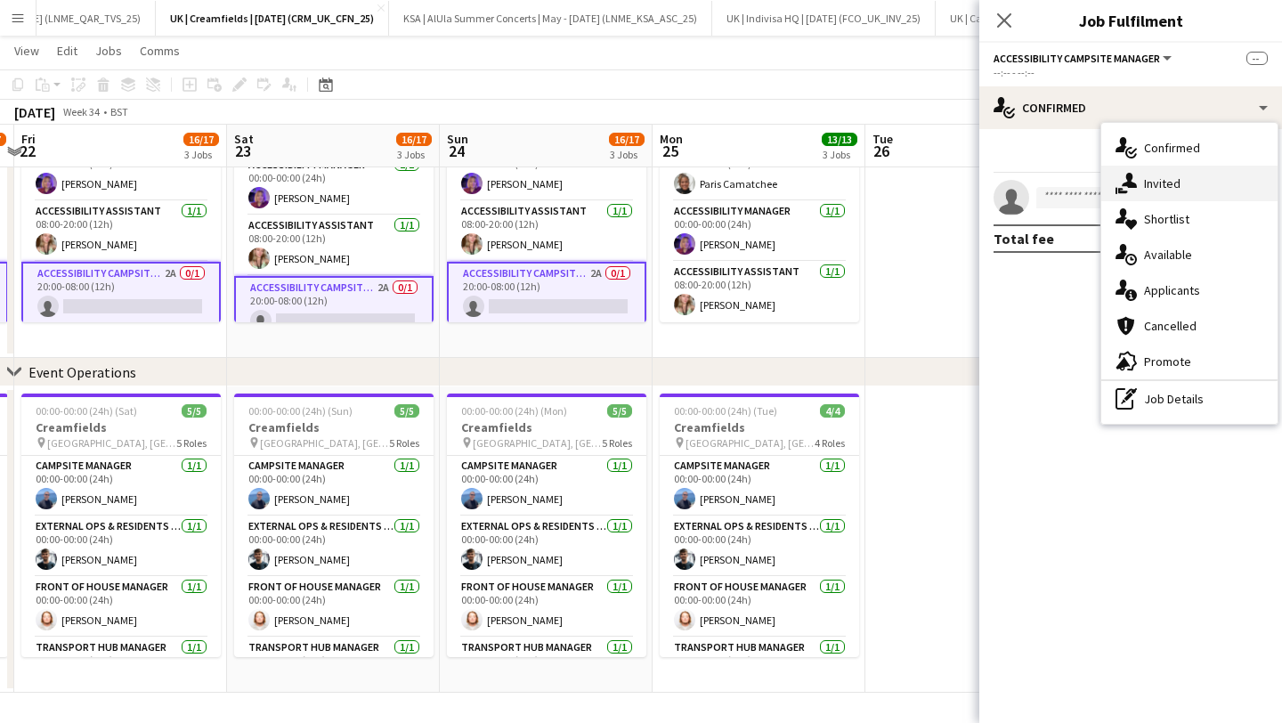
click at [1136, 181] on icon "single-neutral-actions-share-1" at bounding box center [1126, 183] width 21 height 21
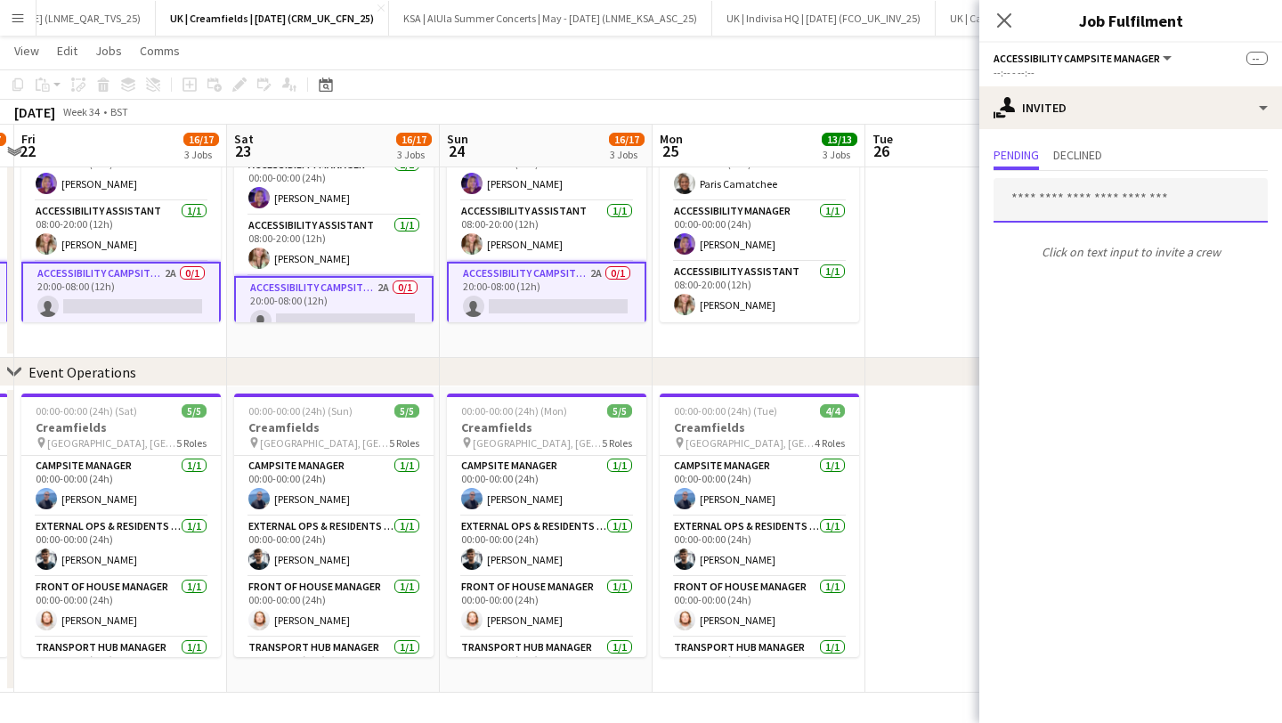
click at [1087, 207] on input "text" at bounding box center [1131, 200] width 274 height 45
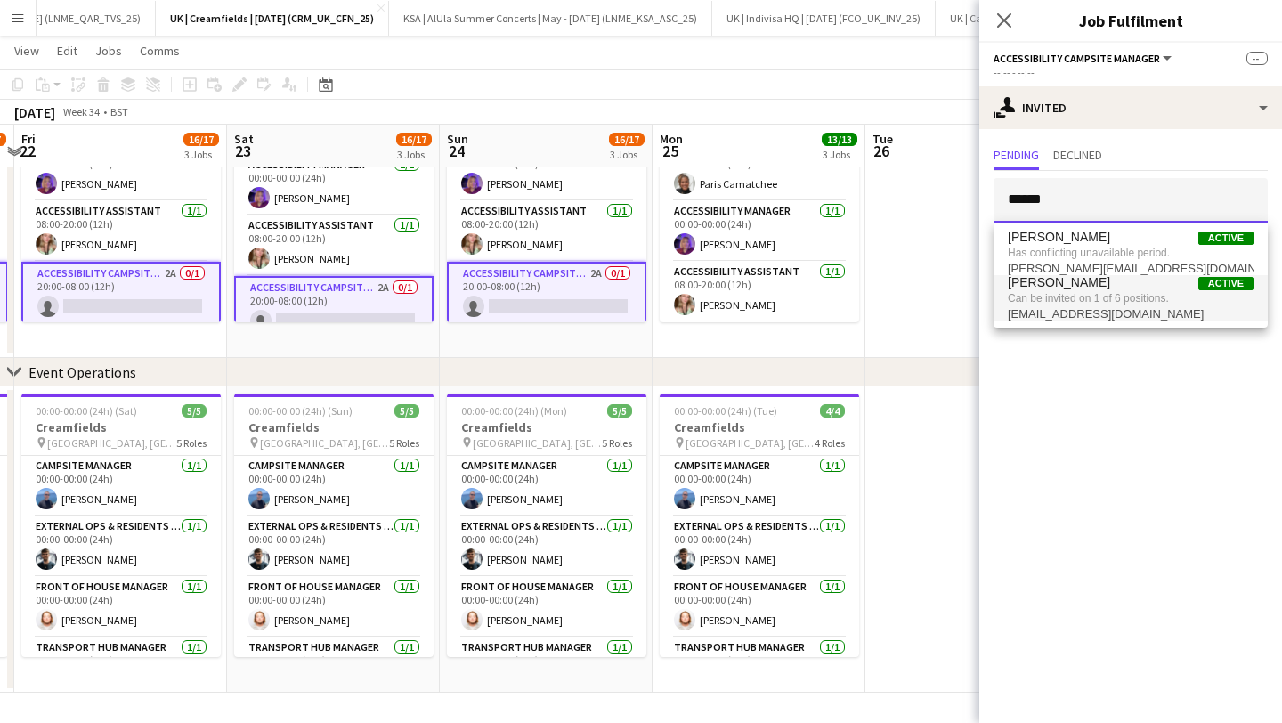
type input "******"
click at [1089, 304] on span "Can be invited on 1 of 6 positions." at bounding box center [1131, 298] width 246 height 16
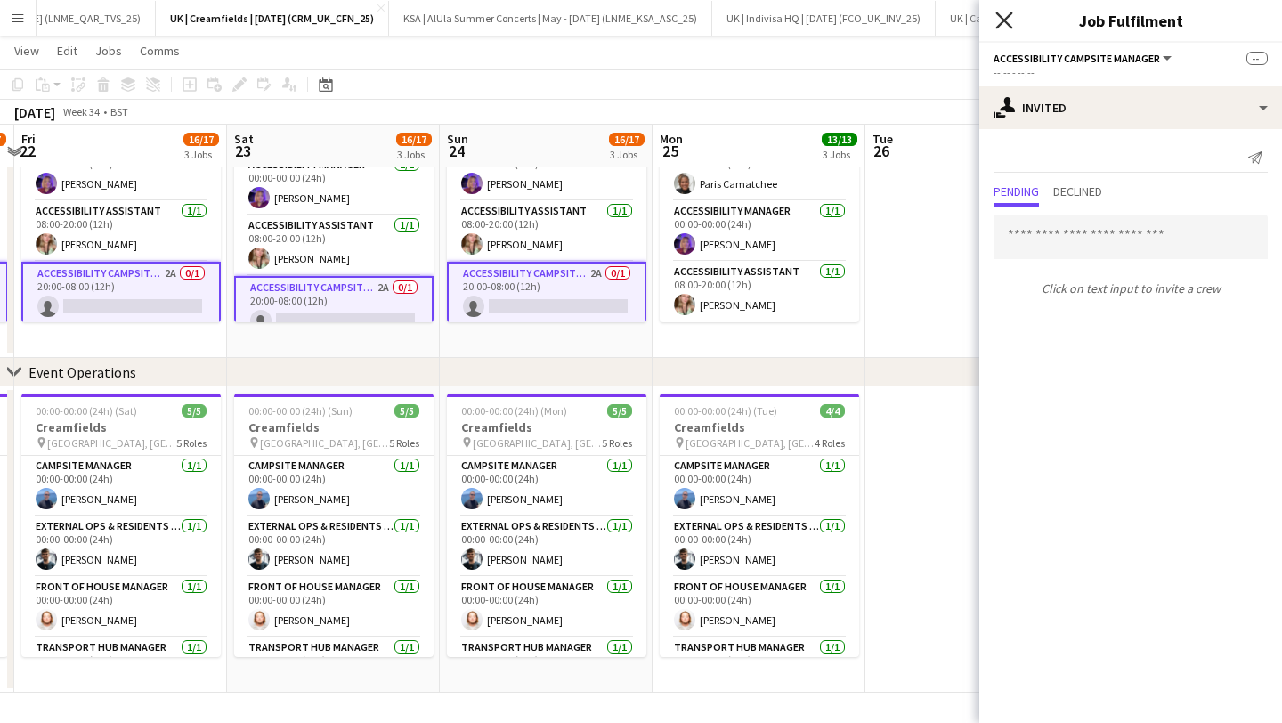
click at [1002, 20] on icon "Close pop-in" at bounding box center [1003, 20] width 17 height 17
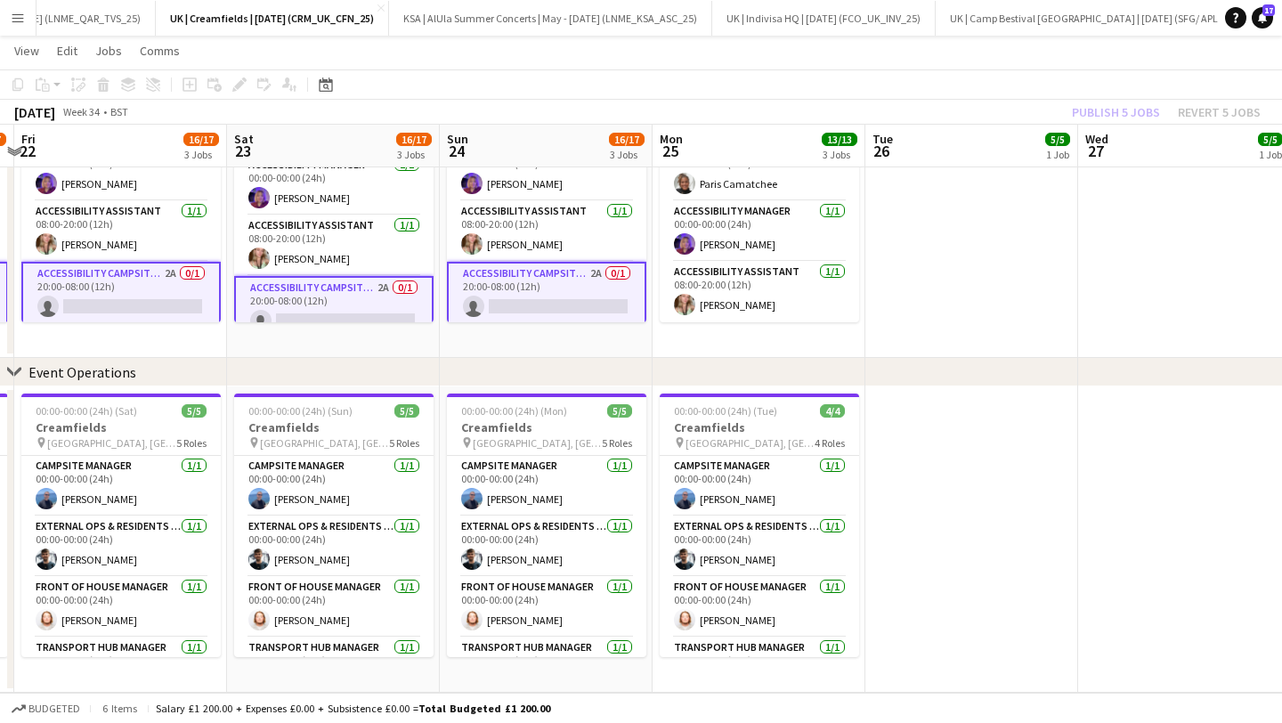
click at [14, 15] on app-icon "Menu" at bounding box center [18, 18] width 14 height 14
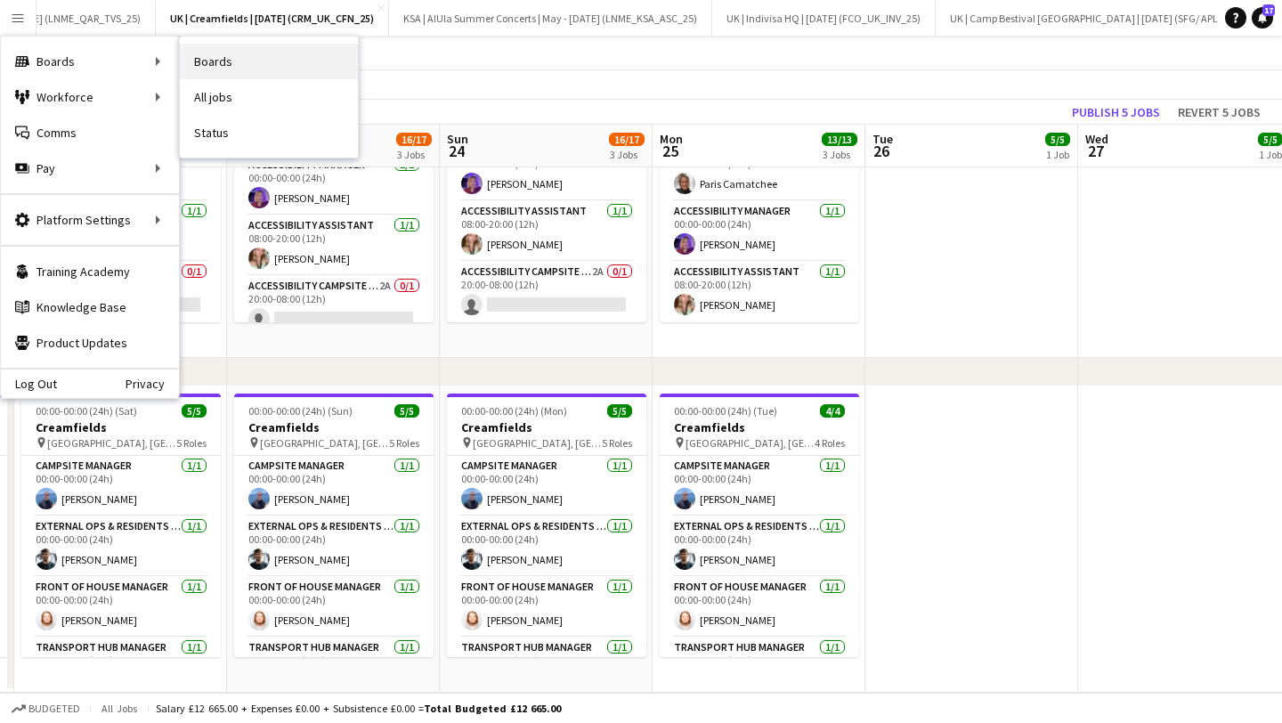
click at [256, 59] on link "Boards" at bounding box center [269, 62] width 178 height 36
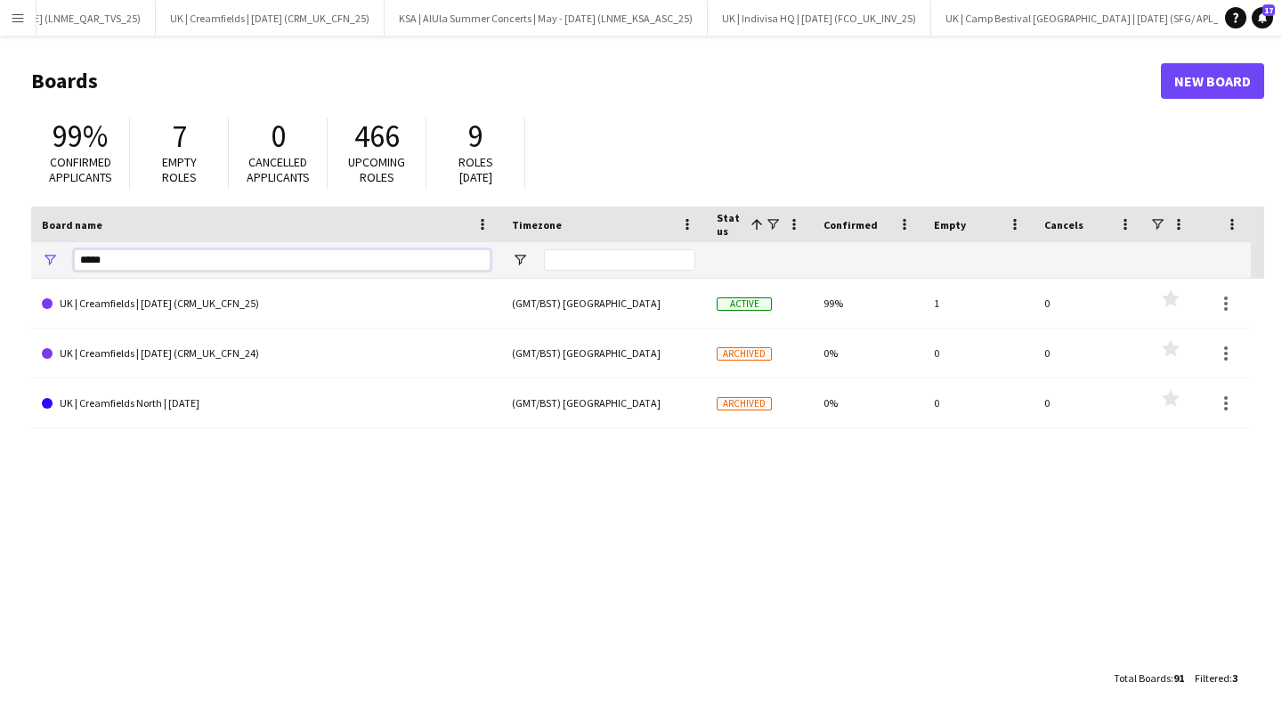
click at [135, 256] on input "*****" at bounding box center [282, 259] width 417 height 21
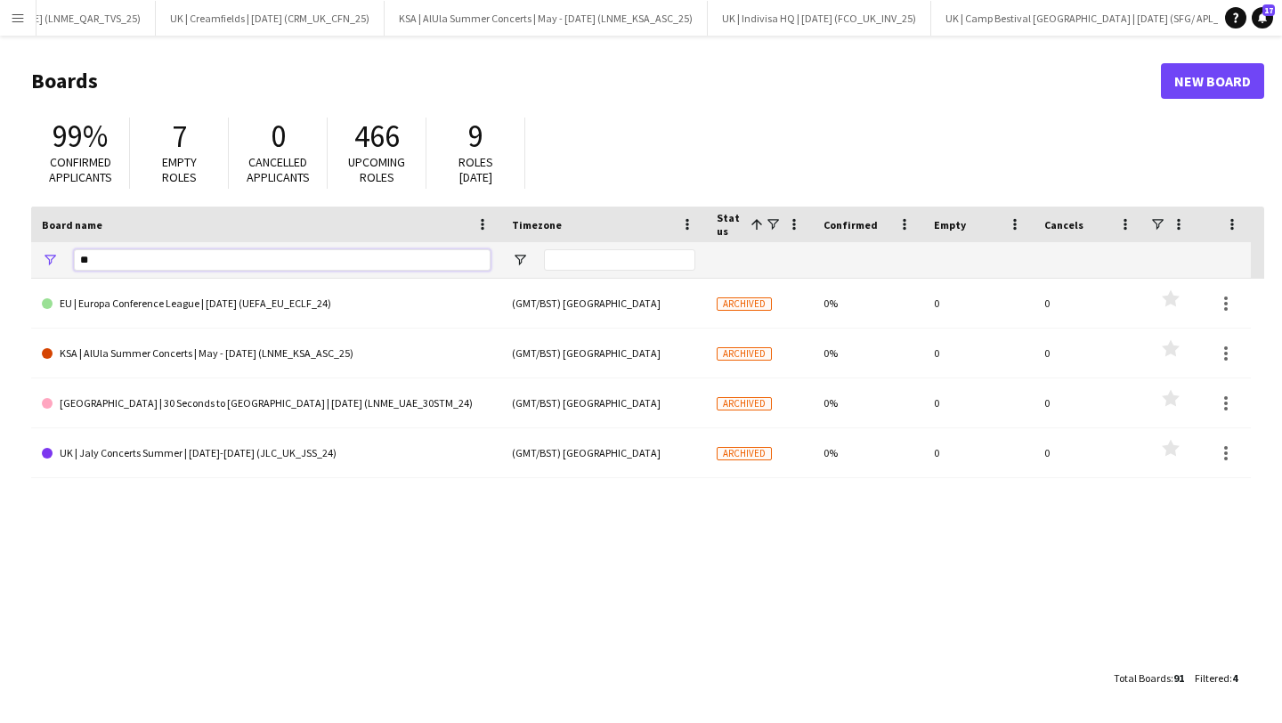
type input "*"
type input "****"
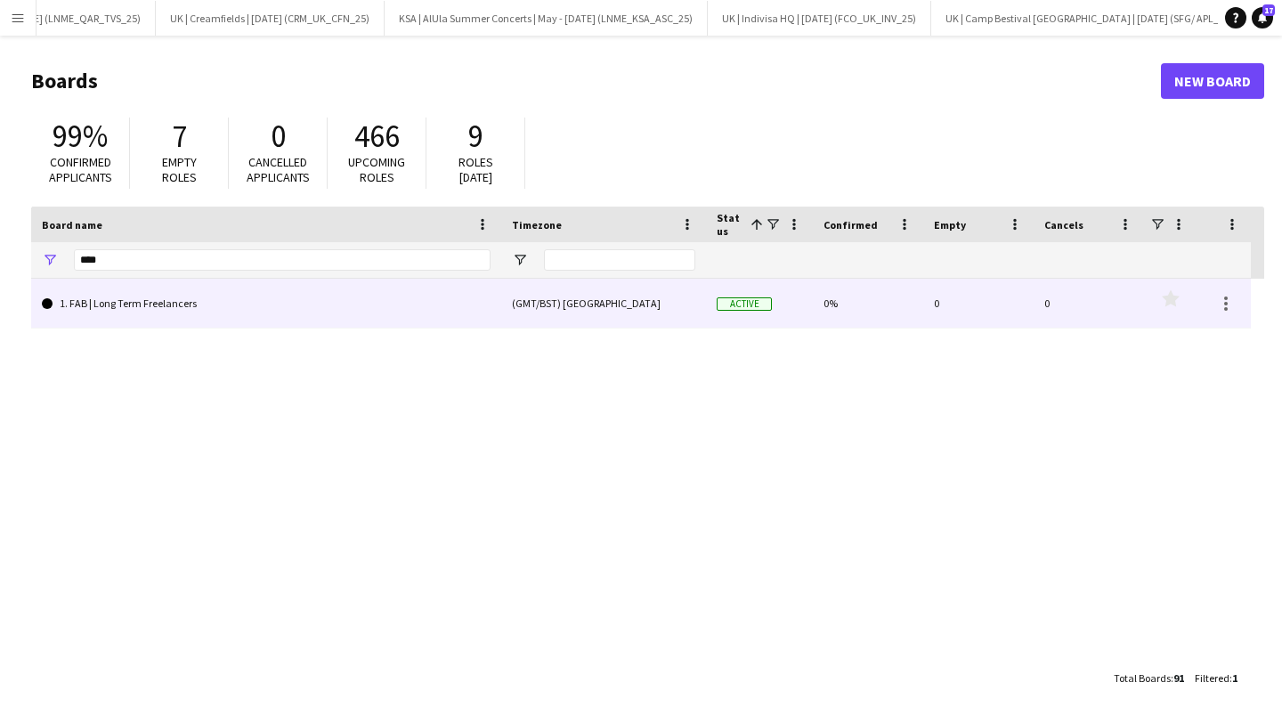
click at [173, 299] on link "1. FAB | Long Term Freelancers" at bounding box center [266, 304] width 449 height 50
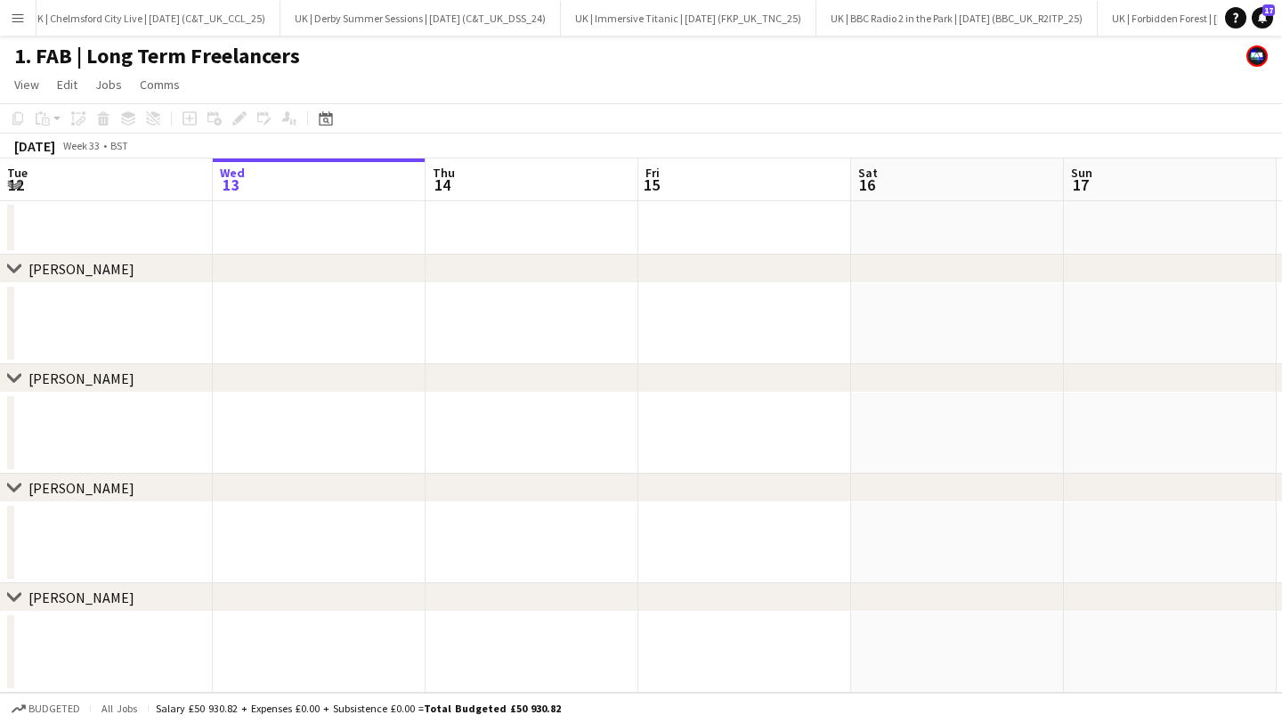
scroll to position [0, 4720]
click at [377, 313] on app-date-cell at bounding box center [319, 323] width 213 height 81
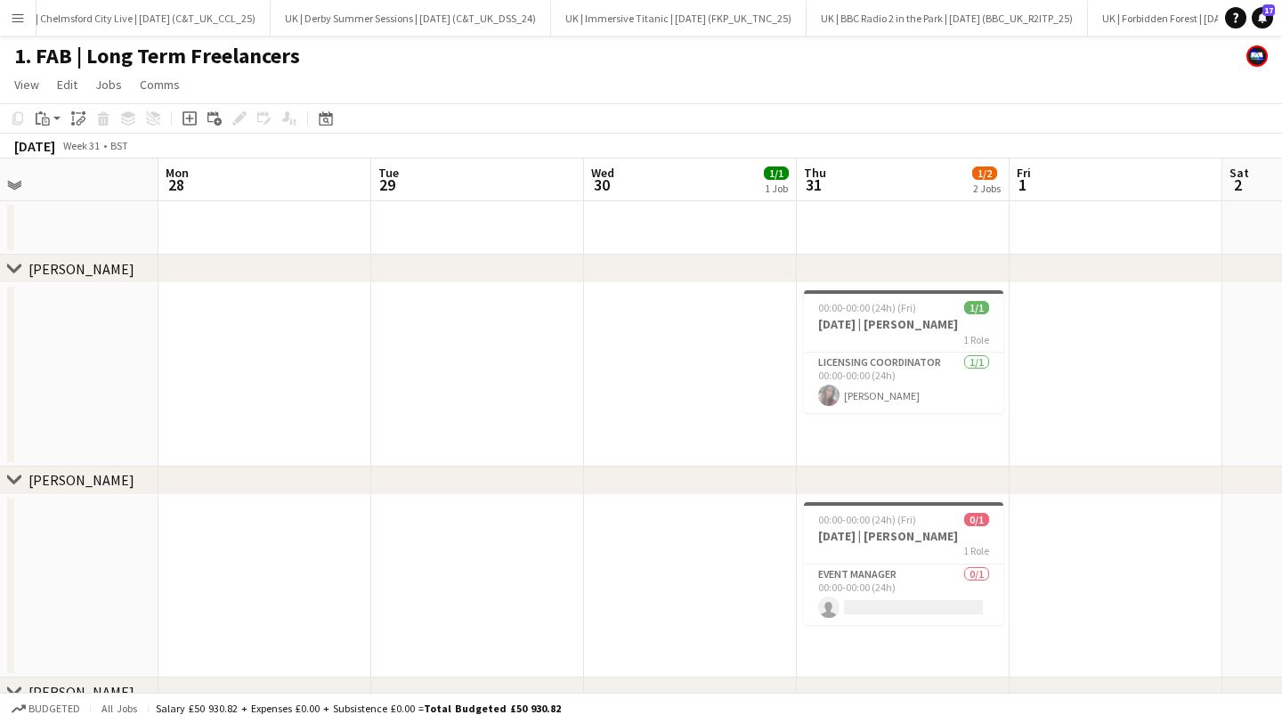
scroll to position [0, 475]
click at [894, 533] on h3 "[DATE] | [PERSON_NAME]" at bounding box center [907, 536] width 199 height 16
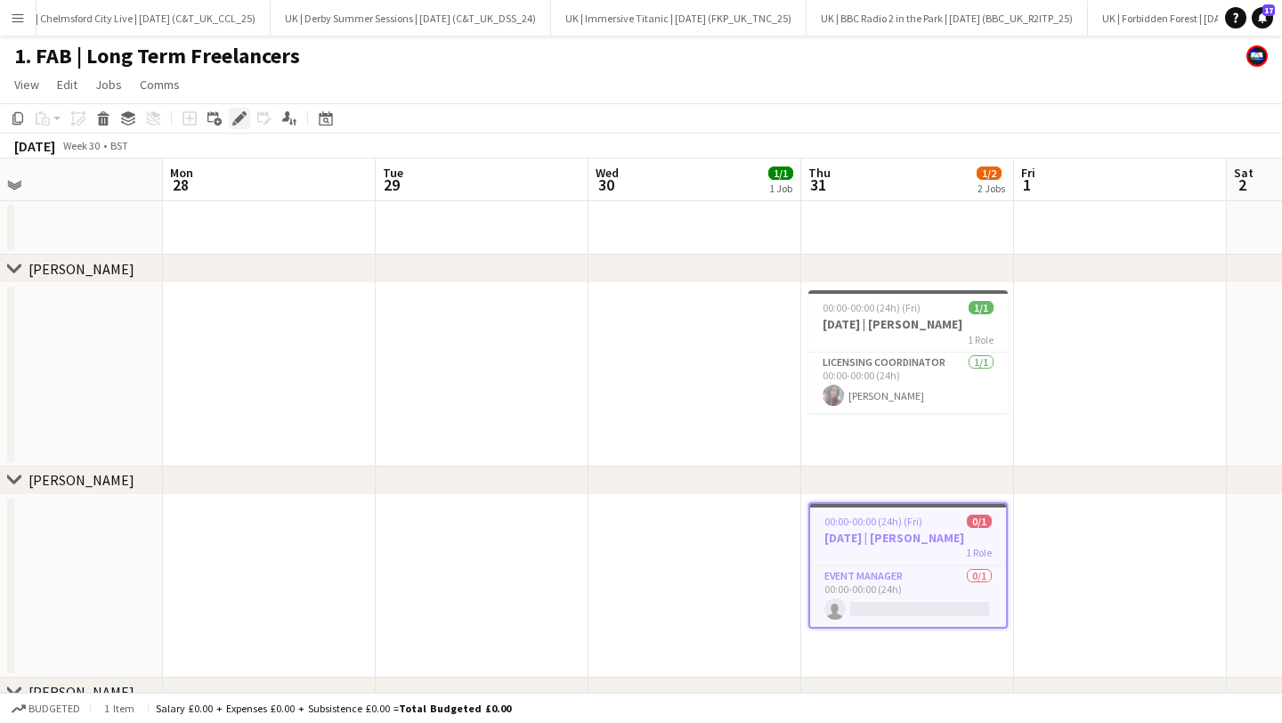
click at [241, 116] on icon at bounding box center [239, 119] width 10 height 10
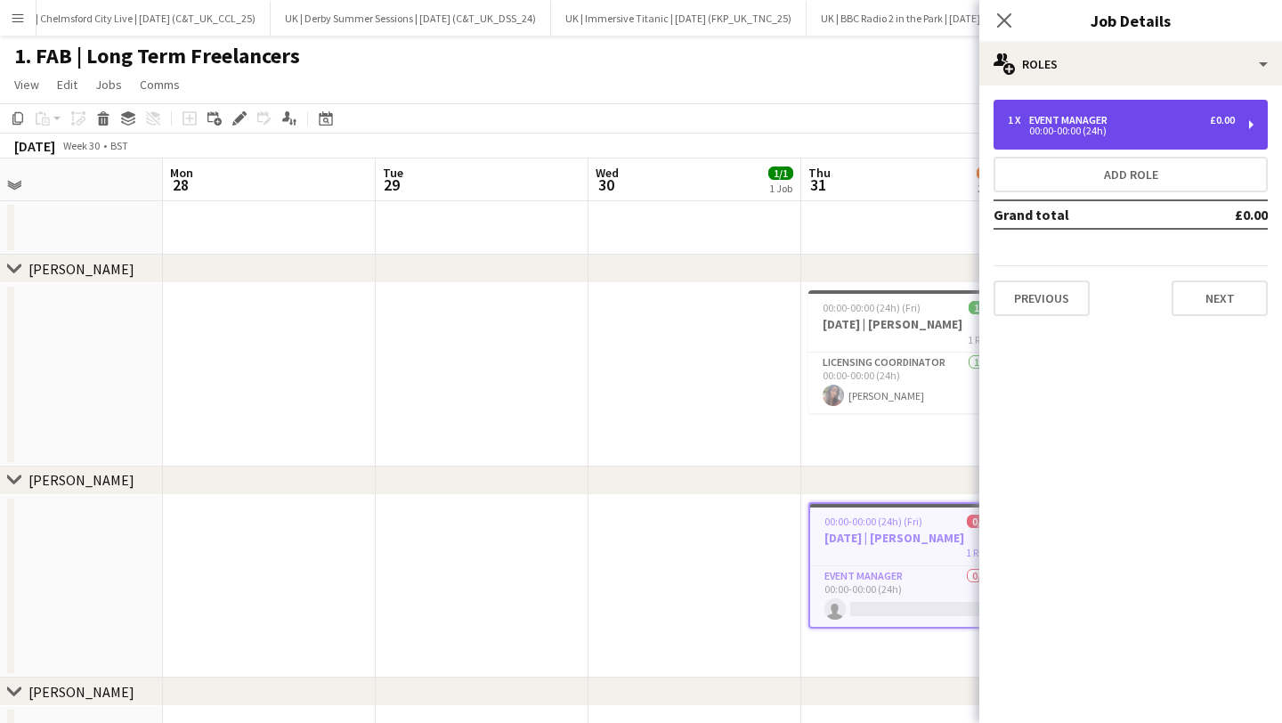
click at [1084, 110] on div "1 x Event Manager £0.00 00:00-00:00 (24h)" at bounding box center [1131, 125] width 274 height 50
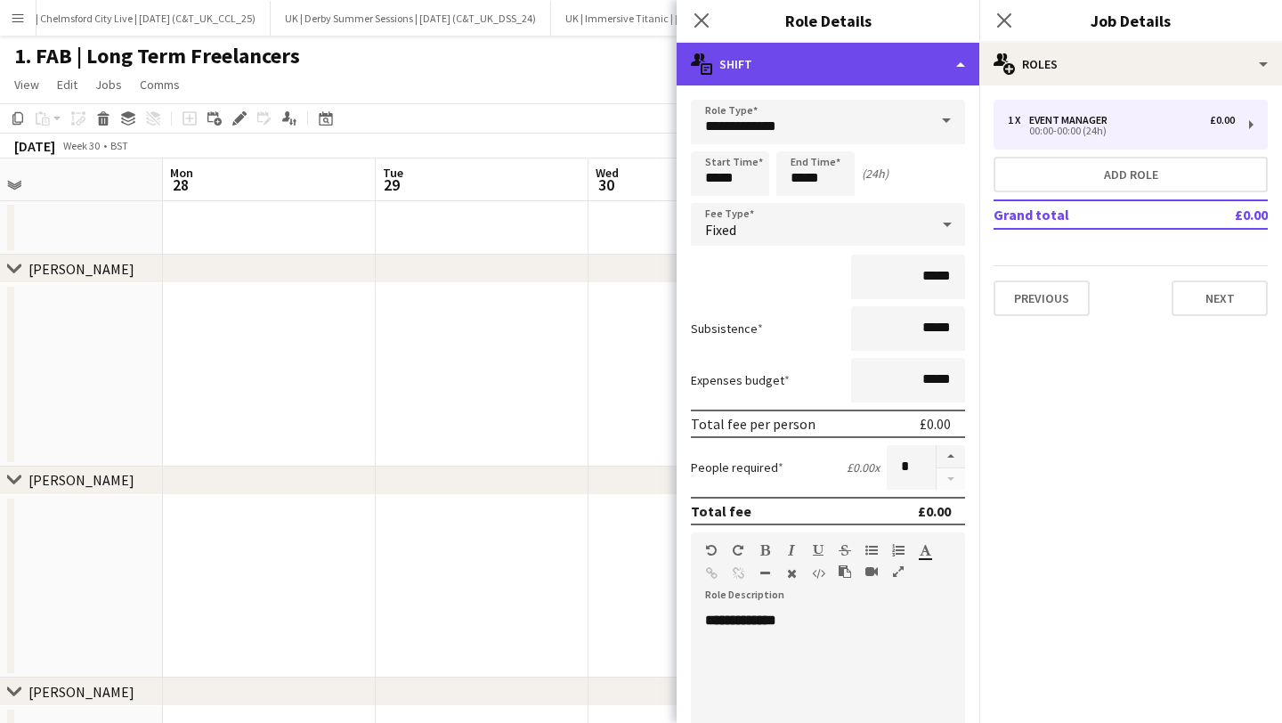
click at [913, 69] on div "multiple-actions-text Shift" at bounding box center [828, 64] width 303 height 43
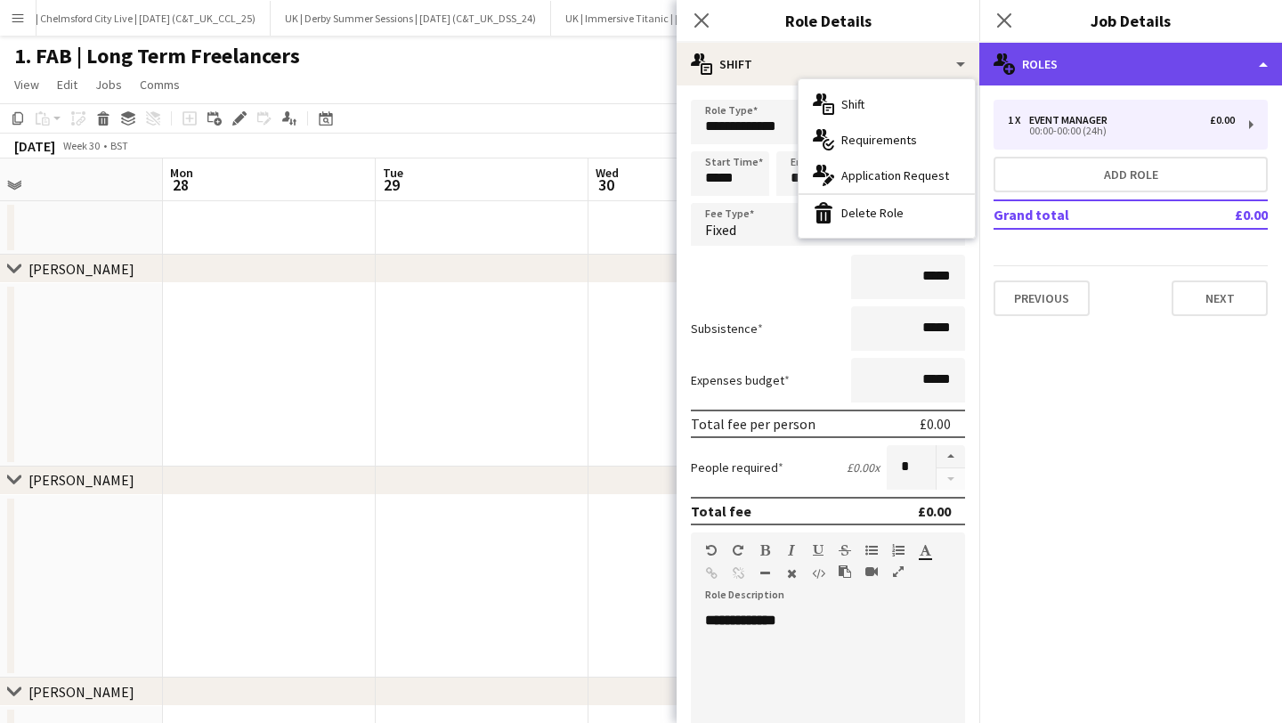
click at [1104, 60] on div "multiple-users-add Roles" at bounding box center [1130, 64] width 303 height 43
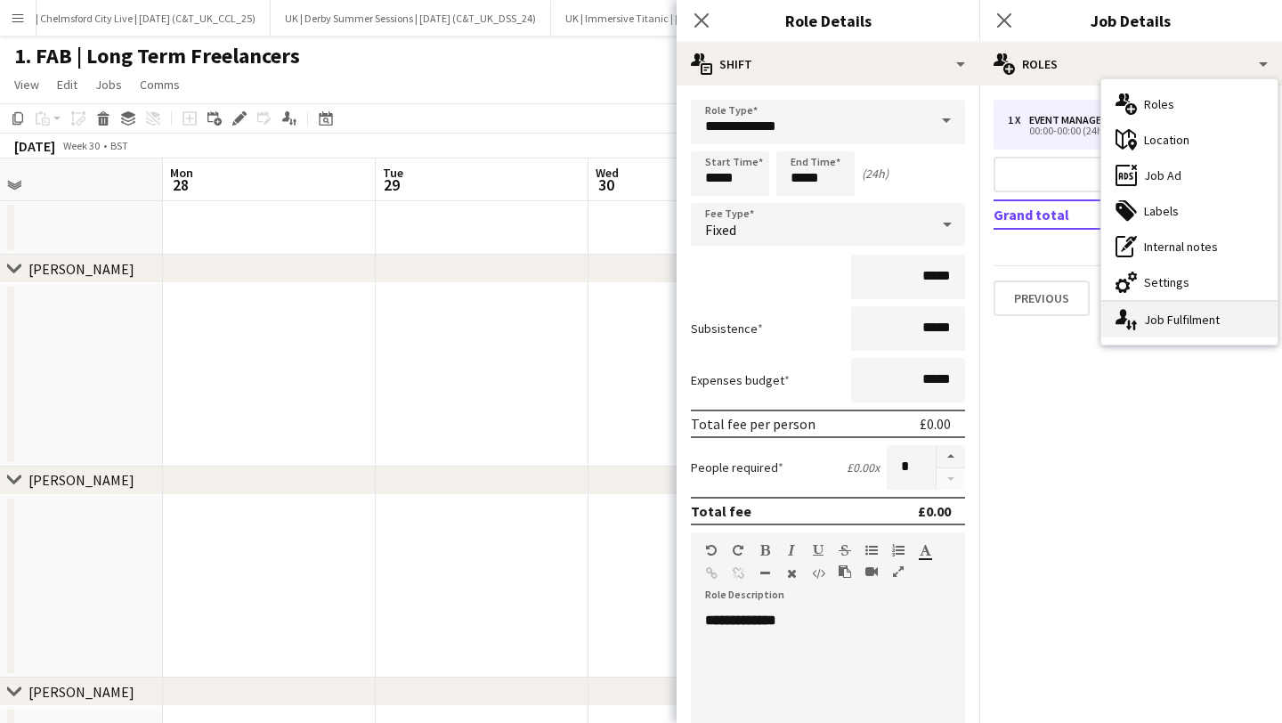
click at [1147, 318] on div "single-neutral-actions-up-down Job Fulfilment" at bounding box center [1189, 320] width 176 height 36
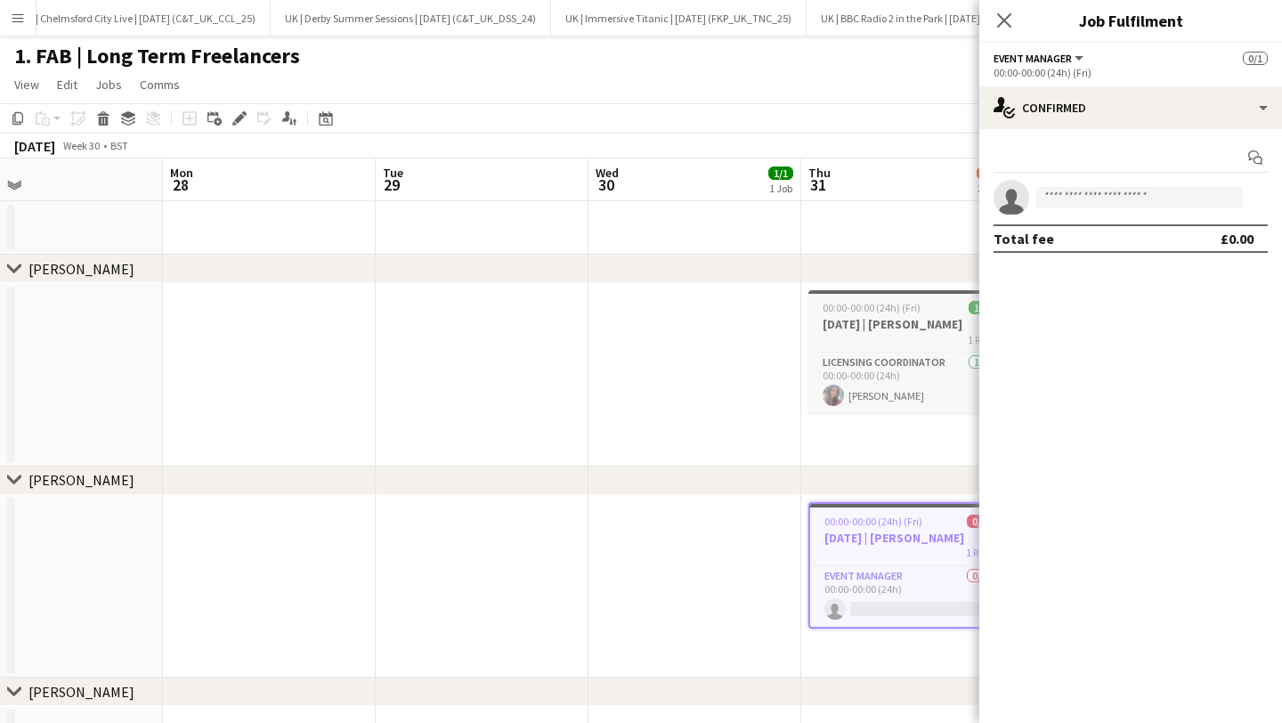
click at [873, 317] on h3 "[DATE] | [PERSON_NAME]" at bounding box center [907, 324] width 199 height 16
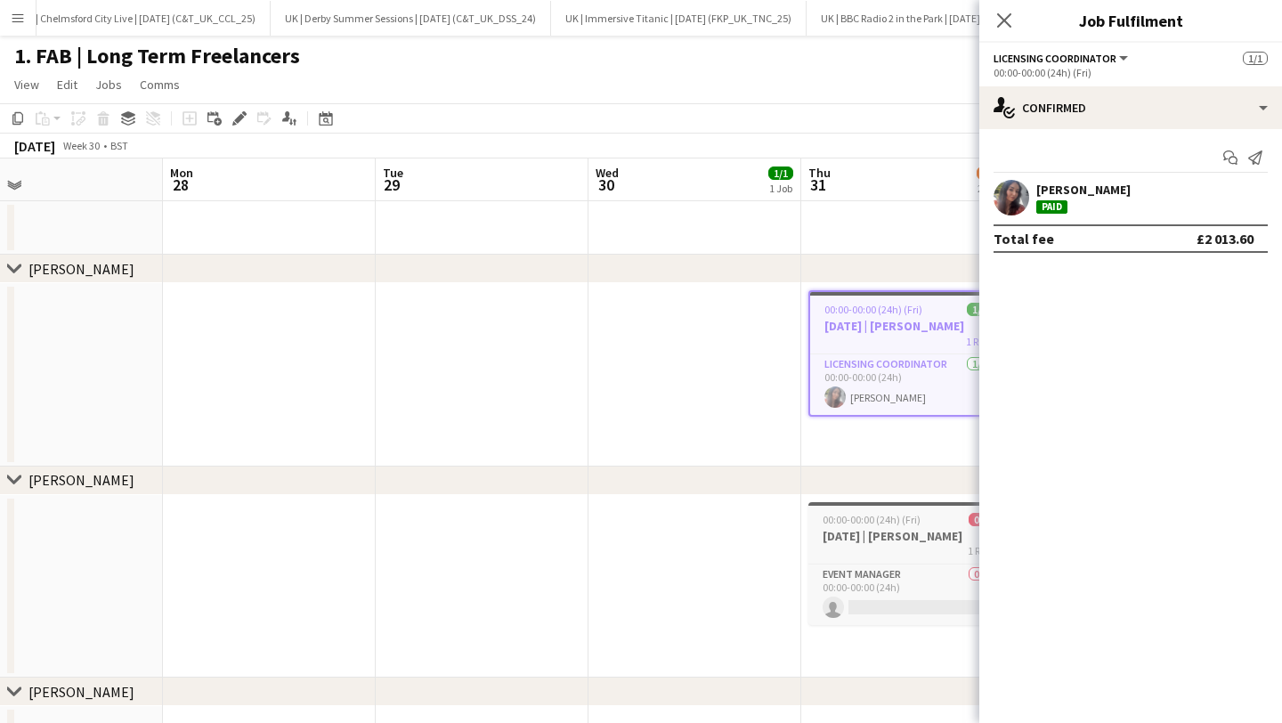
click at [865, 532] on h3 "[DATE] | [PERSON_NAME]" at bounding box center [907, 536] width 199 height 16
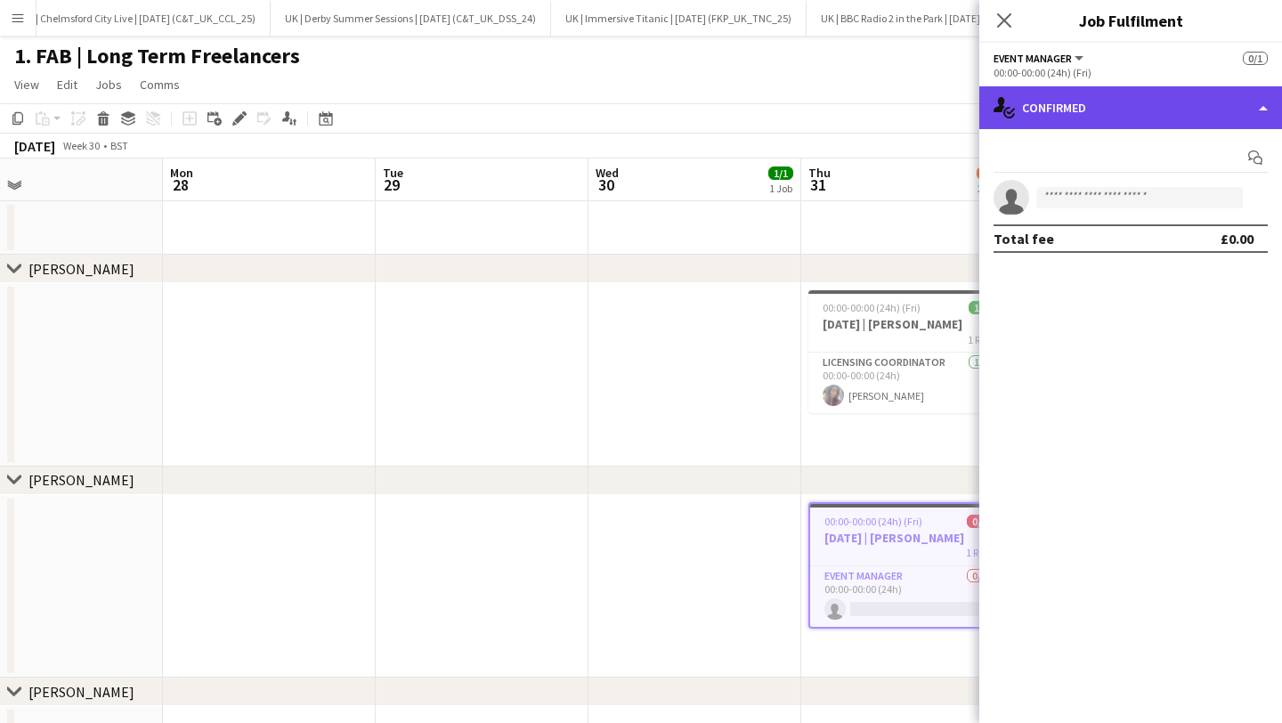
click at [1084, 105] on div "single-neutral-actions-check-2 Confirmed" at bounding box center [1130, 107] width 303 height 43
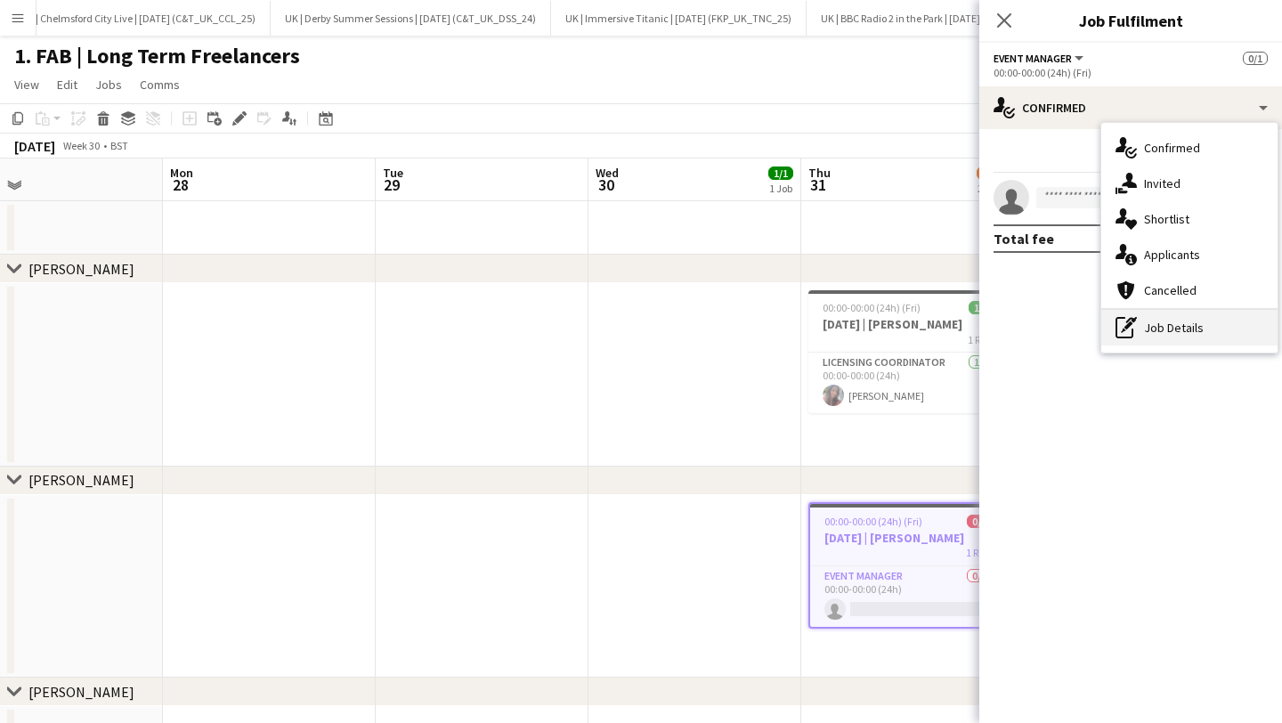
click at [1161, 329] on div "pen-write Job Details" at bounding box center [1189, 328] width 176 height 36
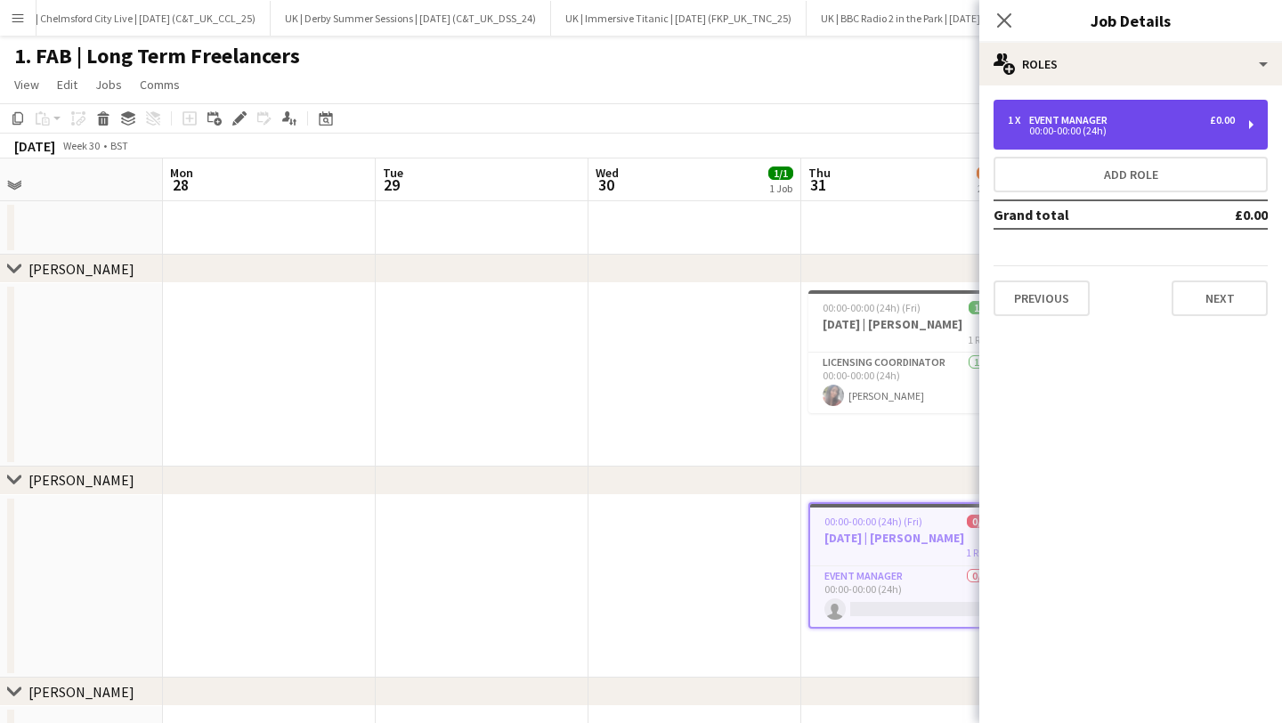
click at [1150, 133] on div "00:00-00:00 (24h)" at bounding box center [1121, 130] width 227 height 9
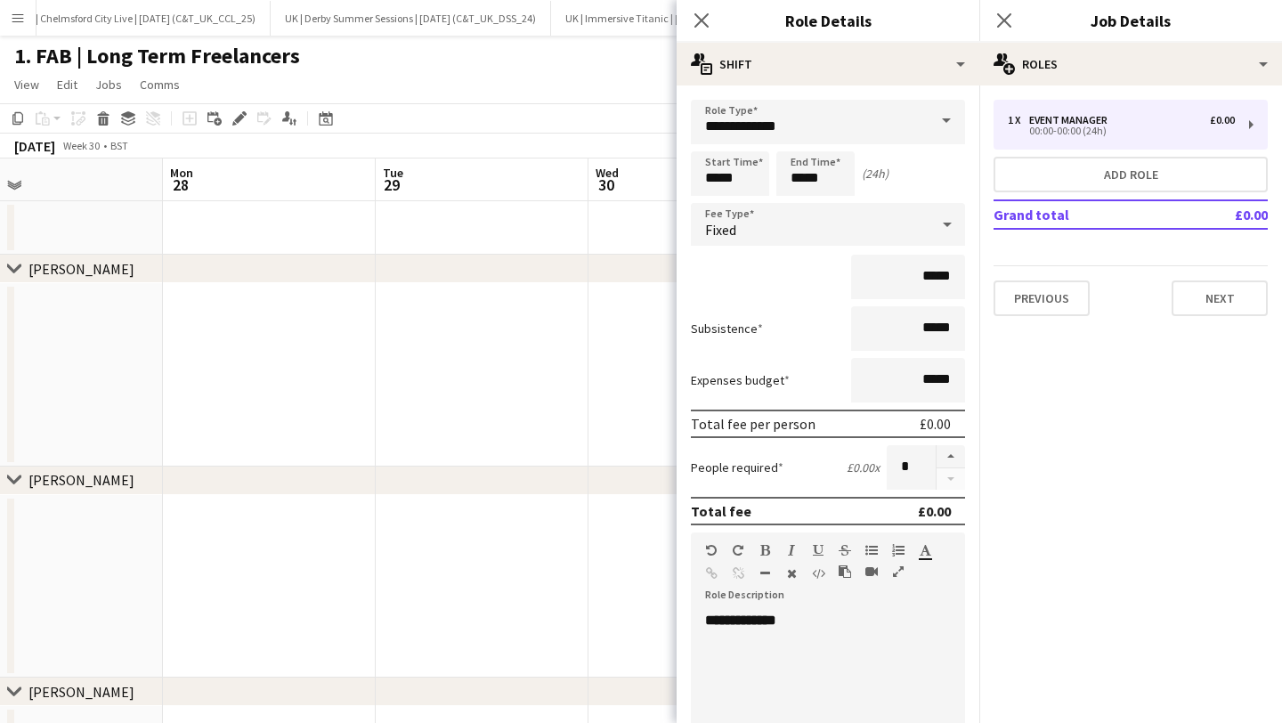
click at [938, 252] on form "**********" at bounding box center [828, 564] width 303 height 928
click at [936, 281] on input "*****" at bounding box center [908, 277] width 114 height 45
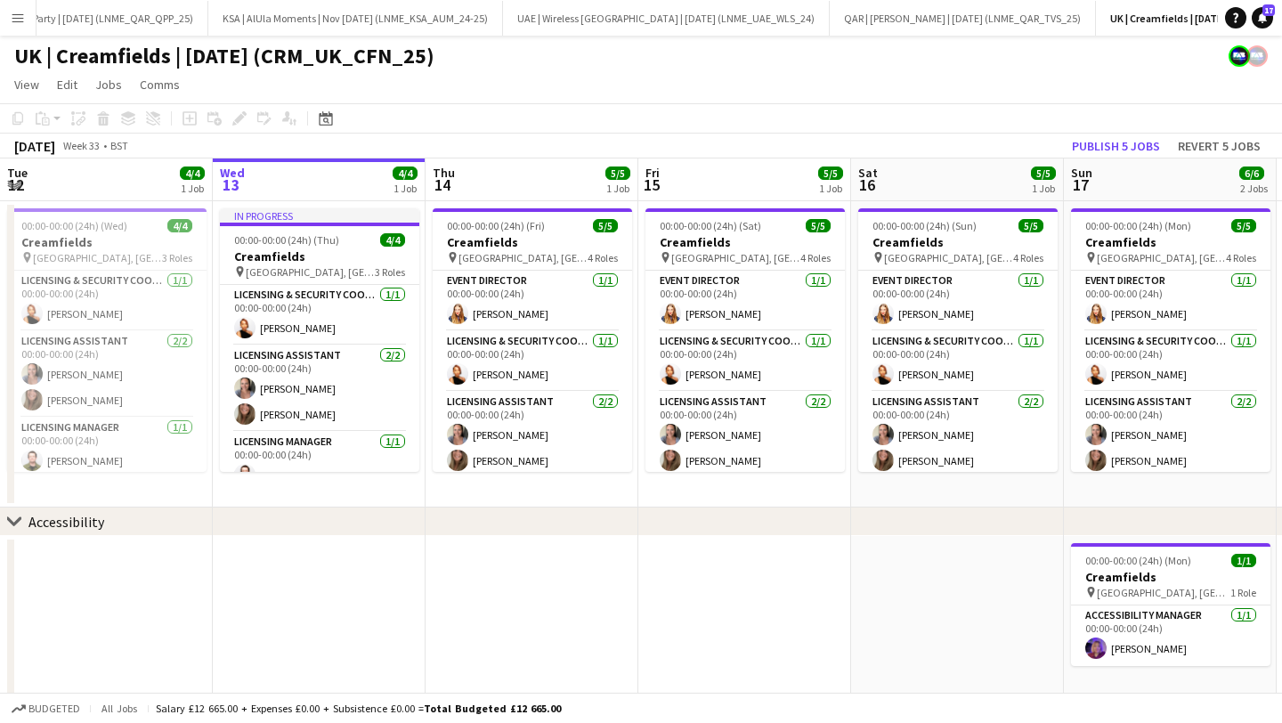
scroll to position [0, 2083]
